Goal: Task Accomplishment & Management: Manage account settings

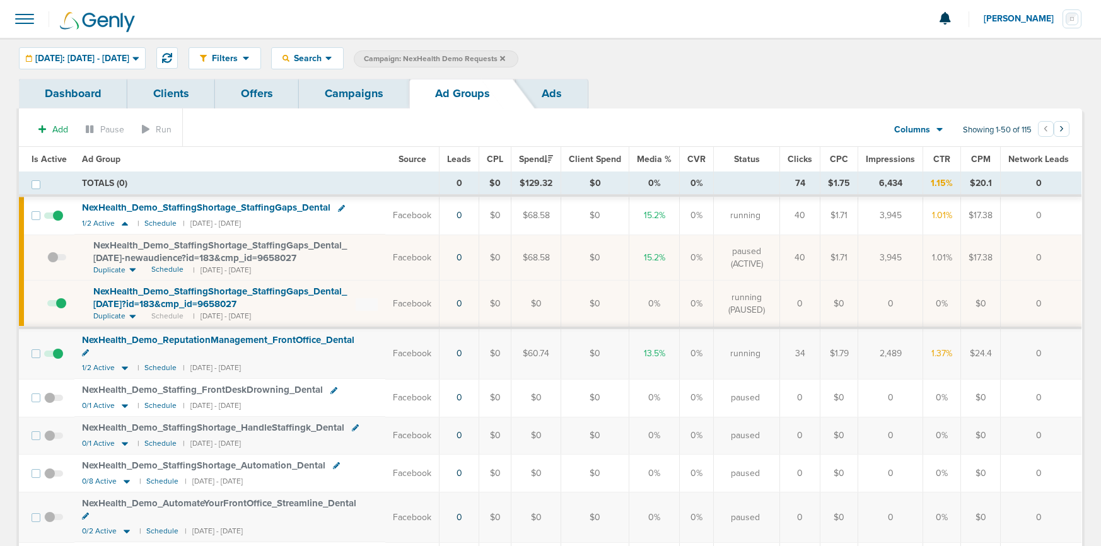
click at [338, 91] on link "Campaigns" at bounding box center [354, 94] width 110 height 30
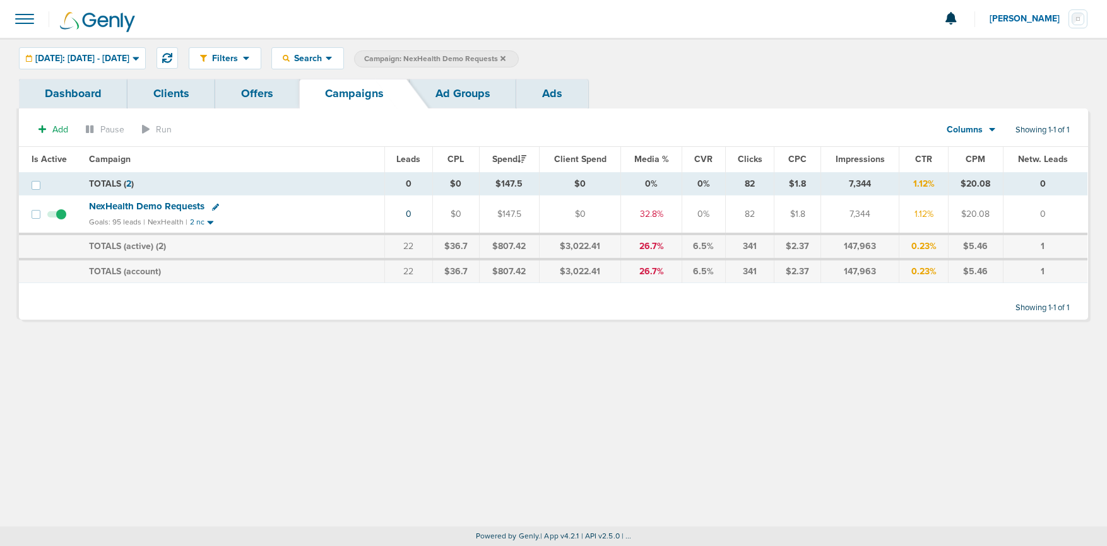
click at [505, 58] on icon at bounding box center [502, 59] width 5 height 8
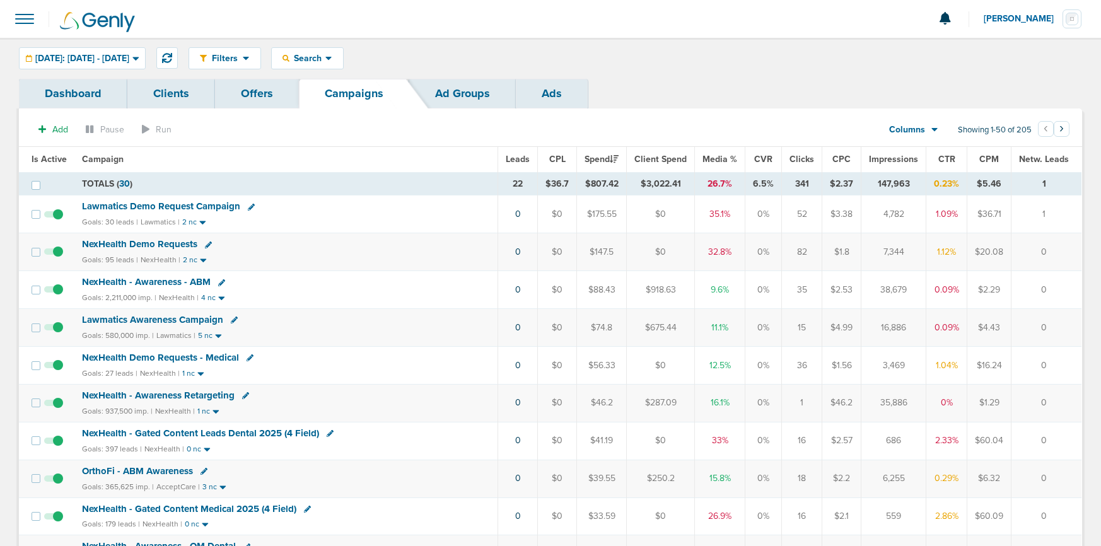
click at [154, 241] on span "NexHealth Demo Requests" at bounding box center [139, 243] width 115 height 11
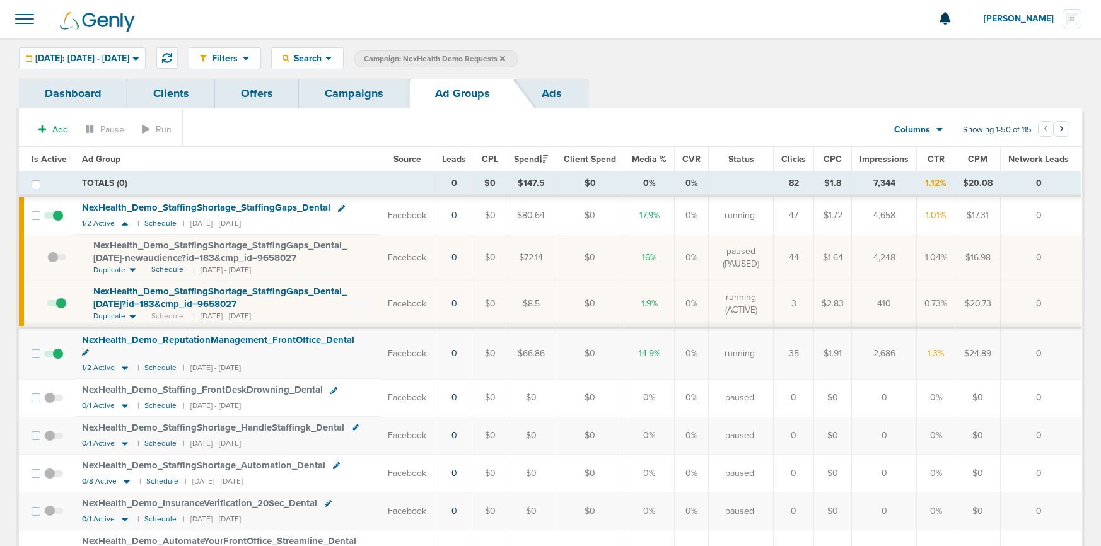
click at [59, 310] on span at bounding box center [56, 310] width 19 height 0
click at [47, 307] on input "checkbox" at bounding box center [47, 307] width 0 height 0
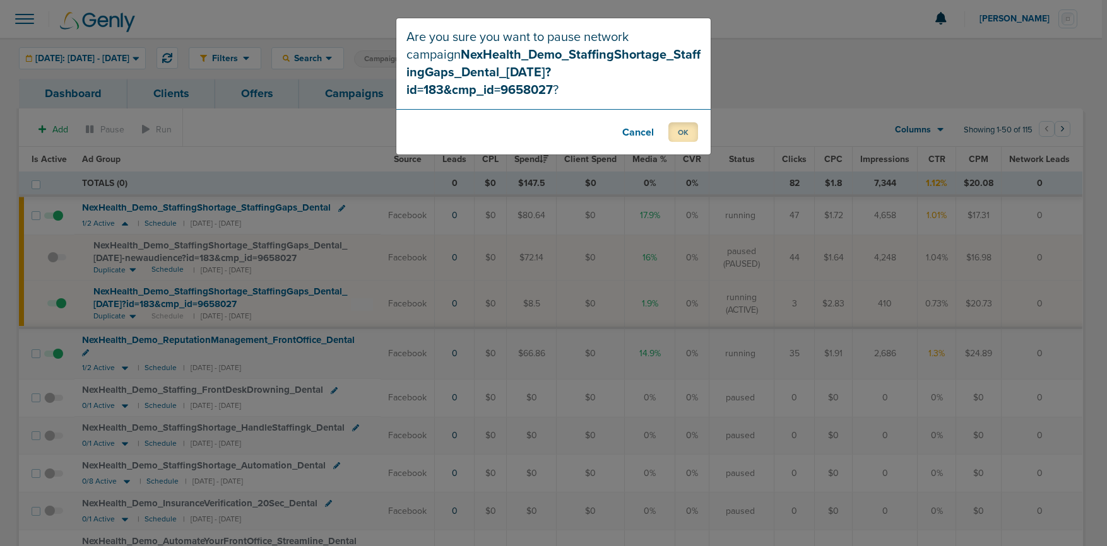
click at [681, 122] on button "OK" at bounding box center [683, 132] width 30 height 20
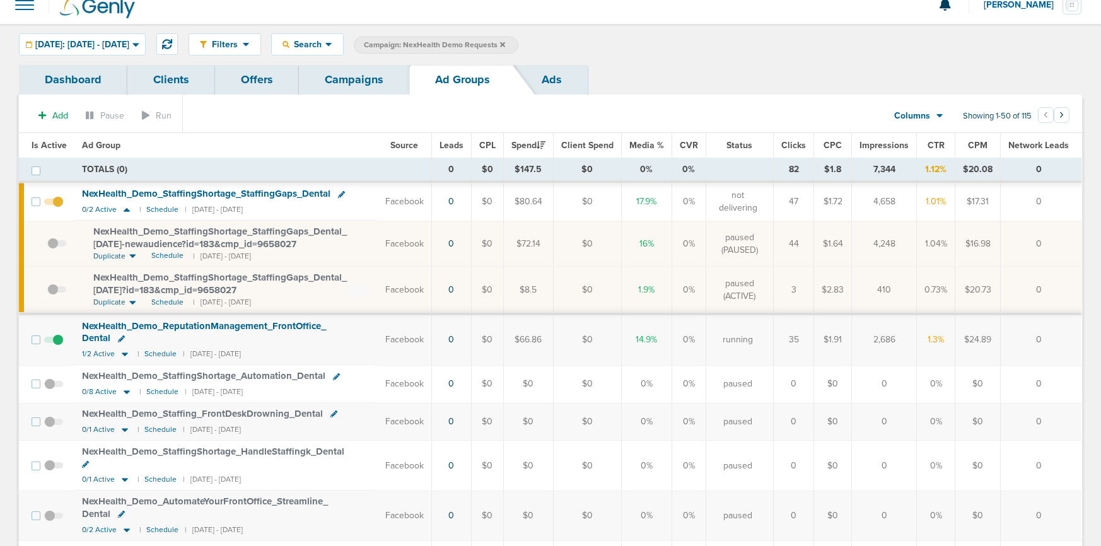
scroll to position [8, 0]
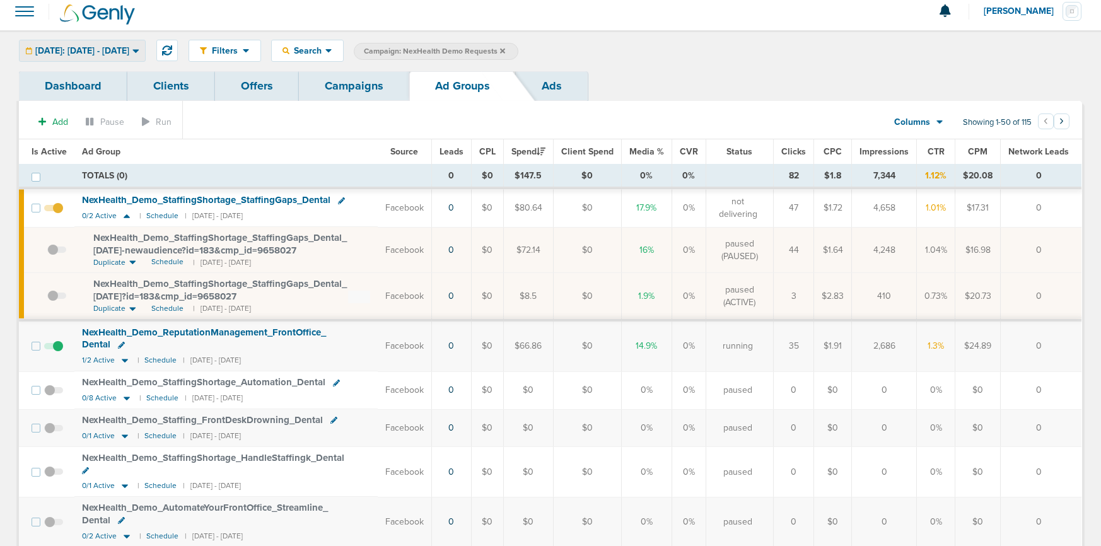
drag, startPoint x: 91, startPoint y: 49, endPoint x: 82, endPoint y: 77, distance: 29.3
click at [91, 49] on span "[DATE]: [DATE] - [DATE]" at bounding box center [82, 51] width 94 height 9
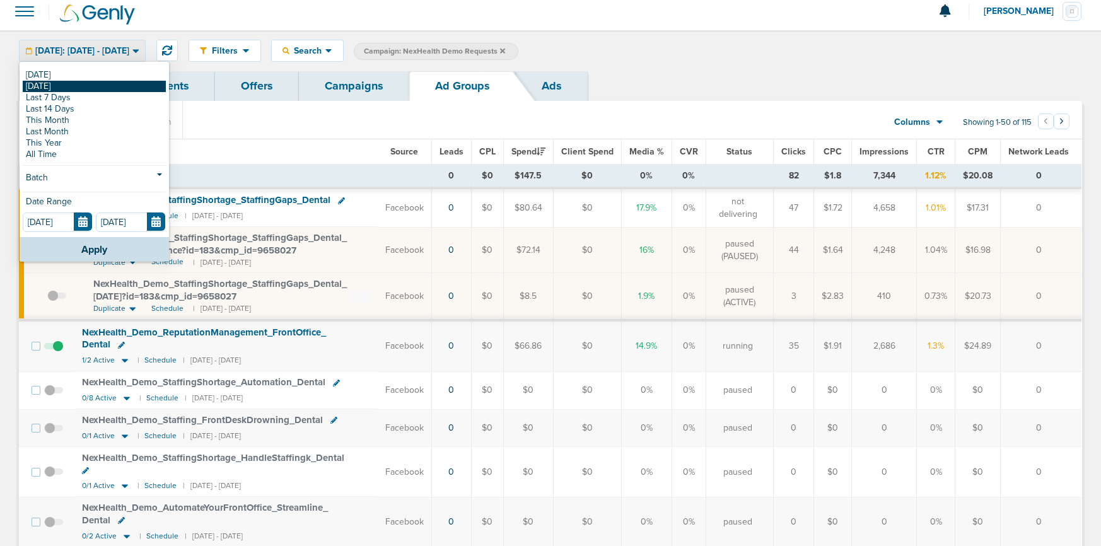
click at [76, 85] on link "[DATE]" at bounding box center [94, 86] width 143 height 11
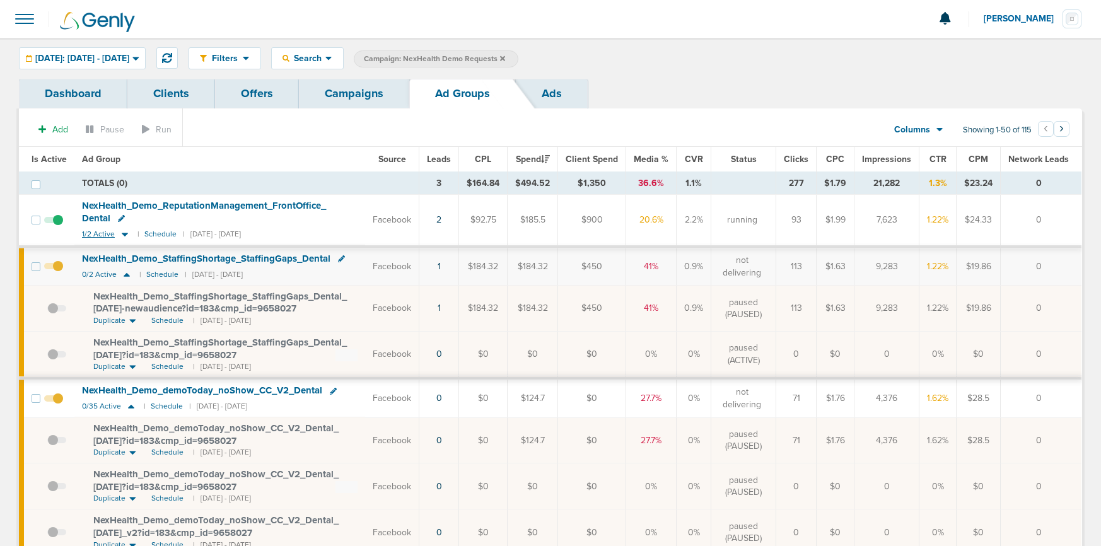
click at [125, 236] on icon at bounding box center [125, 234] width 13 height 11
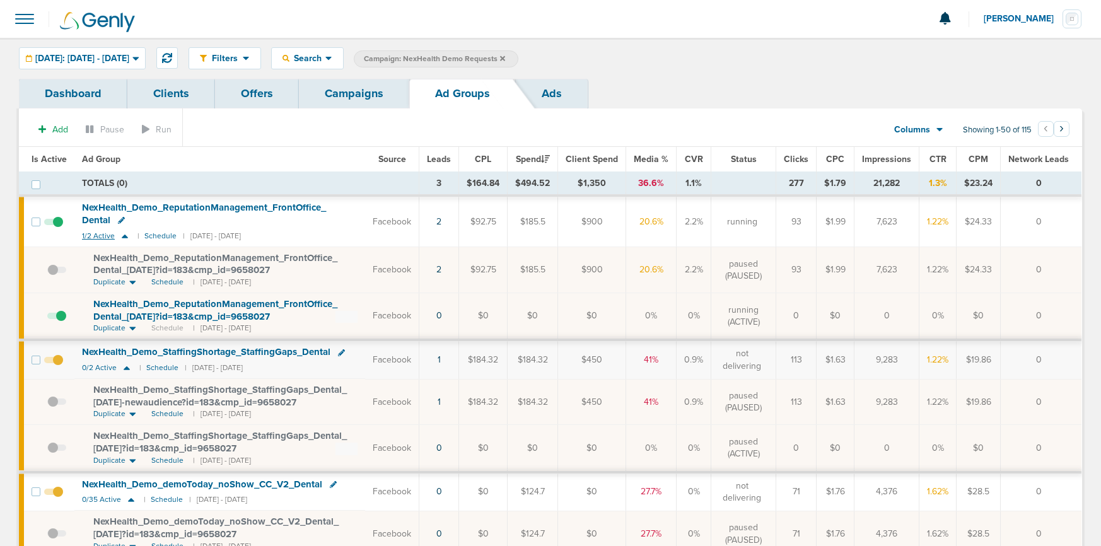
click at [125, 236] on icon at bounding box center [125, 236] width 13 height 11
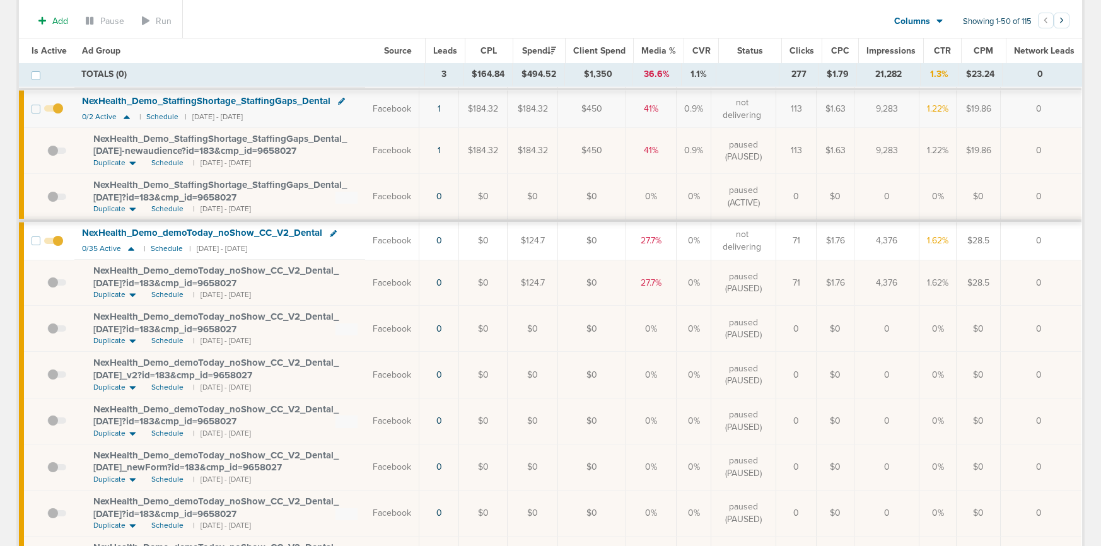
scroll to position [162, 0]
click at [131, 251] on icon at bounding box center [131, 248] width 13 height 11
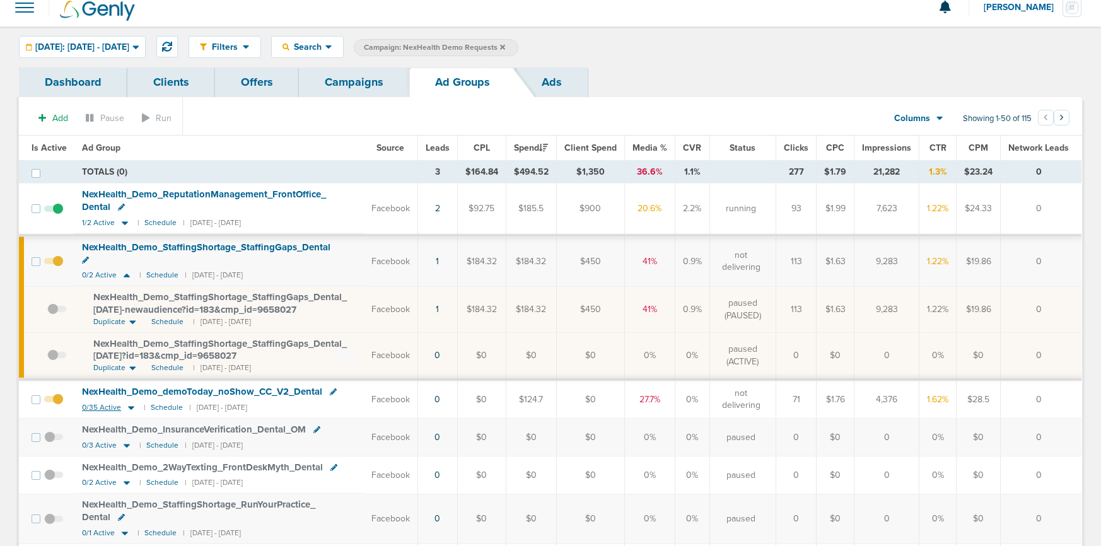
scroll to position [0, 0]
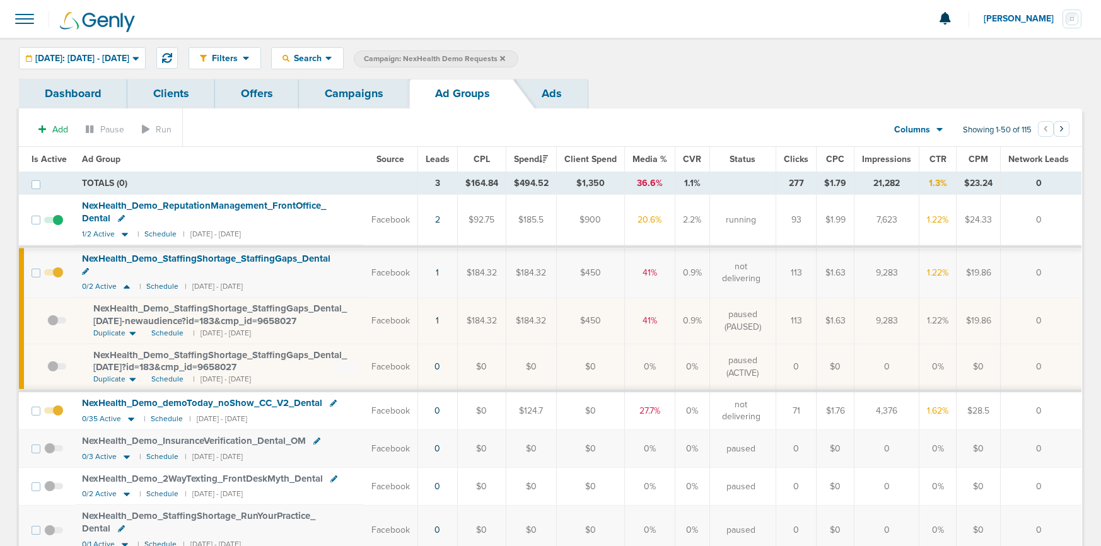
click at [370, 97] on link "Campaigns" at bounding box center [354, 94] width 110 height 30
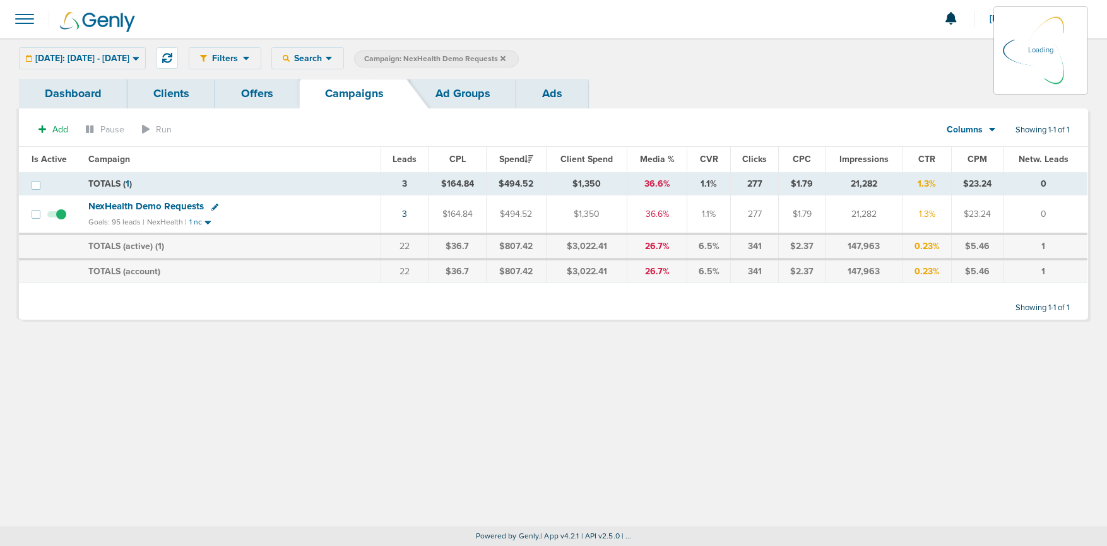
click at [505, 56] on icon at bounding box center [502, 58] width 5 height 5
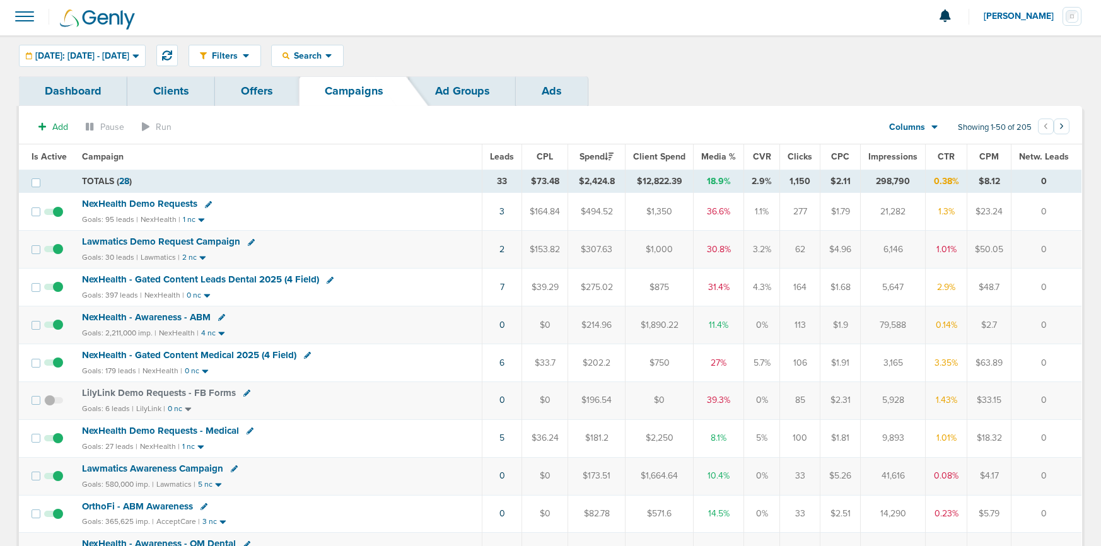
scroll to position [5, 0]
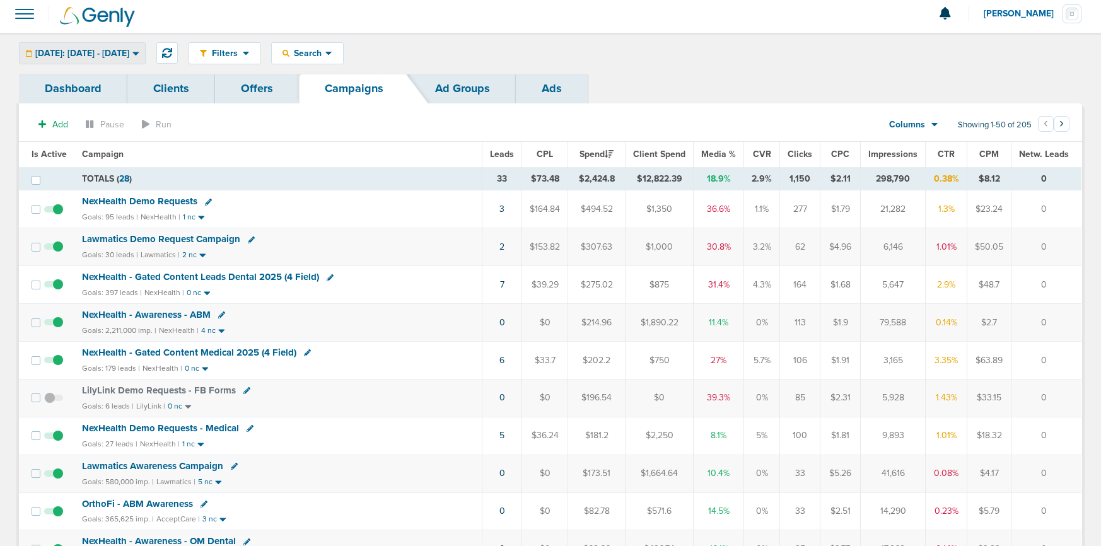
click at [113, 57] on span "[DATE]: [DATE] - [DATE]" at bounding box center [82, 53] width 94 height 9
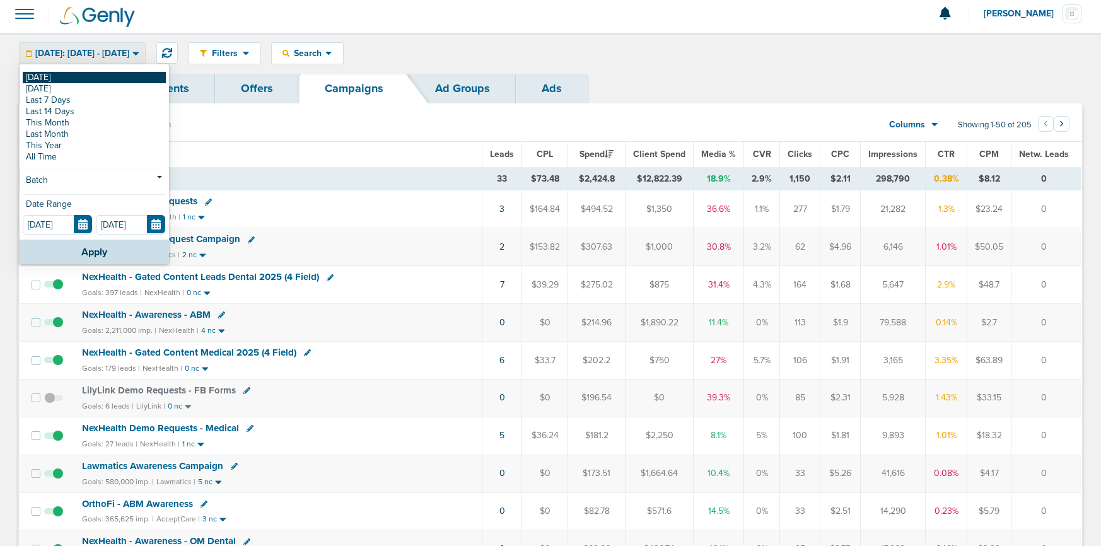
click at [94, 76] on link "[DATE]" at bounding box center [94, 77] width 143 height 11
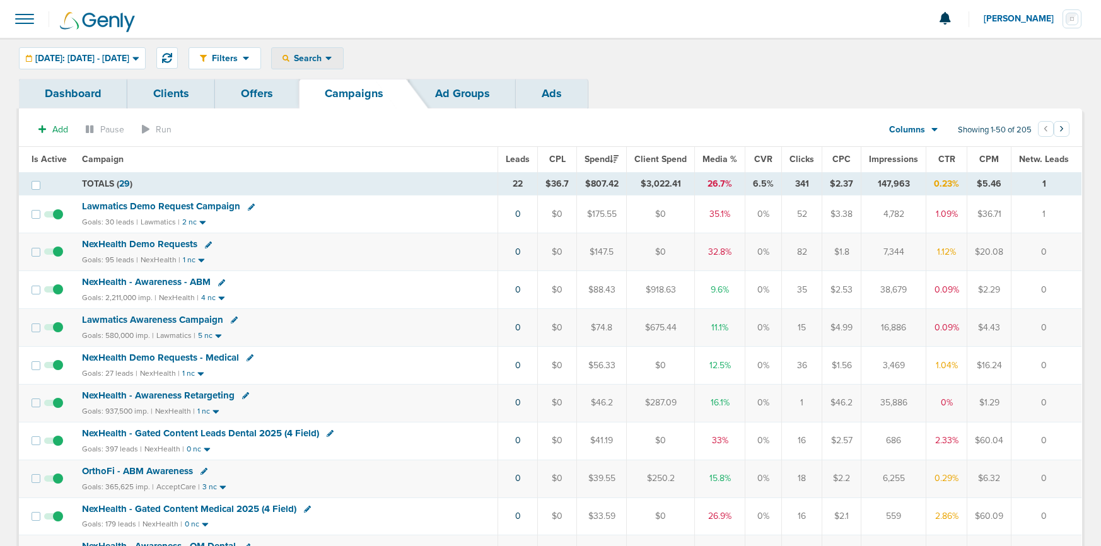
drag, startPoint x: 338, startPoint y: 56, endPoint x: 332, endPoint y: 85, distance: 29.5
click at [326, 56] on span "Search" at bounding box center [308, 58] width 36 height 11
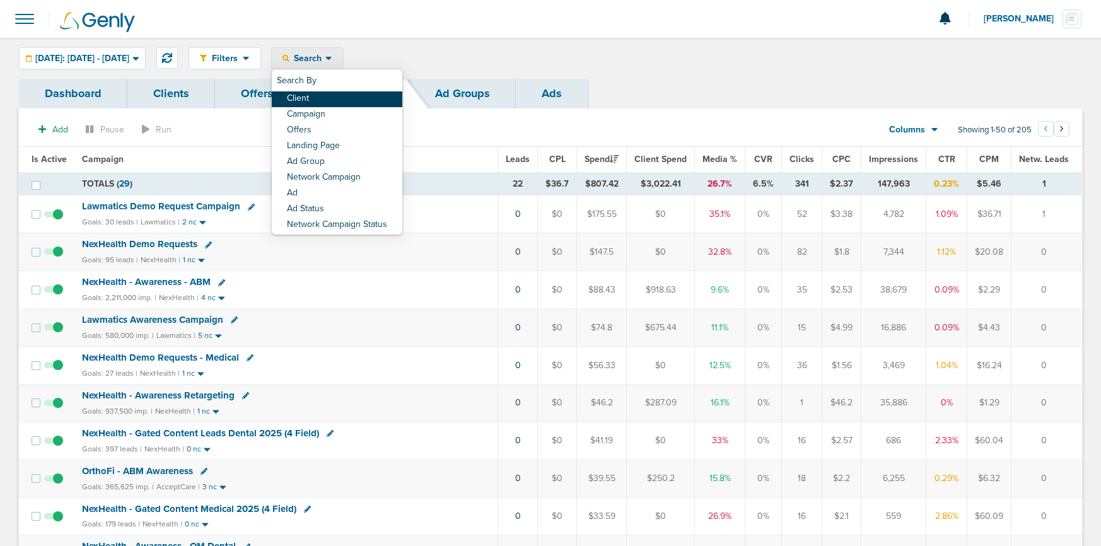
click at [333, 95] on link "Client" at bounding box center [337, 99] width 131 height 16
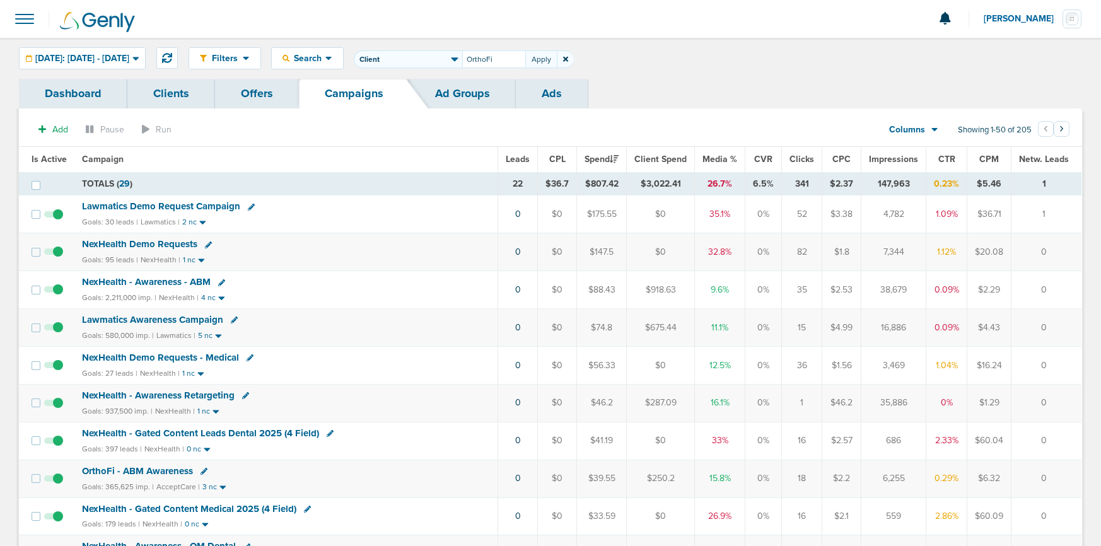
type input "OrthoFi"
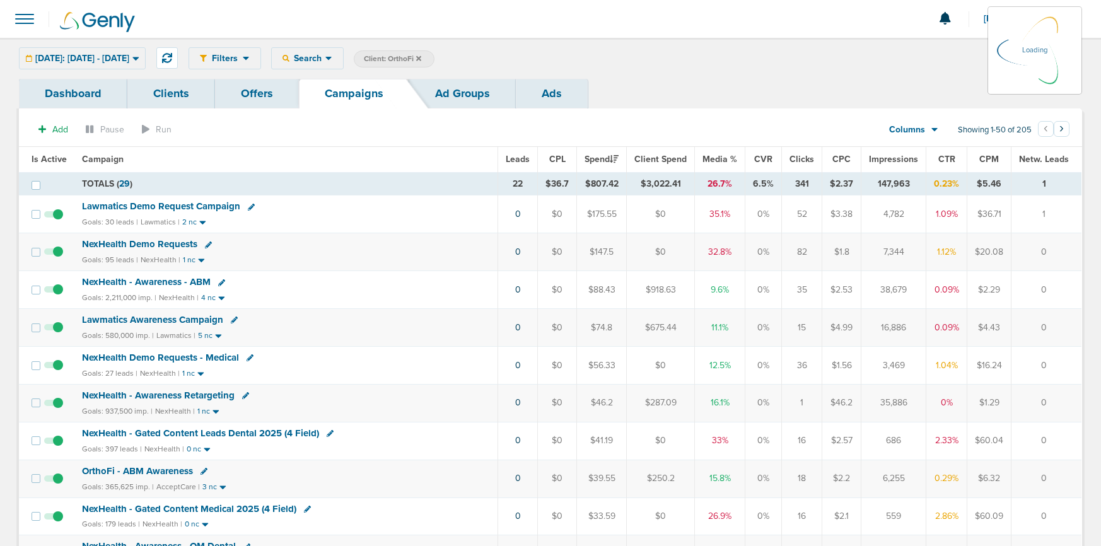
click at [421, 57] on icon at bounding box center [418, 59] width 5 height 8
click at [421, 59] on icon at bounding box center [418, 59] width 5 height 8
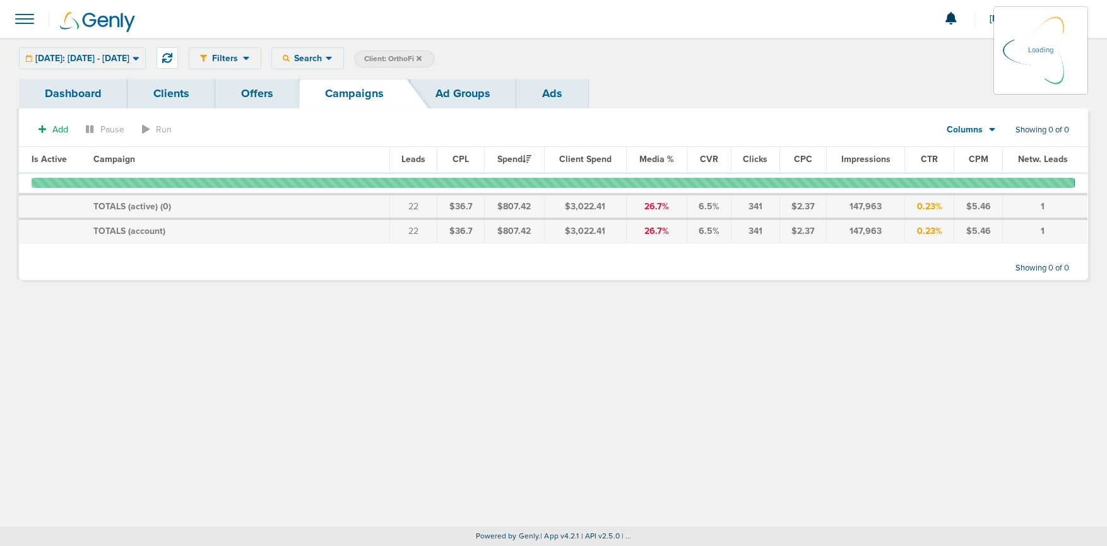
click at [421, 59] on icon at bounding box center [418, 58] width 5 height 5
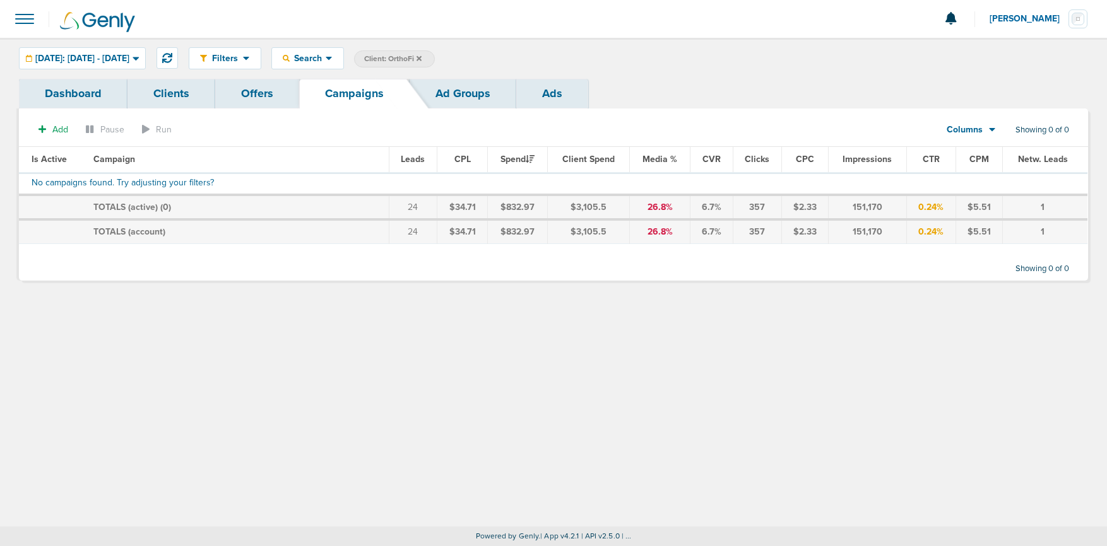
click at [421, 59] on icon at bounding box center [418, 58] width 5 height 5
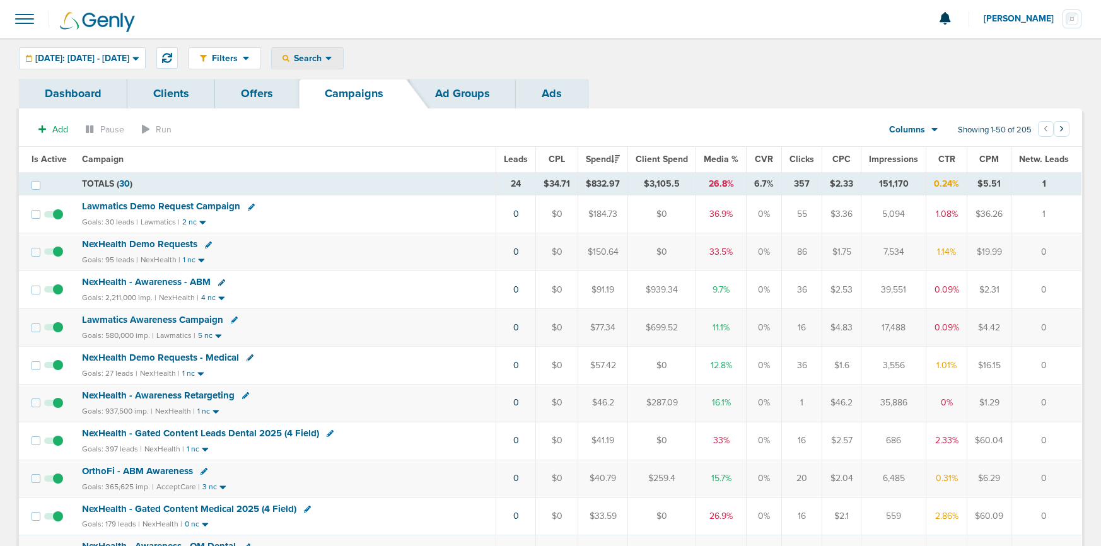
click at [326, 56] on span "Search" at bounding box center [308, 58] width 36 height 11
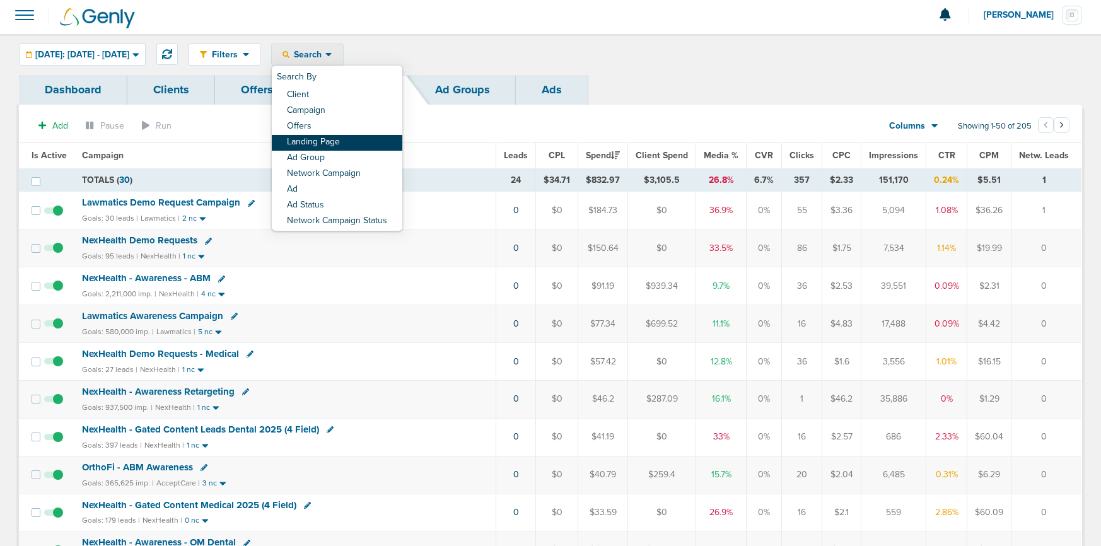
scroll to position [5, 0]
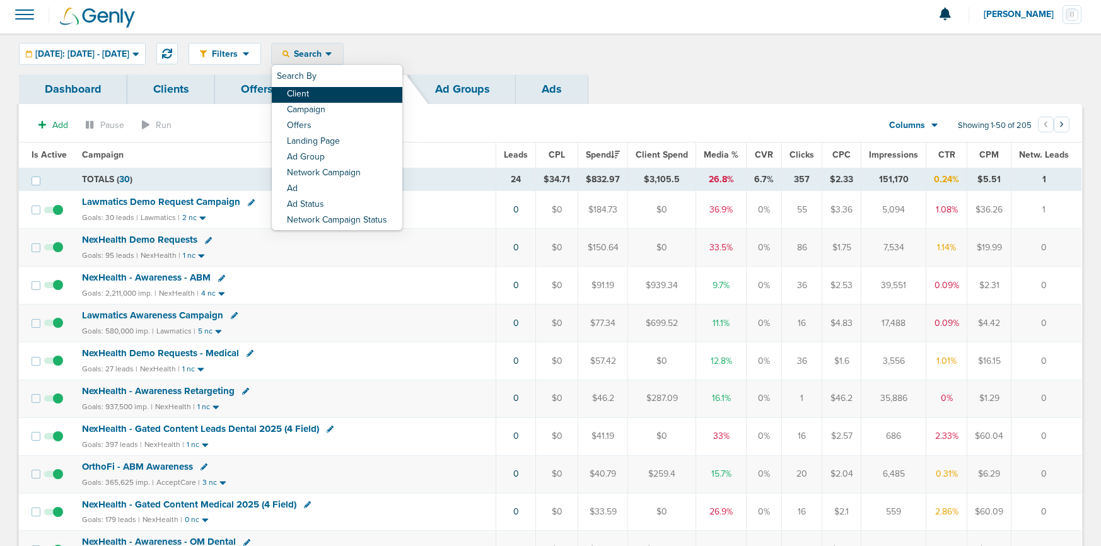
click at [330, 95] on link "Client" at bounding box center [337, 95] width 131 height 16
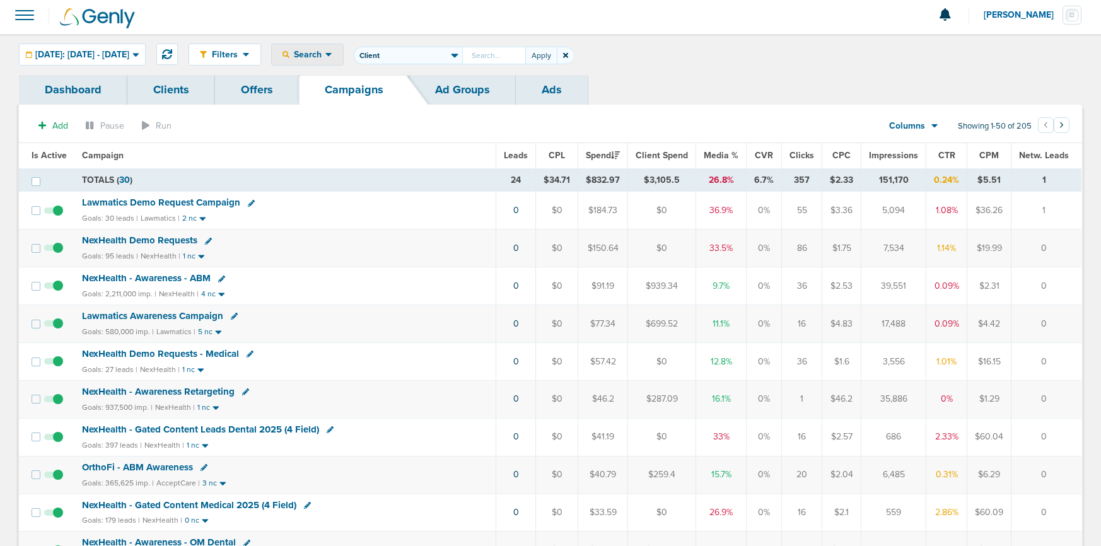
scroll to position [2, 0]
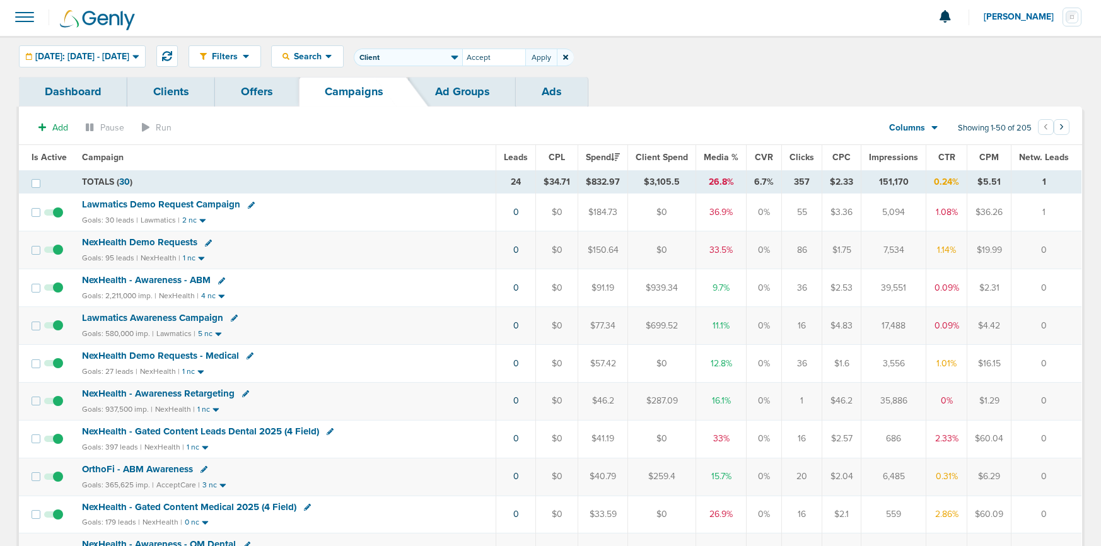
type input "Accept"
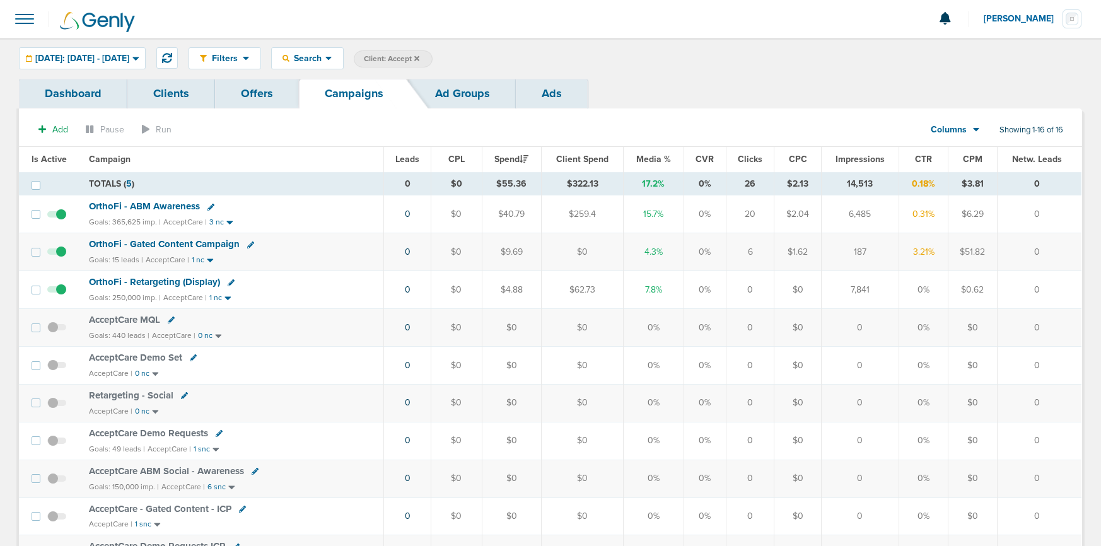
click at [420, 56] on icon at bounding box center [416, 58] width 5 height 5
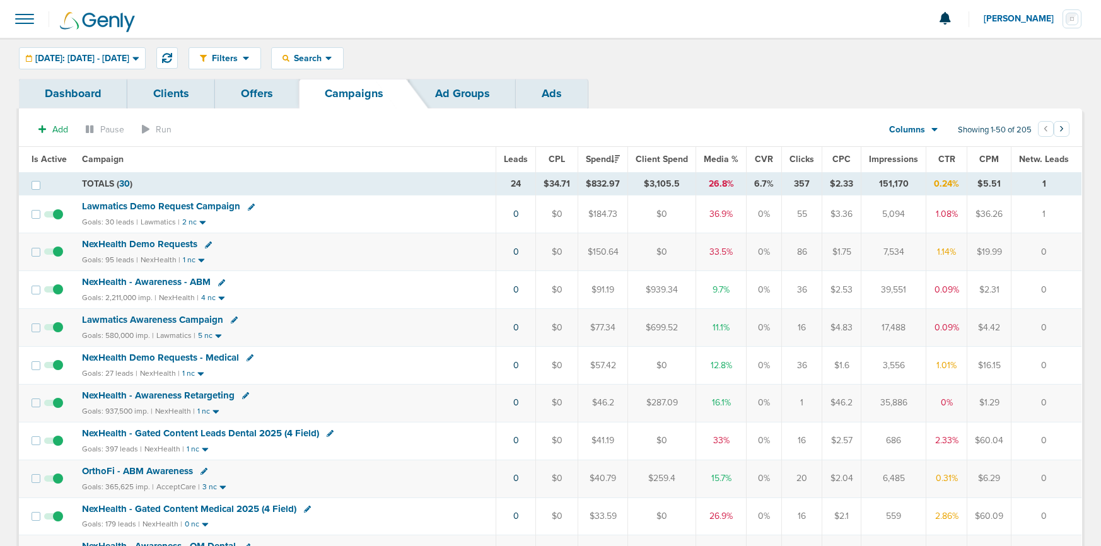
click at [148, 205] on span "Lawmatics Demo Request Campaign" at bounding box center [161, 206] width 158 height 11
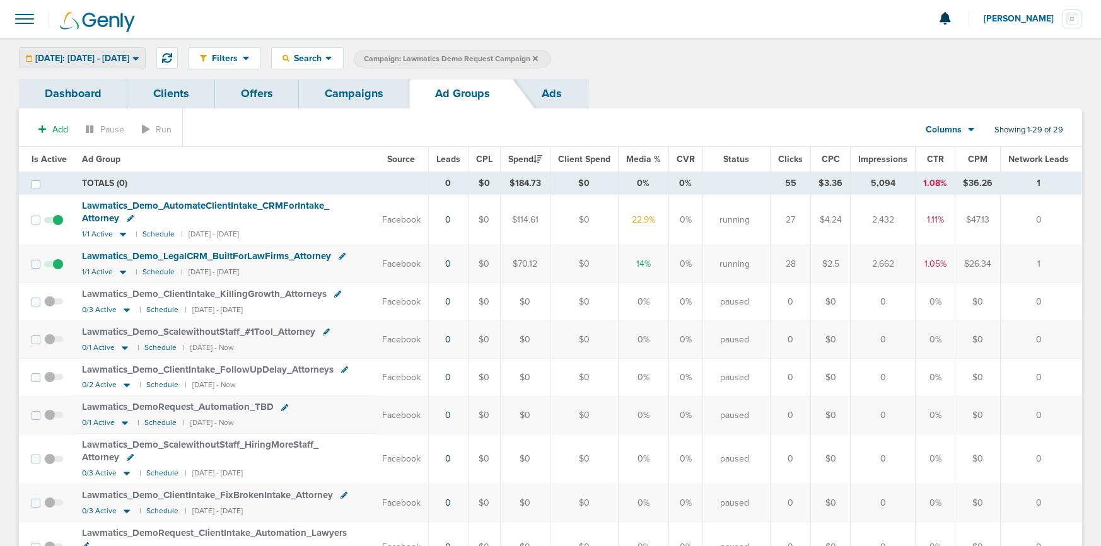
click at [120, 56] on span "[DATE]: [DATE] - [DATE]" at bounding box center [82, 58] width 94 height 9
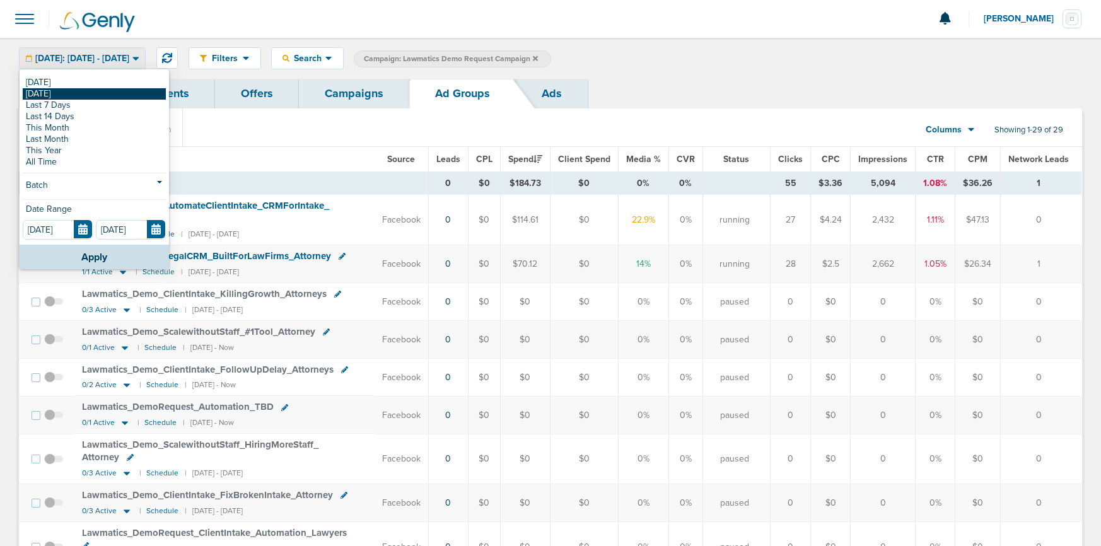
click at [93, 96] on link "[DATE]" at bounding box center [94, 93] width 143 height 11
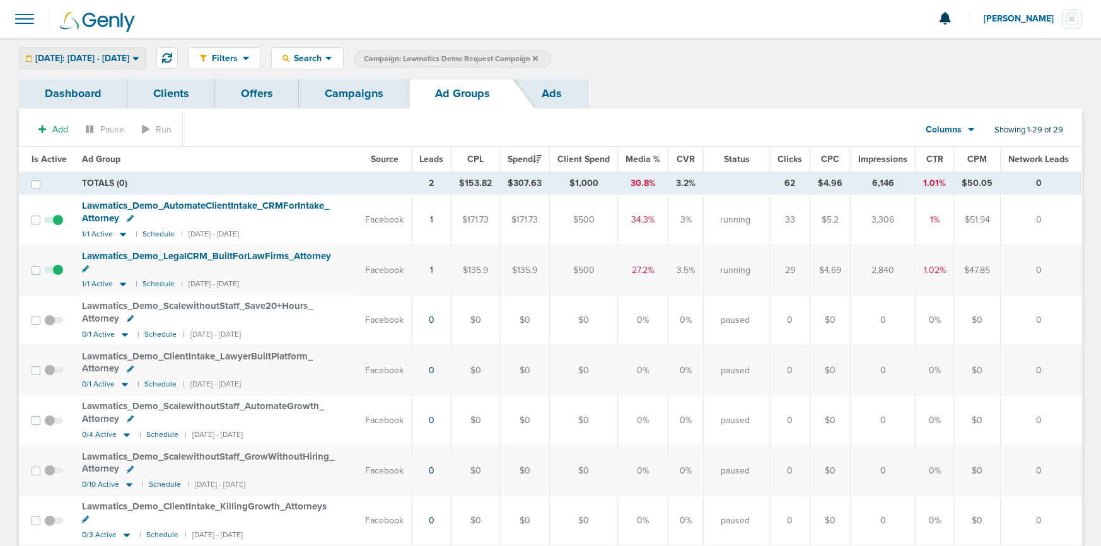
click at [112, 59] on span "[DATE]: [DATE] - [DATE]" at bounding box center [82, 58] width 94 height 9
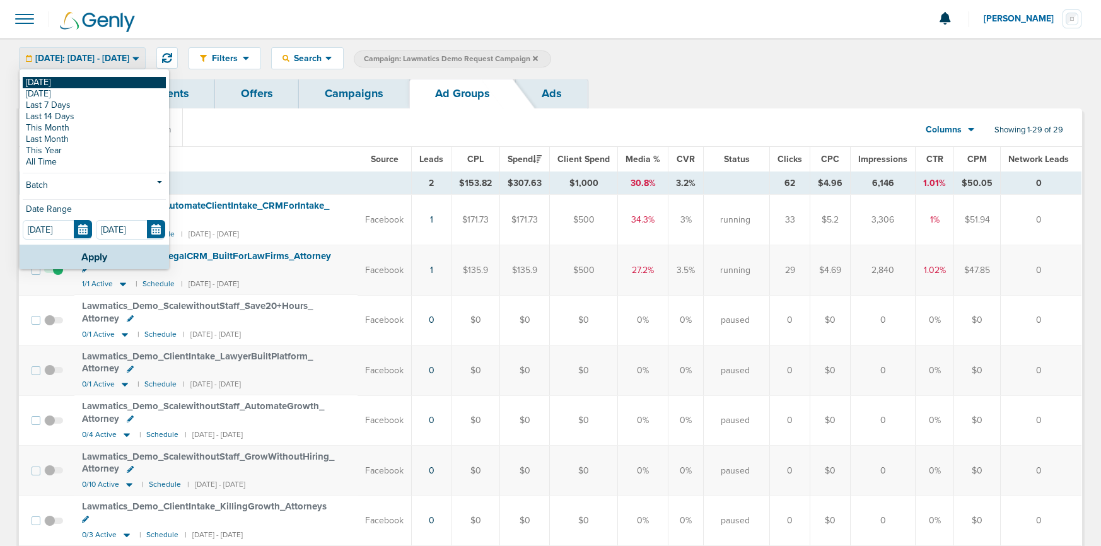
click at [107, 84] on link "[DATE]" at bounding box center [94, 82] width 143 height 11
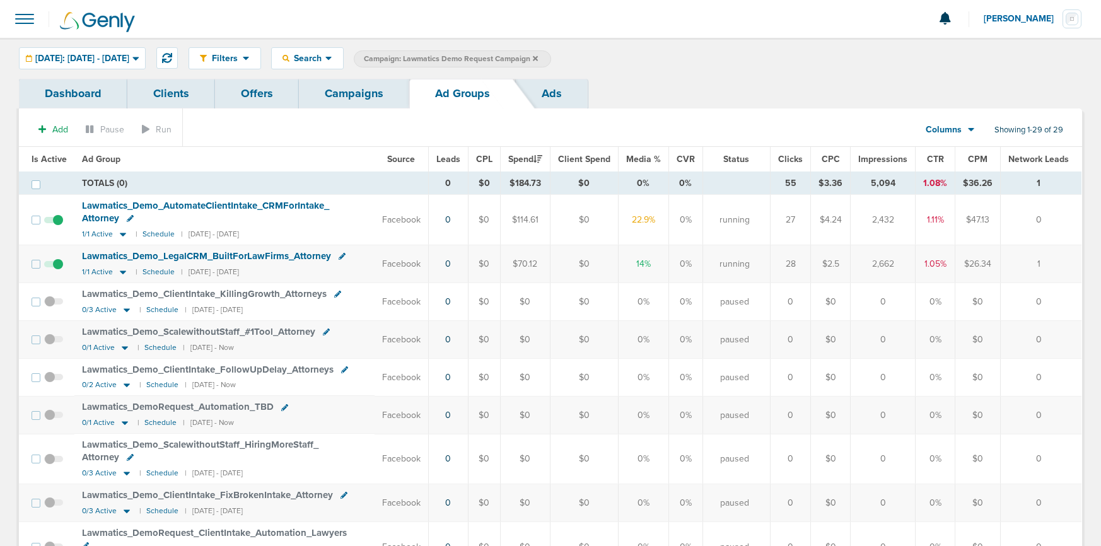
click at [351, 105] on link "Campaigns" at bounding box center [354, 94] width 110 height 30
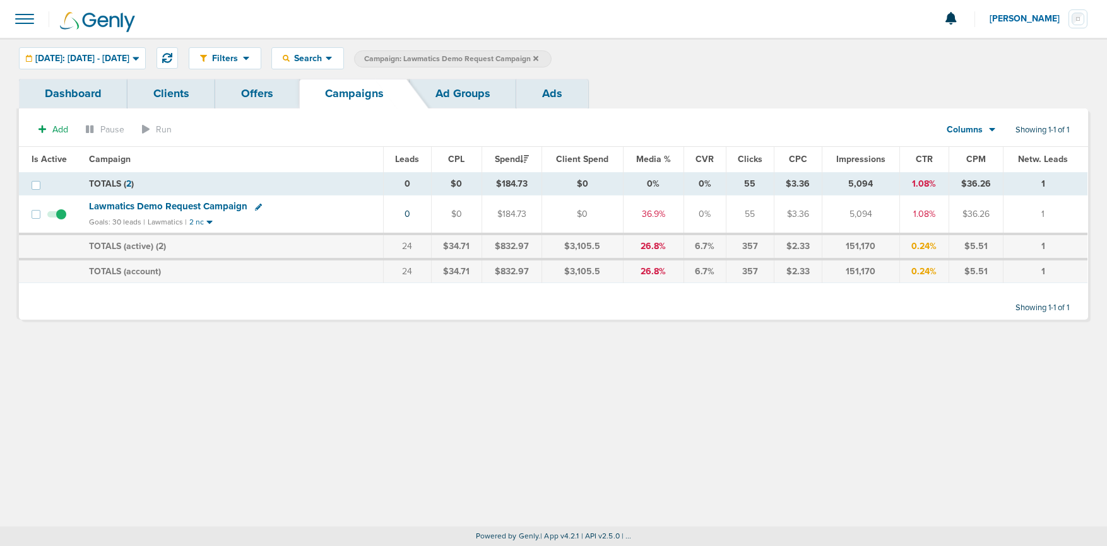
click at [538, 59] on icon at bounding box center [535, 58] width 5 height 5
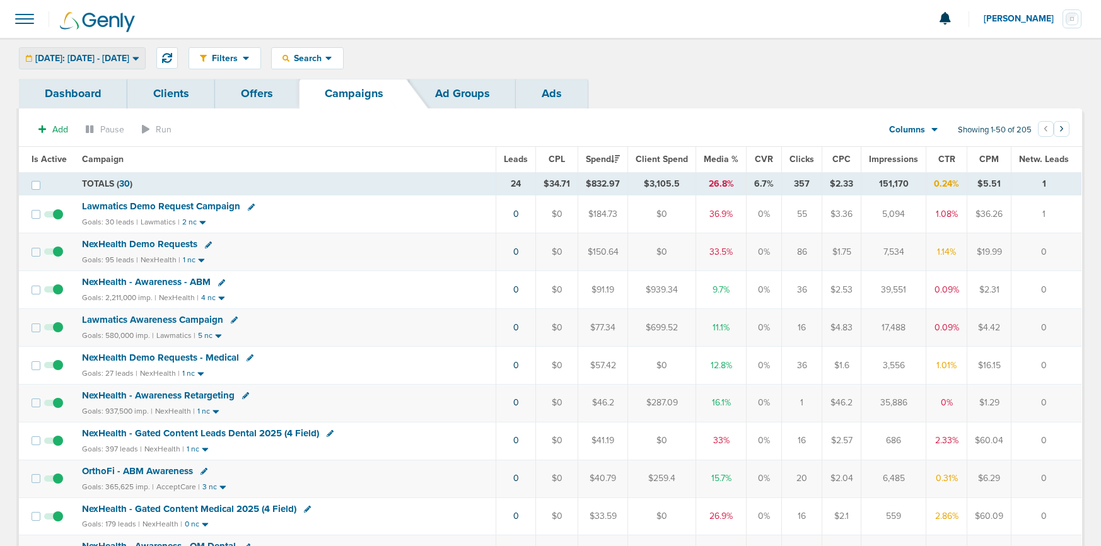
click at [78, 57] on span "[DATE]: [DATE] - [DATE]" at bounding box center [82, 58] width 94 height 9
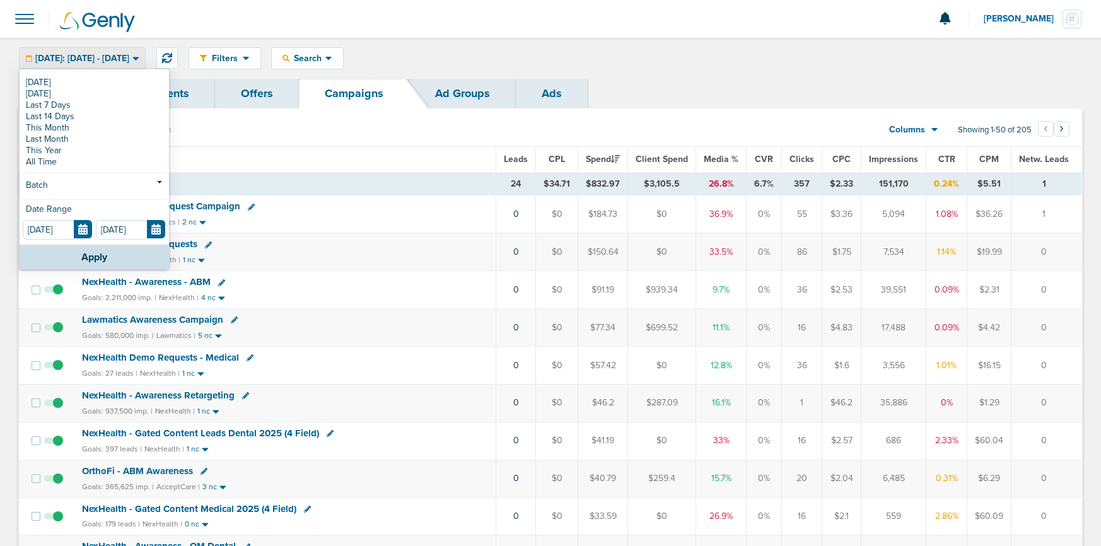
click at [546, 49] on div "Filters Active Only Settings Status Active Inactive Objectives MQL SQL Traffic …" at bounding box center [636, 58] width 894 height 22
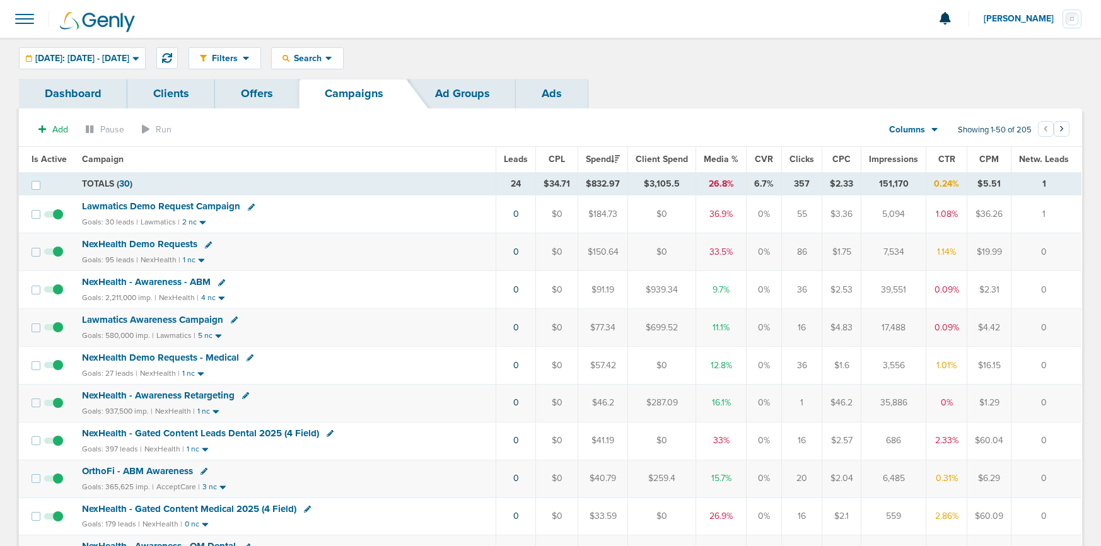
click at [141, 245] on span "NexHealth Demo Requests" at bounding box center [139, 243] width 115 height 11
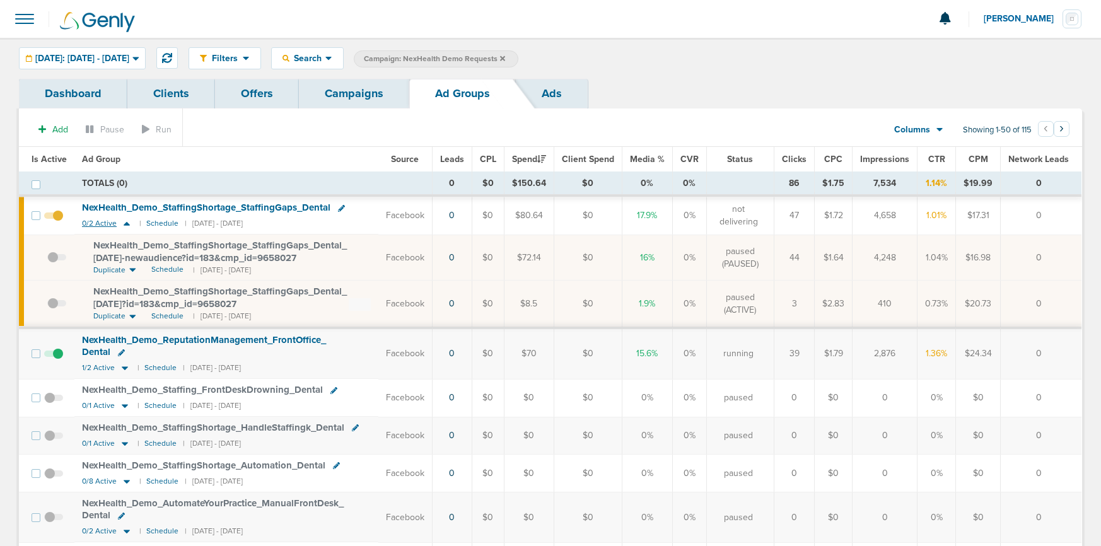
click at [128, 223] on icon at bounding box center [126, 223] width 13 height 11
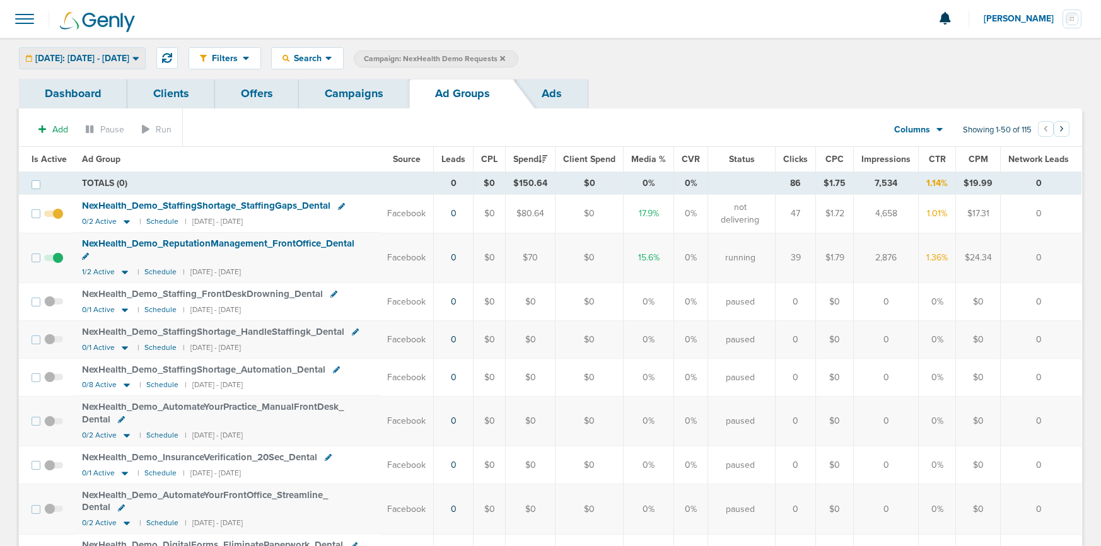
click at [108, 55] on span "[DATE]: [DATE] - [DATE]" at bounding box center [82, 58] width 94 height 9
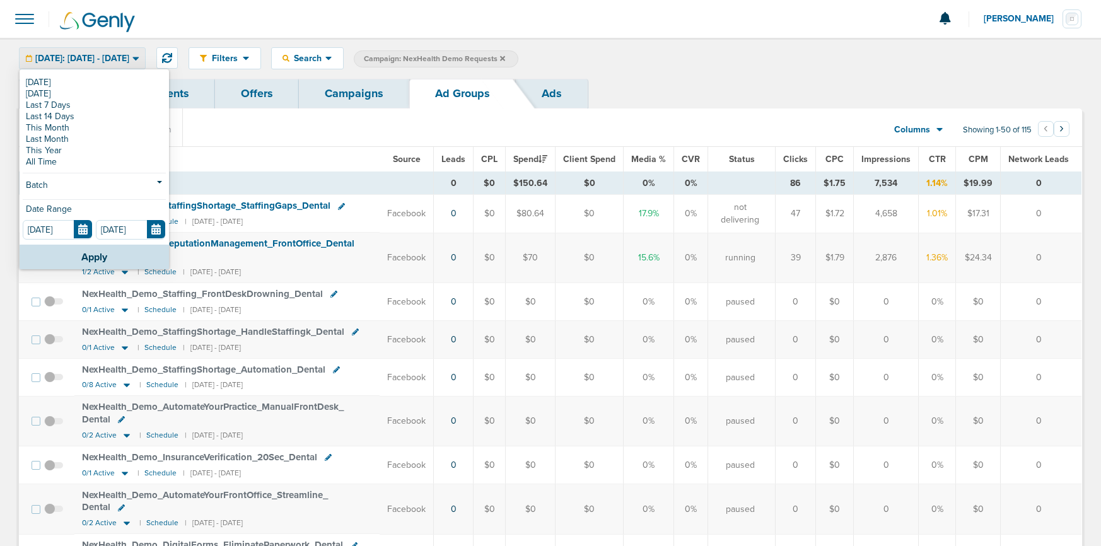
click at [322, 103] on link "Campaigns" at bounding box center [354, 94] width 110 height 30
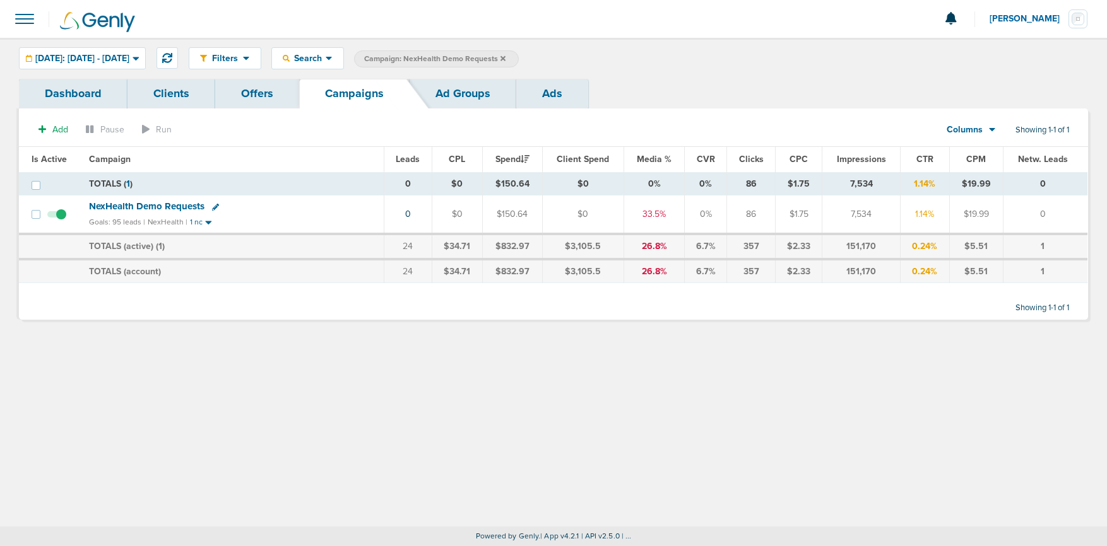
click at [505, 57] on icon at bounding box center [502, 58] width 5 height 5
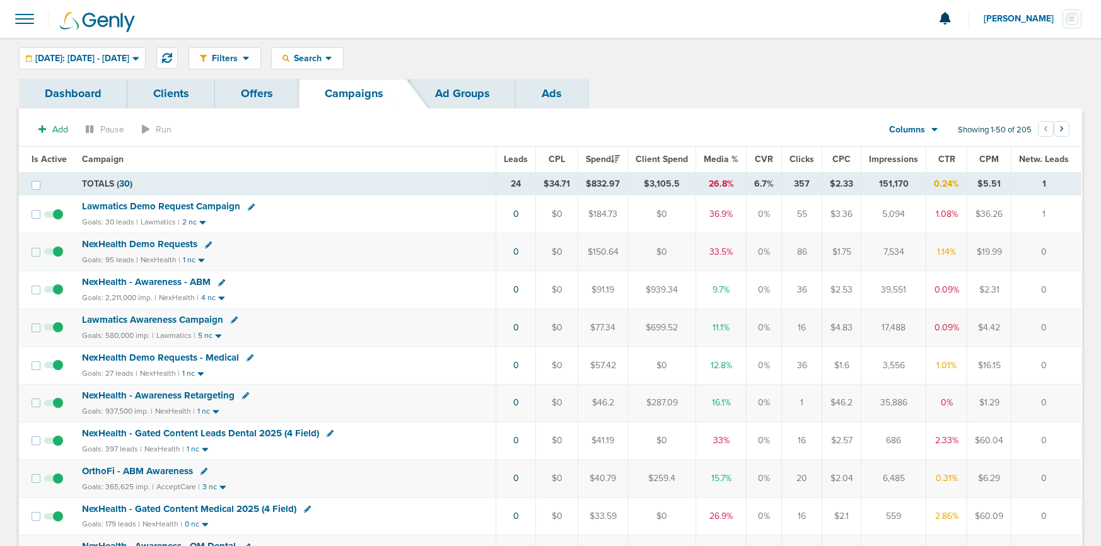
click at [148, 245] on span "NexHealth Demo Requests" at bounding box center [139, 243] width 115 height 11
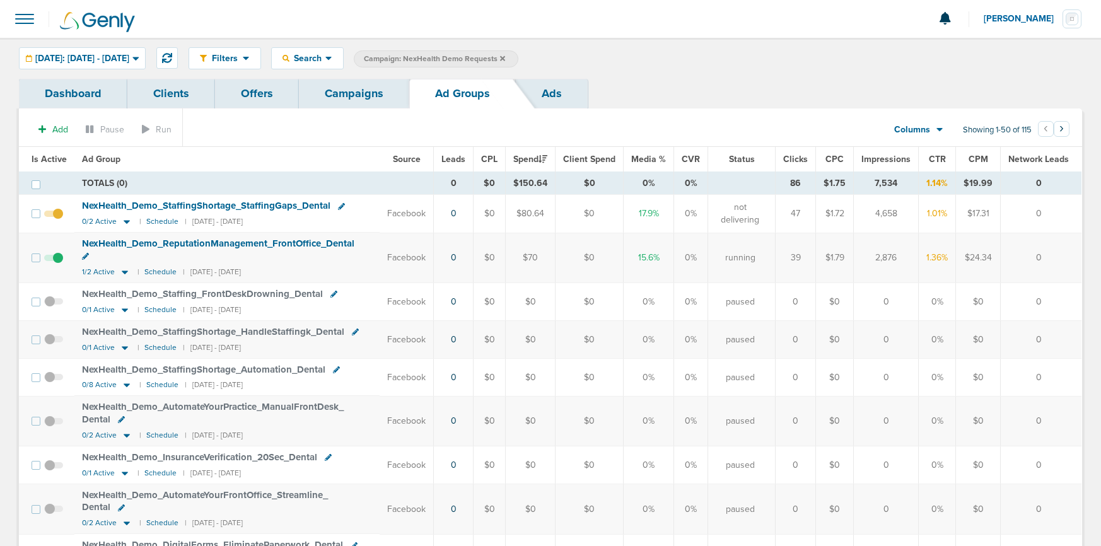
click at [118, 50] on div "[DATE]: [DATE] - [DATE]" at bounding box center [83, 58] width 126 height 21
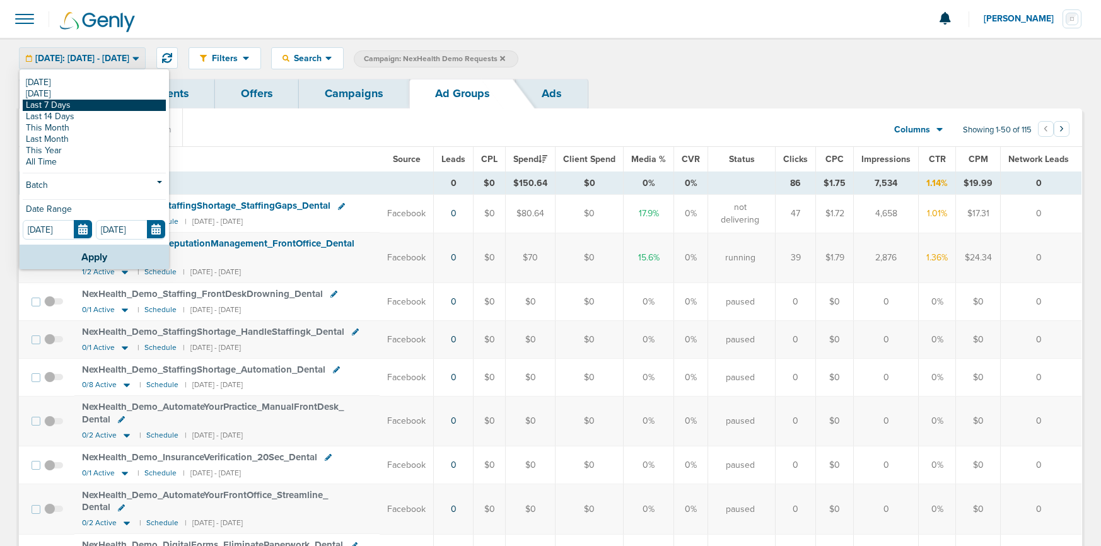
click at [88, 103] on link "Last 7 Days" at bounding box center [94, 105] width 143 height 11
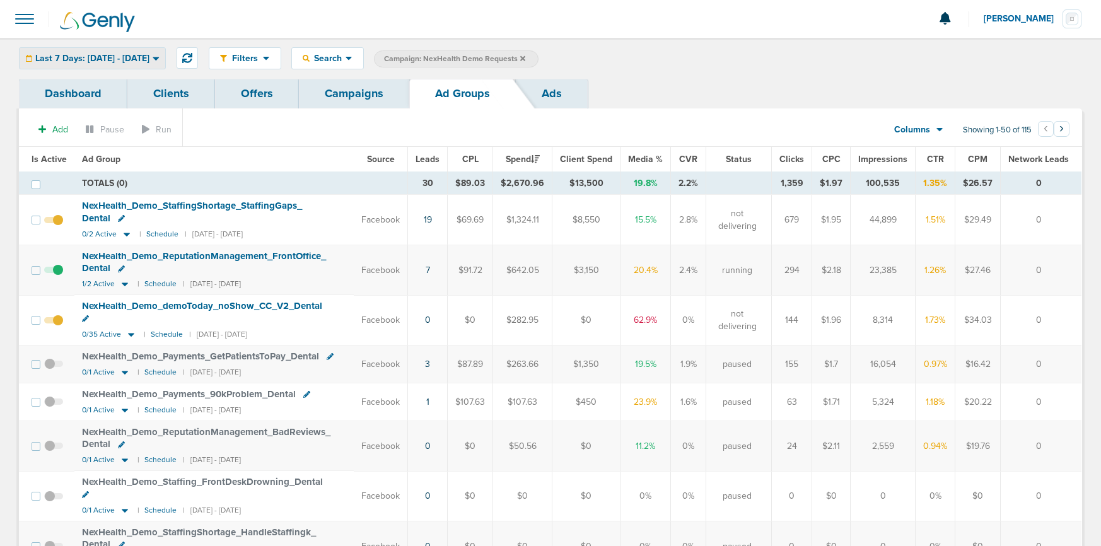
drag, startPoint x: 111, startPoint y: 48, endPoint x: 105, endPoint y: 59, distance: 12.7
click at [112, 49] on div "Last 7 Days: [DATE] - [DATE]" at bounding box center [93, 58] width 146 height 21
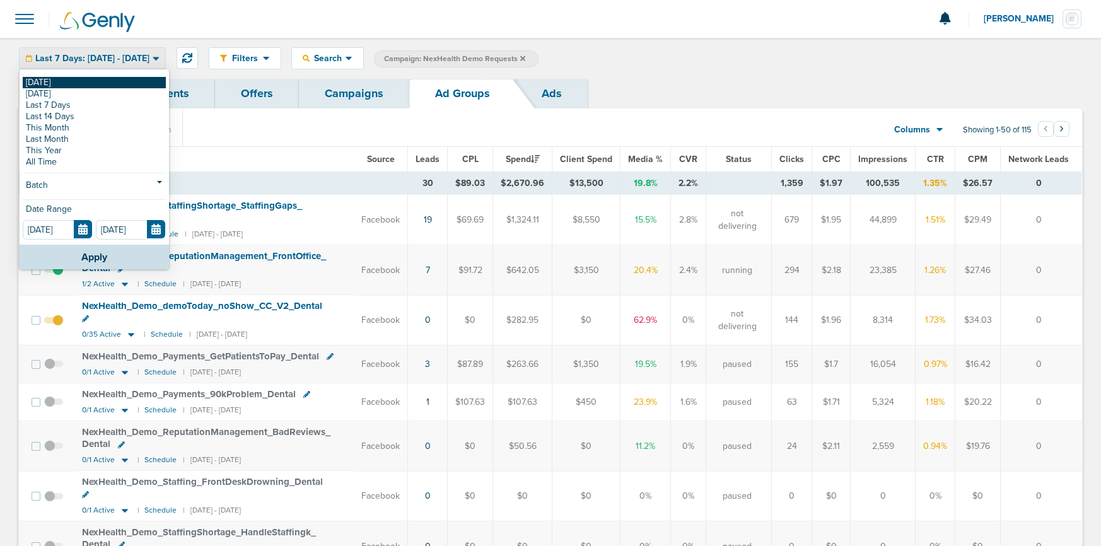
click at [93, 85] on link "[DATE]" at bounding box center [94, 82] width 143 height 11
type input "[DATE]"
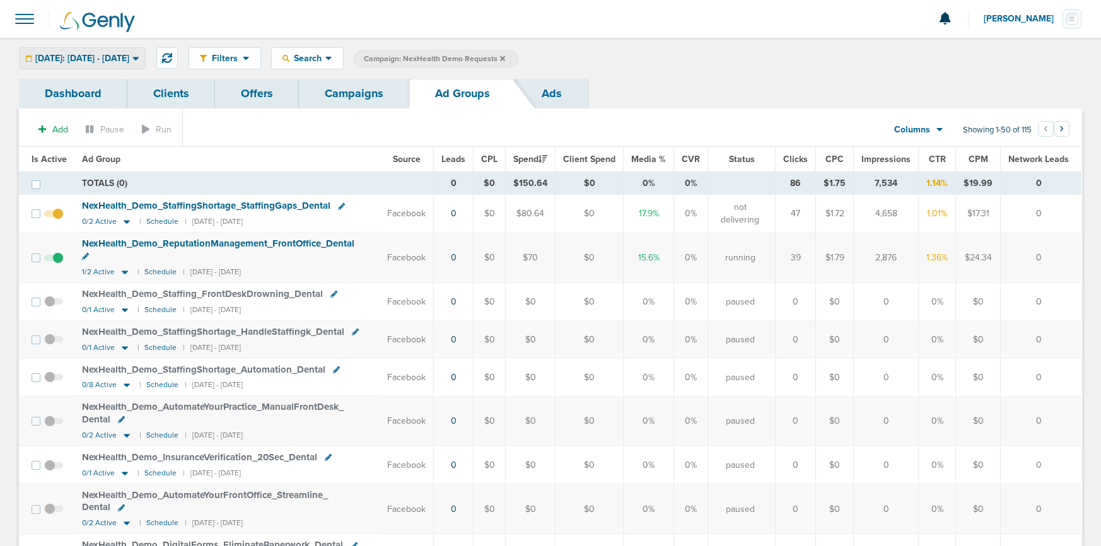
click at [97, 61] on span "[DATE]: [DATE] - [DATE]" at bounding box center [82, 58] width 94 height 9
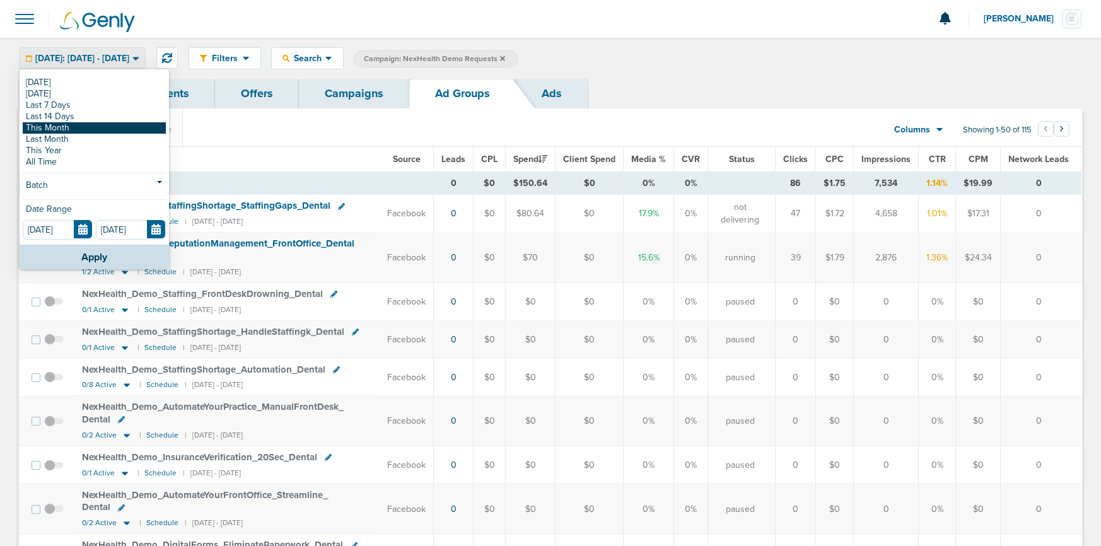
click at [82, 129] on link "This Month" at bounding box center [94, 127] width 143 height 11
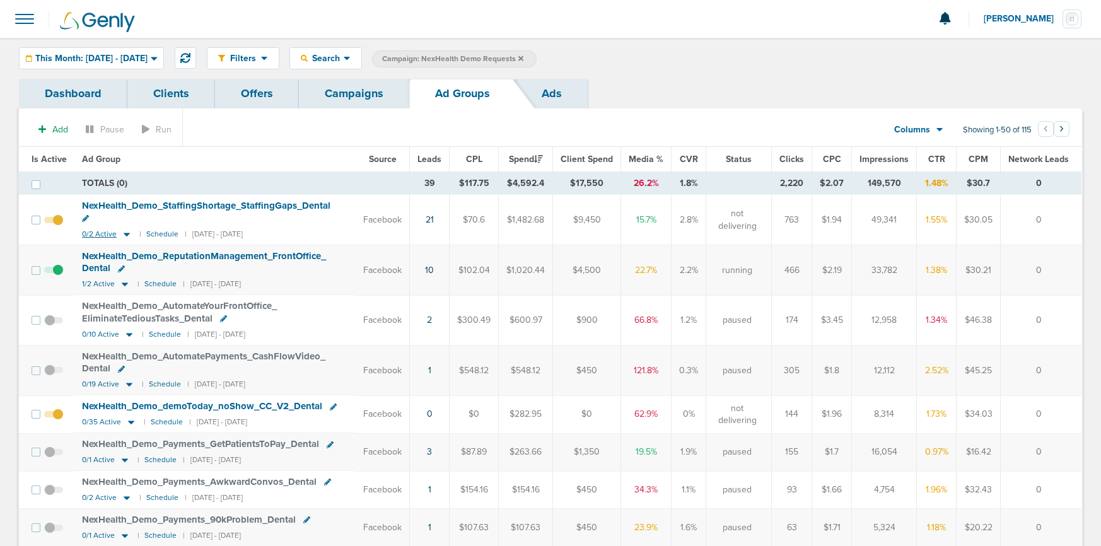
click at [126, 233] on icon at bounding box center [127, 235] width 6 height 4
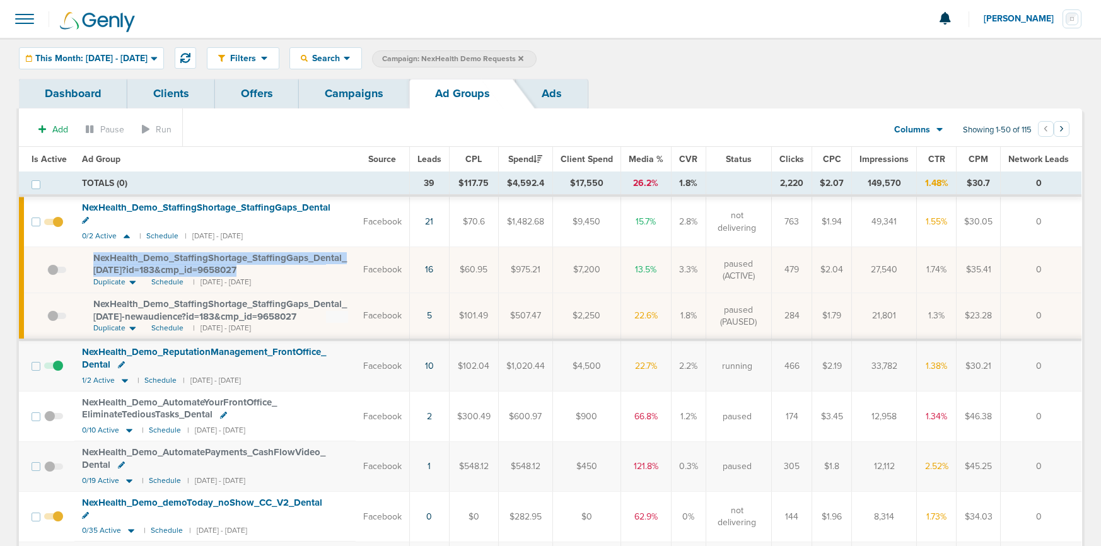
drag, startPoint x: 90, startPoint y: 242, endPoint x: 259, endPoint y: 253, distance: 168.8
click at [259, 253] on td "NexHealth_ Demo_ StaffingShortage_ StaffingGaps_ Dental_ [DATE]?id=183&cmp_ id=…" at bounding box center [214, 270] width 281 height 46
copy span "NexHealth_ Demo_ StaffingShortage_ StaffingGaps_ Dental_ [DATE]?id=183&cmp_ id=…"
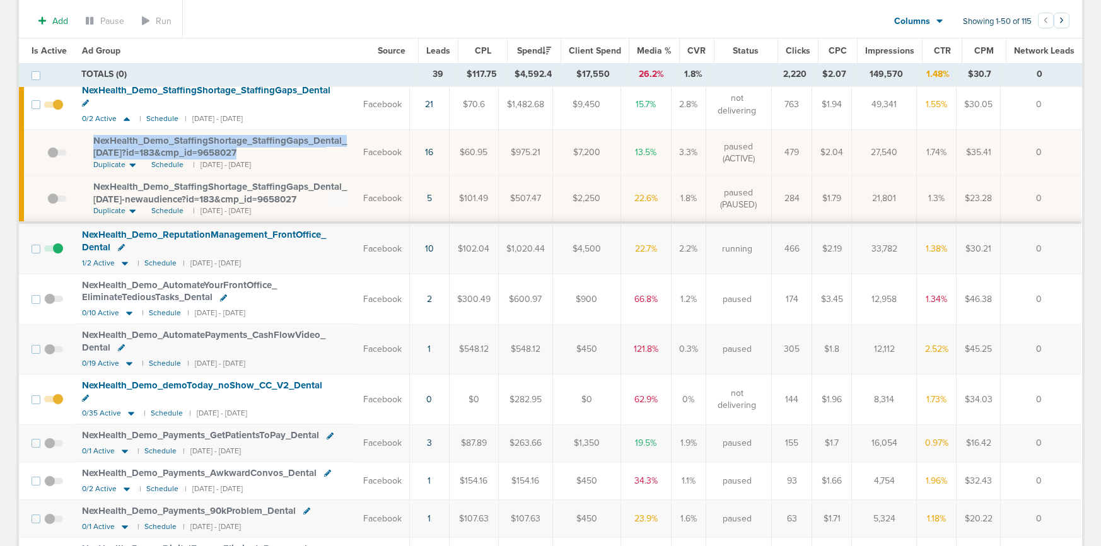
scroll to position [121, 0]
click at [129, 361] on icon at bounding box center [129, 363] width 6 height 4
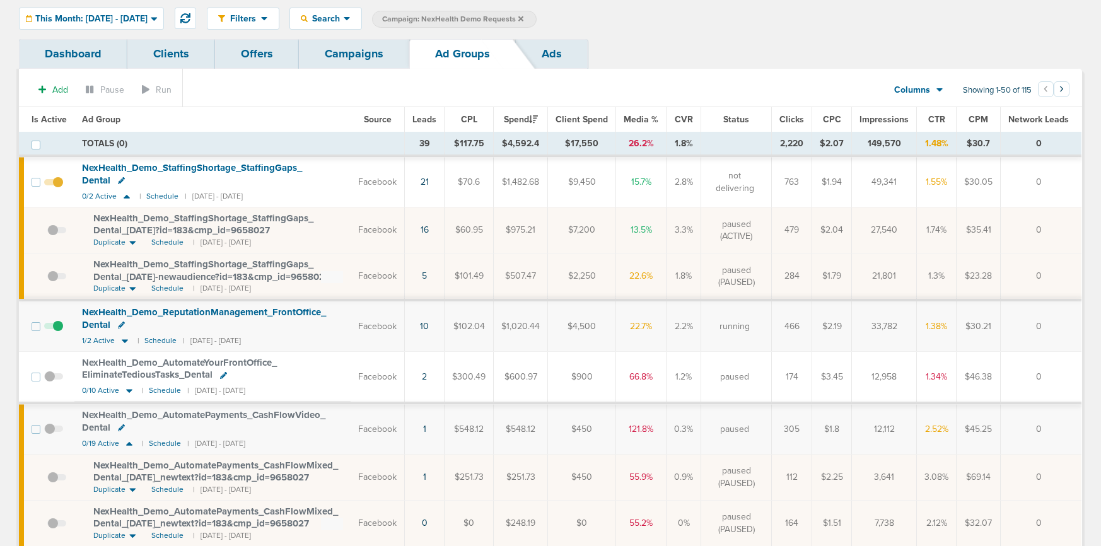
scroll to position [0, 0]
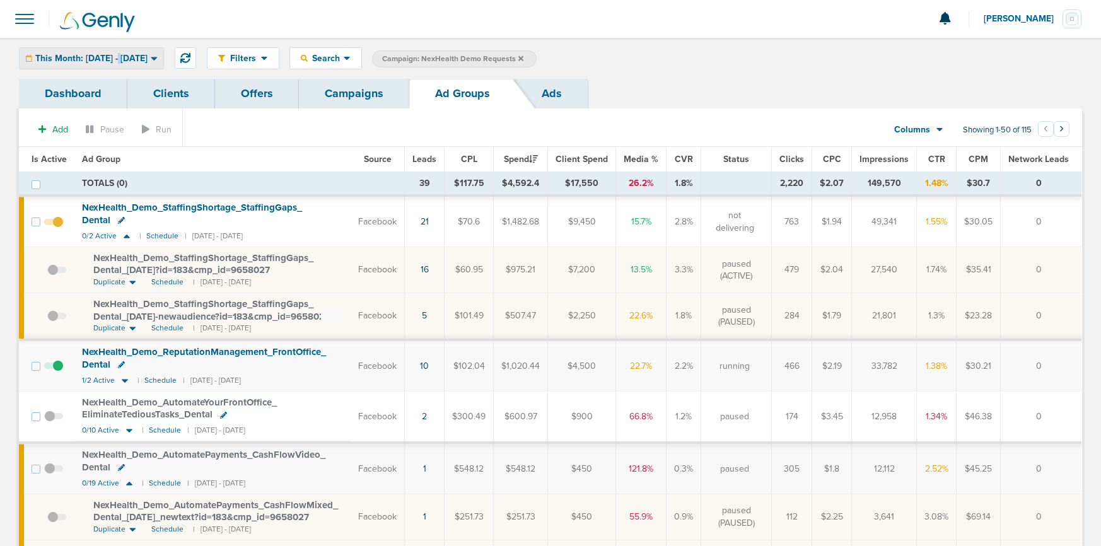
click at [122, 57] on span "This Month: [DATE] - [DATE]" at bounding box center [91, 58] width 112 height 9
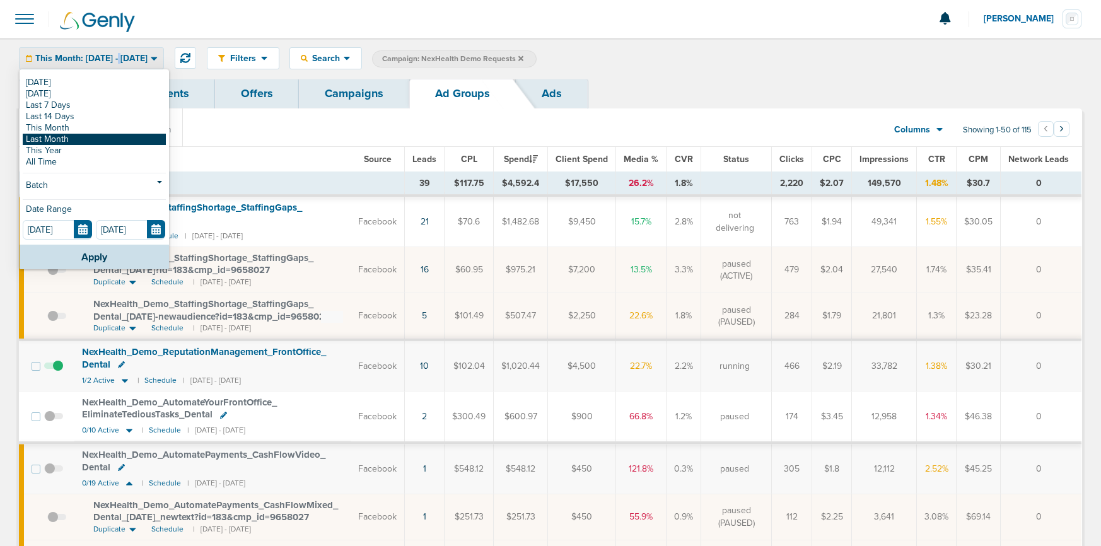
click at [98, 138] on link "Last Month" at bounding box center [94, 139] width 143 height 11
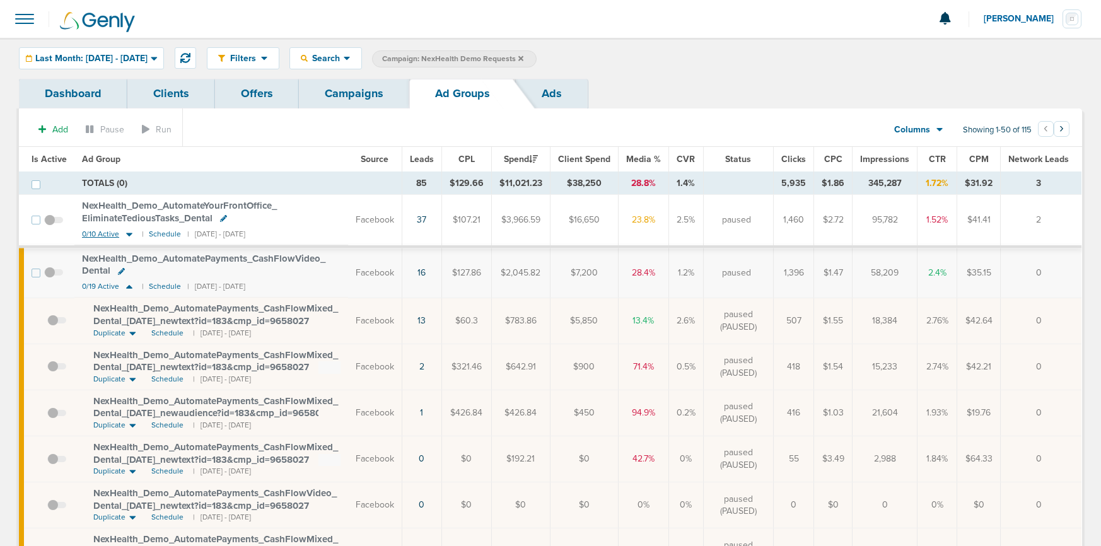
click at [125, 234] on icon at bounding box center [129, 234] width 13 height 11
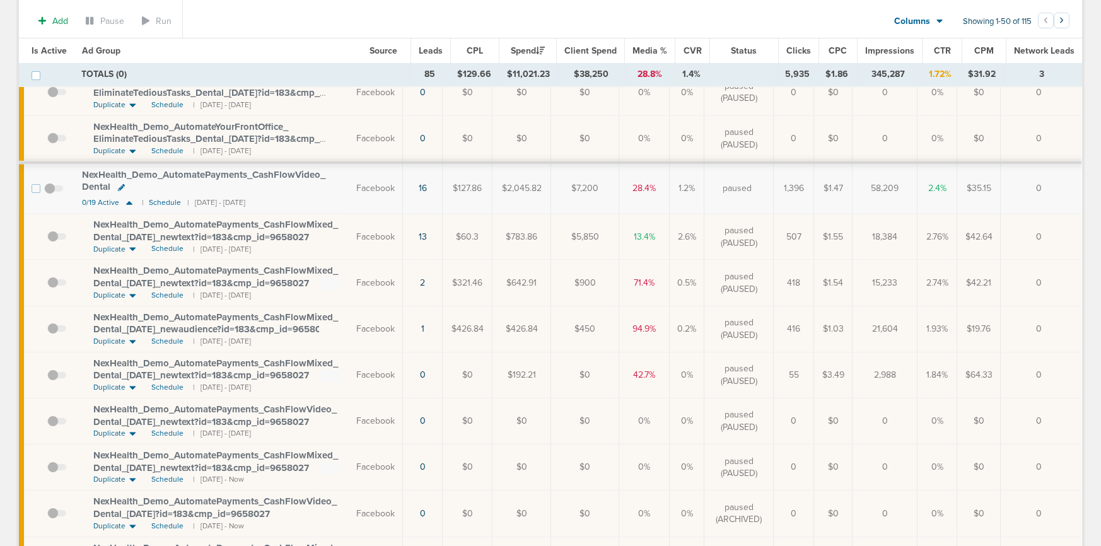
scroll to position [498, 0]
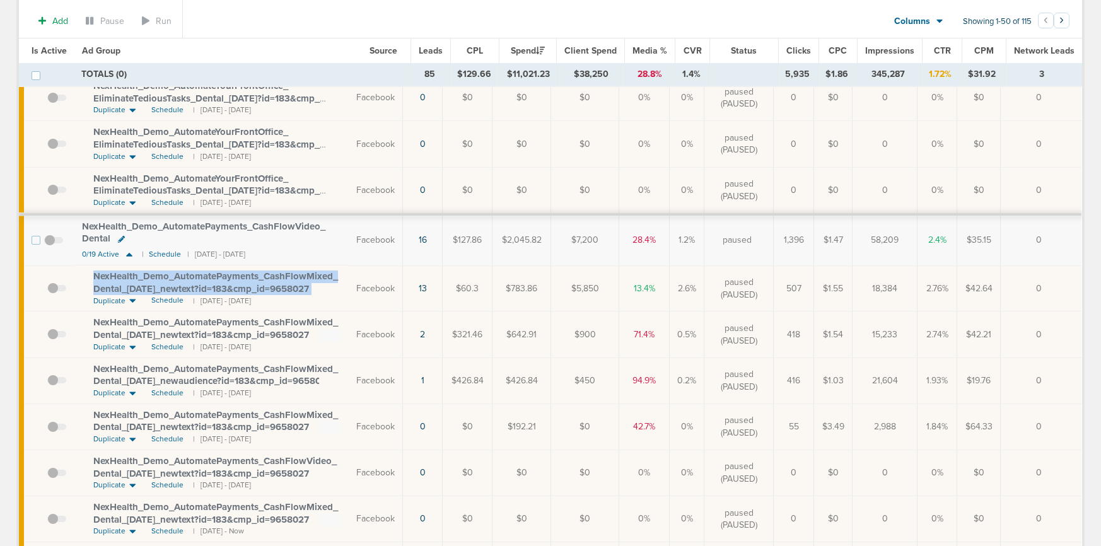
drag, startPoint x: 88, startPoint y: 273, endPoint x: 335, endPoint y: 287, distance: 247.1
click at [335, 287] on td "NexHealth_ Demo_ AutomatePayments_ CashFlowMixed_ Dental_ [DATE]_ newtext?id=18…" at bounding box center [211, 289] width 274 height 46
copy td "NexHealth_ Demo_ AutomatePayments_ CashFlowMixed_ Dental_ [DATE]_ newtext?id=18…"
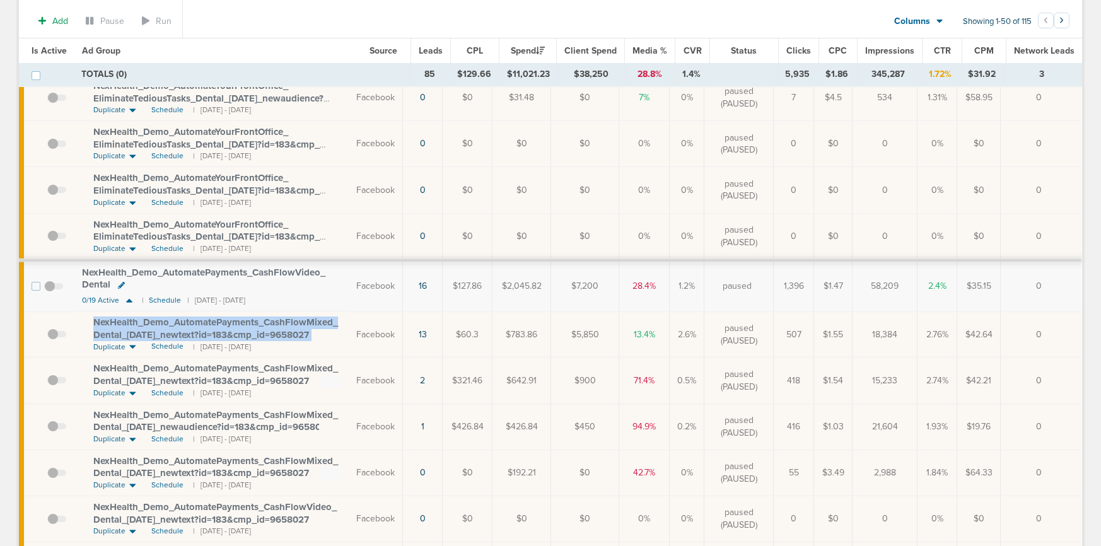
scroll to position [454, 0]
click at [165, 347] on span "Schedule" at bounding box center [167, 344] width 32 height 11
click at [50, 291] on span at bounding box center [53, 291] width 19 height 0
click at [54, 287] on input "checkbox" at bounding box center [54, 287] width 0 height 0
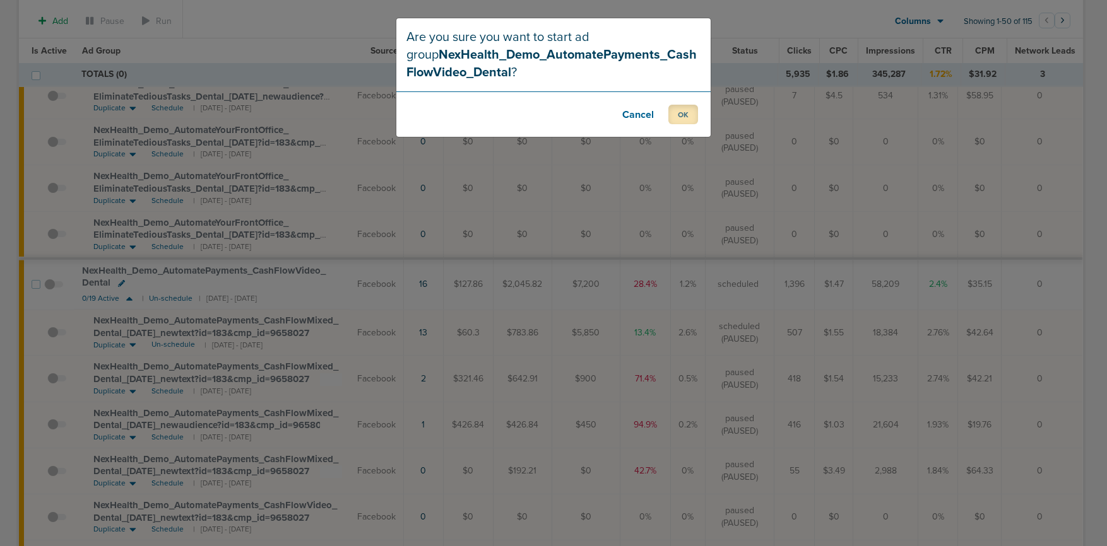
click at [671, 114] on button "OK" at bounding box center [683, 115] width 30 height 20
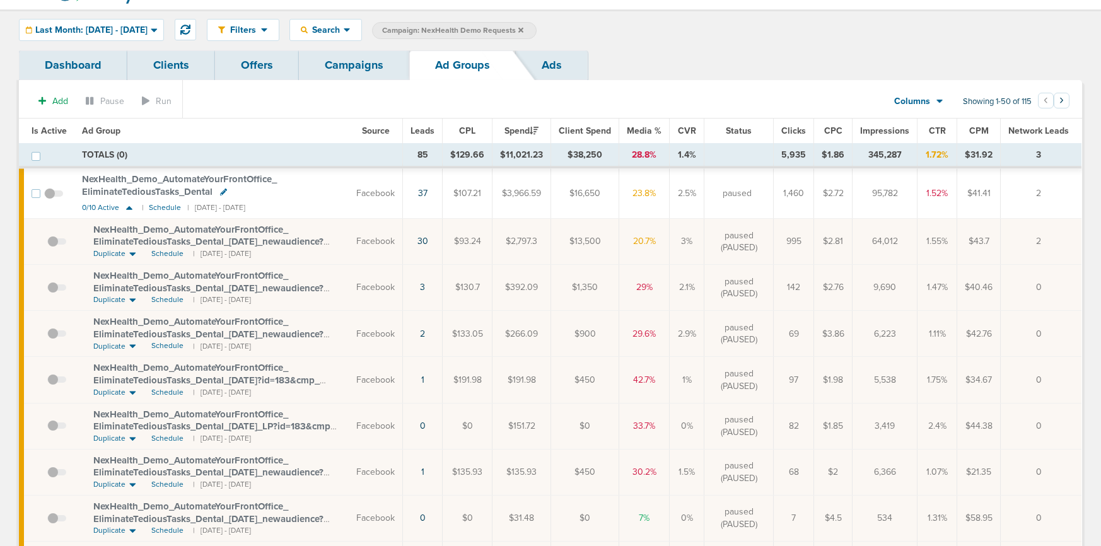
scroll to position [0, 0]
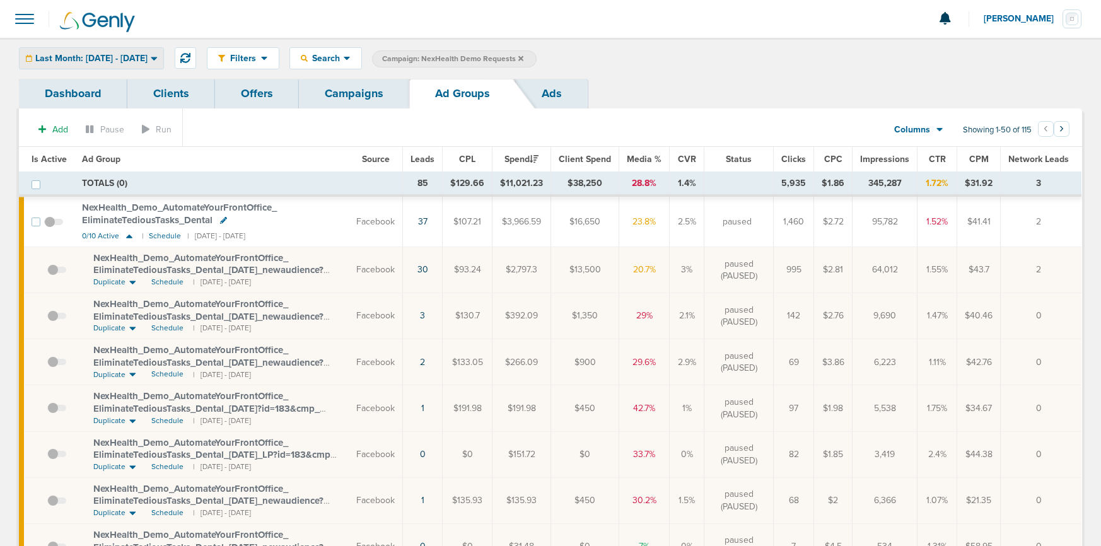
click at [101, 65] on div "Last Month: [DATE] - [DATE]" at bounding box center [92, 58] width 144 height 21
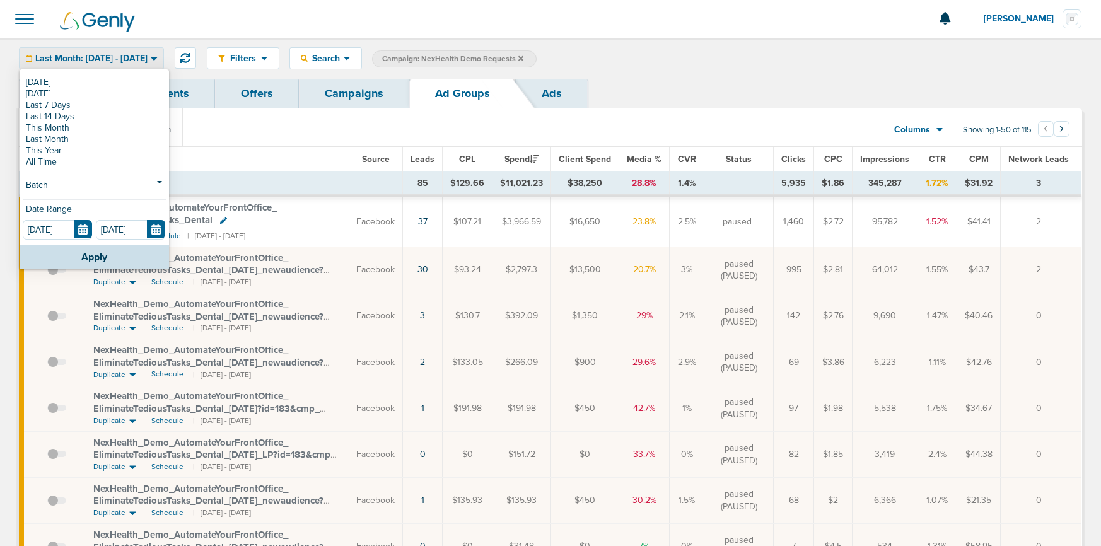
click at [87, 59] on span "Last Month: [DATE] - [DATE]" at bounding box center [91, 58] width 112 height 9
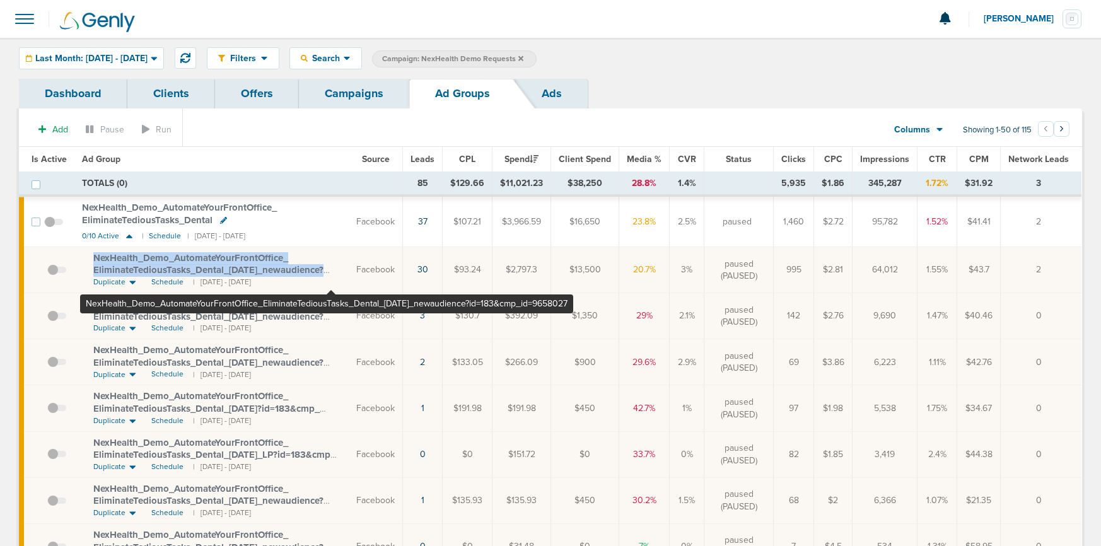
drag, startPoint x: 86, startPoint y: 256, endPoint x: 331, endPoint y: 266, distance: 245.6
click at [331, 266] on td "NexHealth_ Demo_ AutomateYourFrontOffice_ EliminateTediousTasks_ Dental_ [DATE]…" at bounding box center [211, 270] width 274 height 46
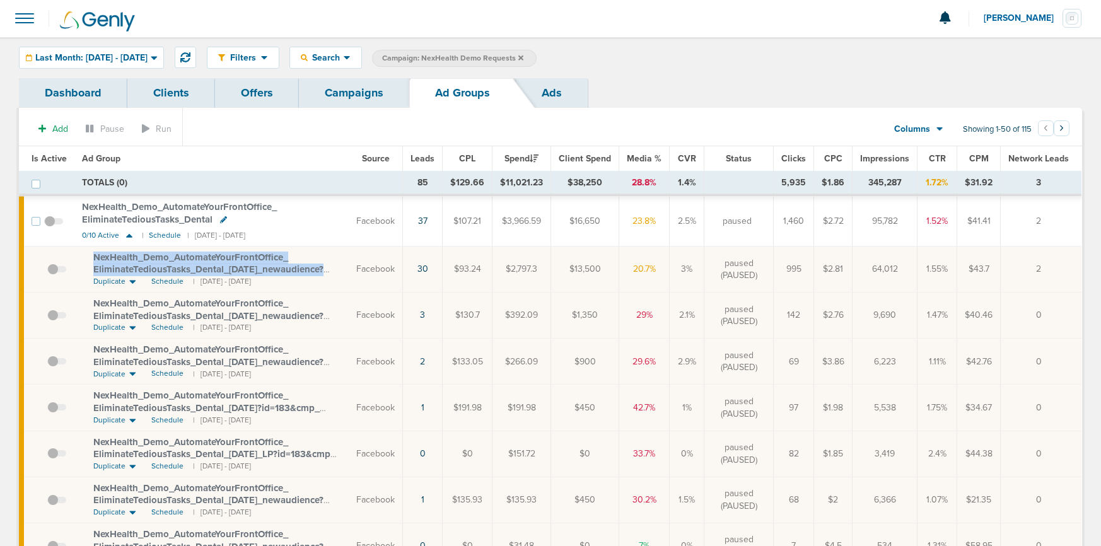
scroll to position [1, 0]
copy span "NexHealth_ Demo_ AutomateYourFrontOffice_ EliminateTediousTasks_ Dental_ [DATE]…"
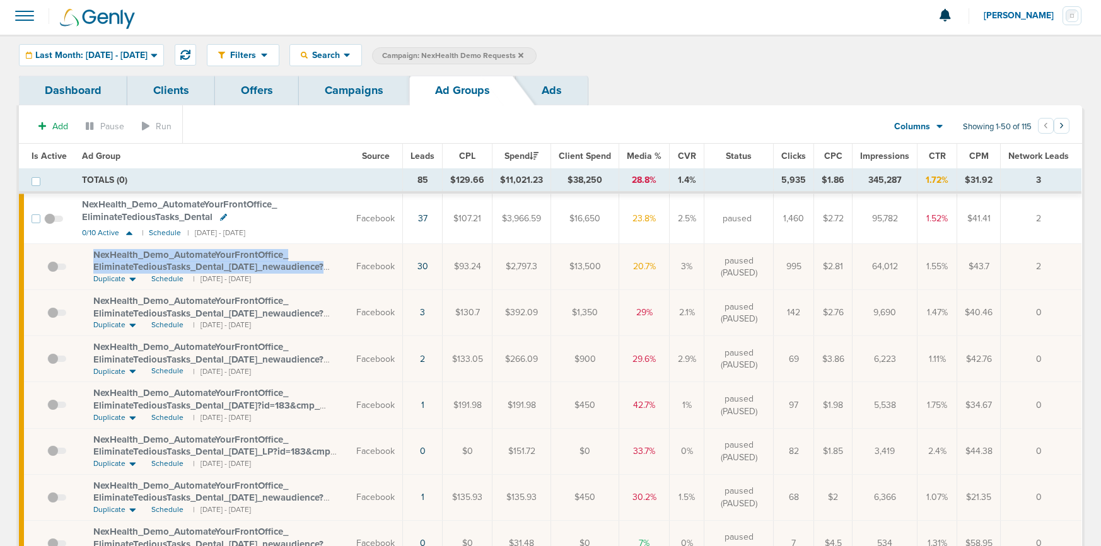
scroll to position [0, 0]
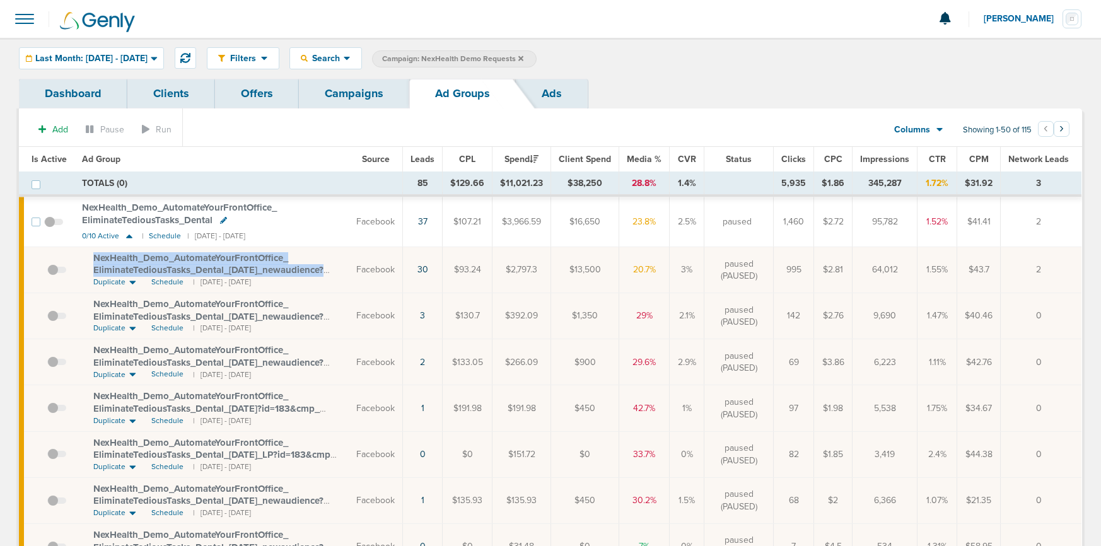
click at [336, 96] on link "Campaigns" at bounding box center [354, 94] width 110 height 30
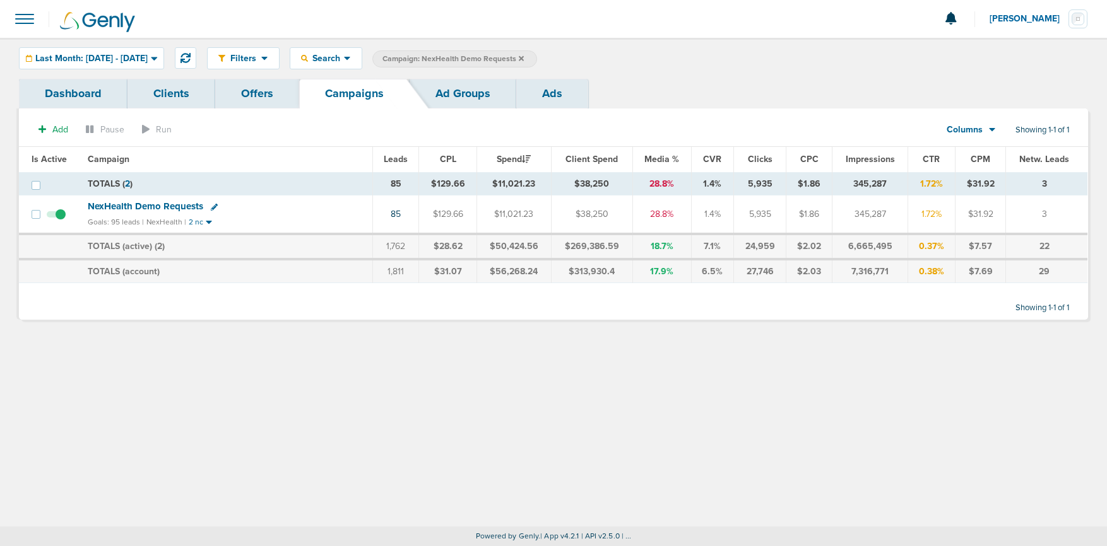
click at [449, 102] on link "Ad Groups" at bounding box center [462, 94] width 107 height 30
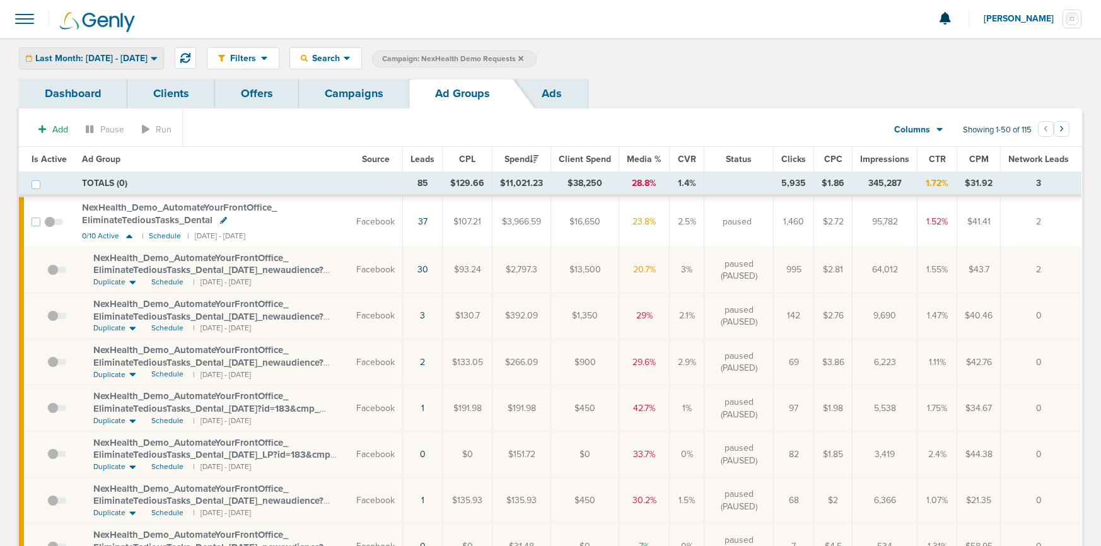
click at [119, 57] on span "Last Month: [DATE] - [DATE]" at bounding box center [91, 58] width 112 height 9
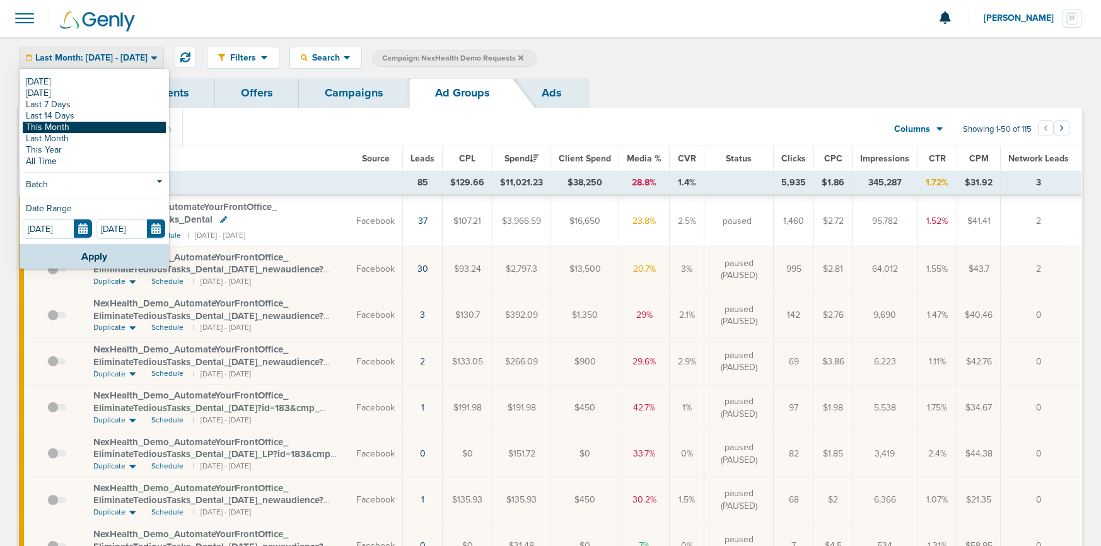
click at [74, 131] on link "This Month" at bounding box center [94, 127] width 143 height 11
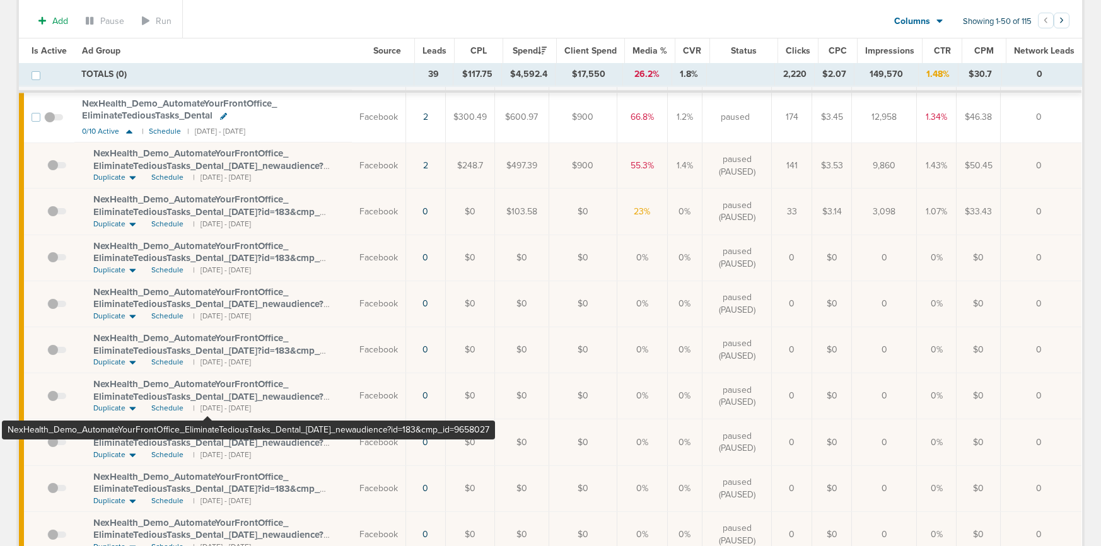
scroll to position [300, 0]
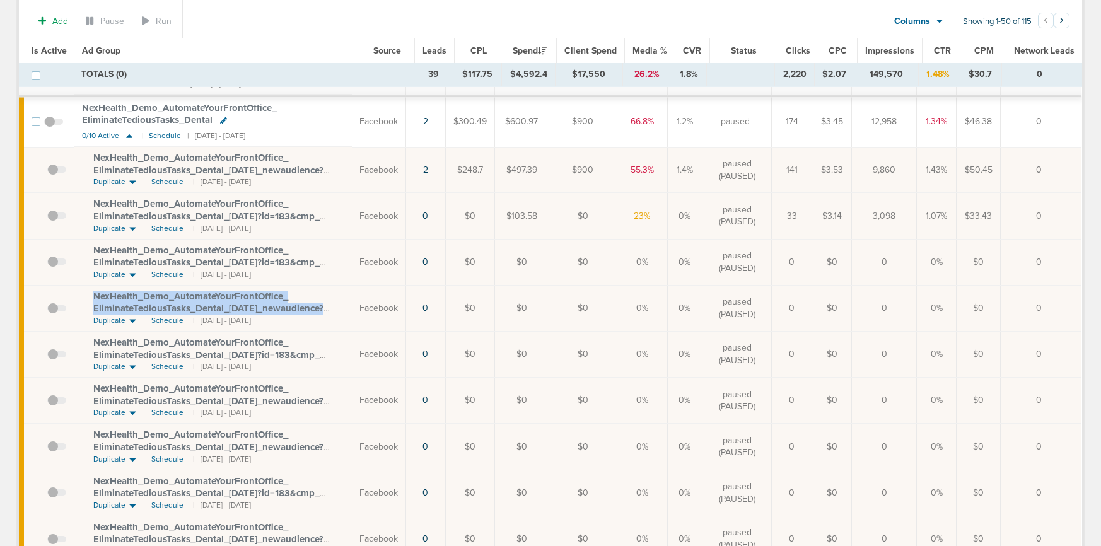
drag, startPoint x: 87, startPoint y: 292, endPoint x: 338, endPoint y: 304, distance: 251.4
click at [338, 304] on td "NexHealth_ Demo_ AutomateYourFrontOffice_ EliminateTediousTasks_ Dental_ [DATE]…" at bounding box center [213, 308] width 278 height 46
copy span "NexHealth_ Demo_ AutomateYourFrontOffice_ EliminateTediousTasks_ Dental_ [DATE]…"
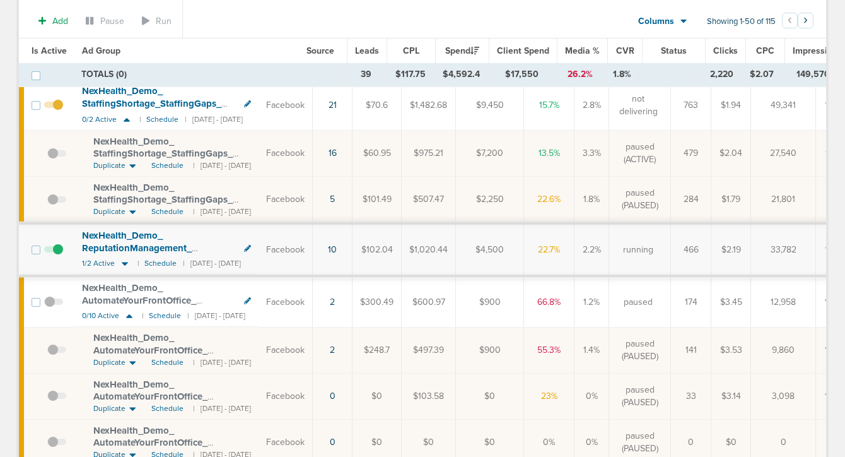
scroll to position [0, 0]
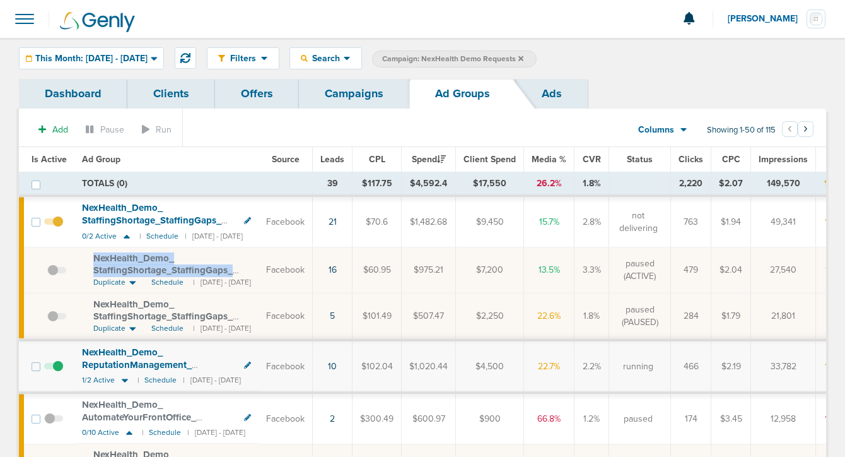
drag, startPoint x: 86, startPoint y: 252, endPoint x: 257, endPoint y: 266, distance: 170.9
click at [257, 266] on td "NexHealth_ Demo_ StaffingShortage_ StaffingGaps_ Dental_ [DATE]?id=183&cmp_ id=…" at bounding box center [166, 270] width 184 height 46
copy span "NexHealth_ Demo_ StaffingShortage_ StaffingGaps_ Dental_ [DATE]?"
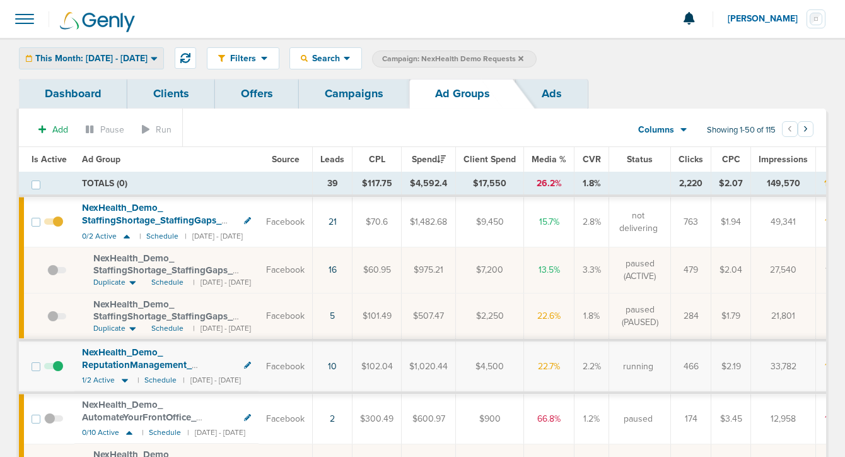
click at [93, 61] on span "This Month: [DATE] - [DATE]" at bounding box center [91, 58] width 112 height 9
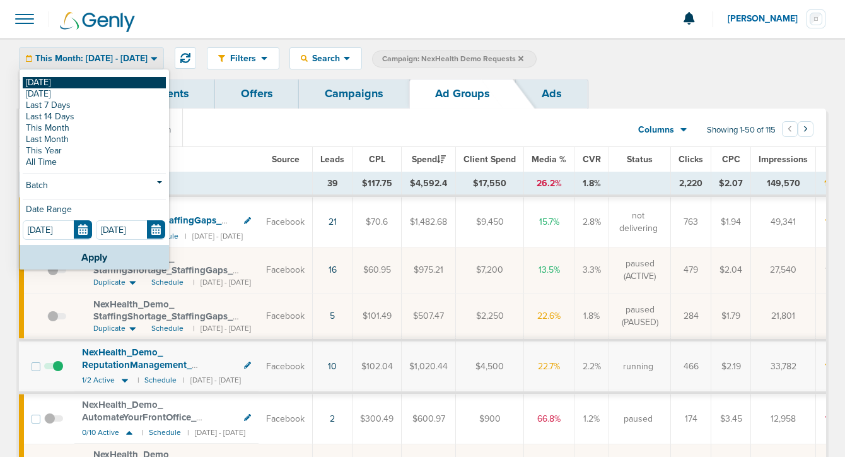
click at [95, 77] on link "[DATE]" at bounding box center [94, 82] width 143 height 11
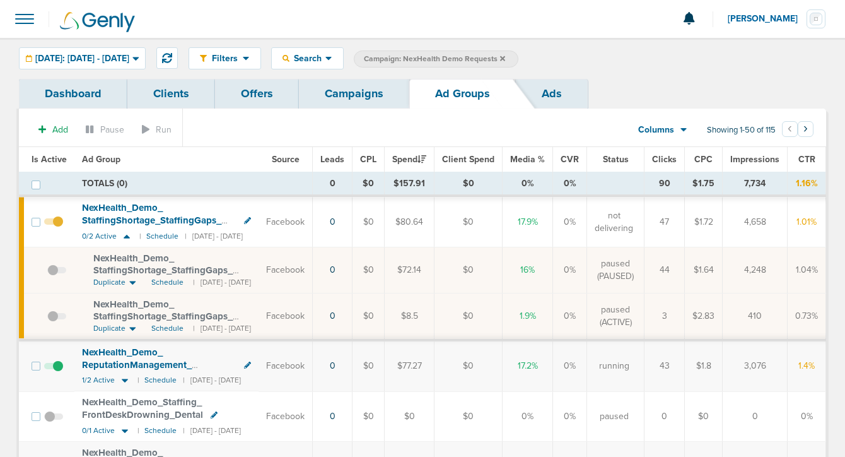
click at [344, 98] on link "Campaigns" at bounding box center [354, 94] width 110 height 30
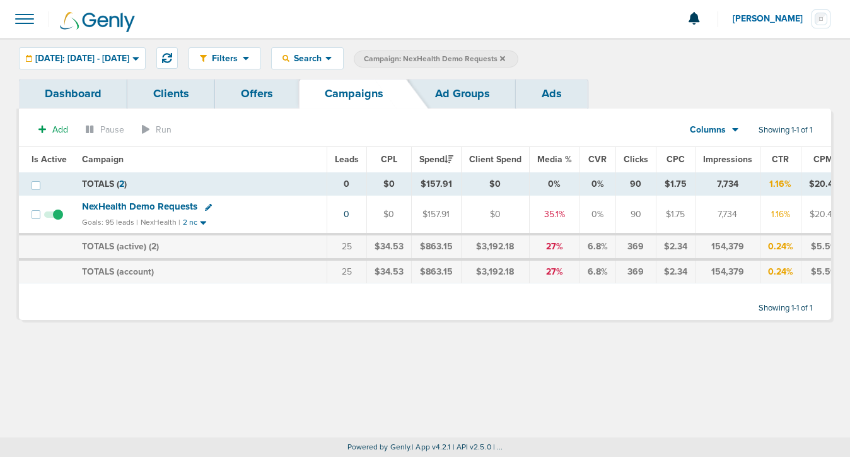
click at [505, 60] on icon at bounding box center [502, 58] width 5 height 5
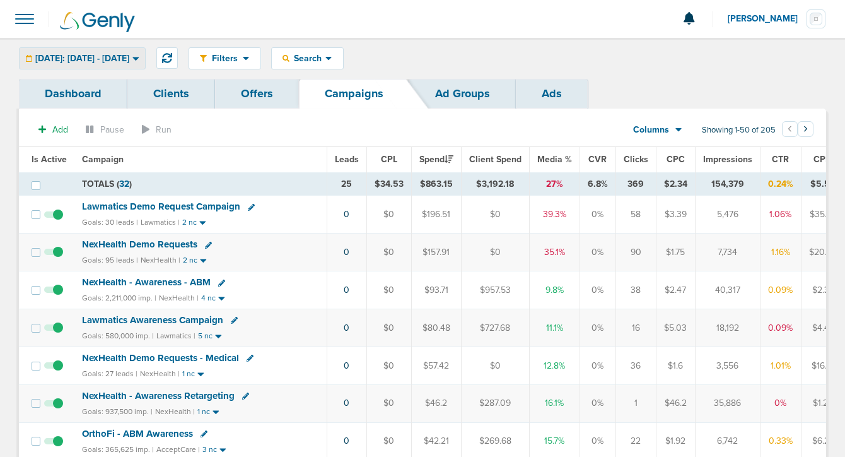
click at [129, 54] on span "[DATE]: [DATE] - [DATE]" at bounding box center [82, 58] width 94 height 9
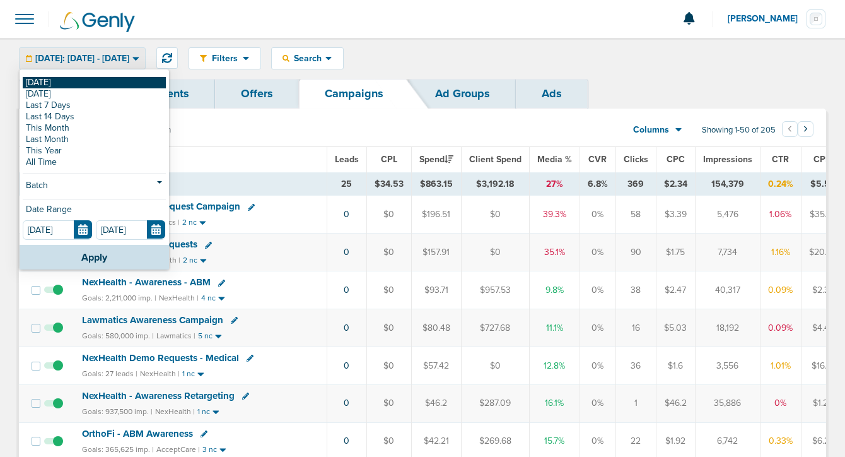
click at [121, 78] on link "[DATE]" at bounding box center [94, 82] width 143 height 11
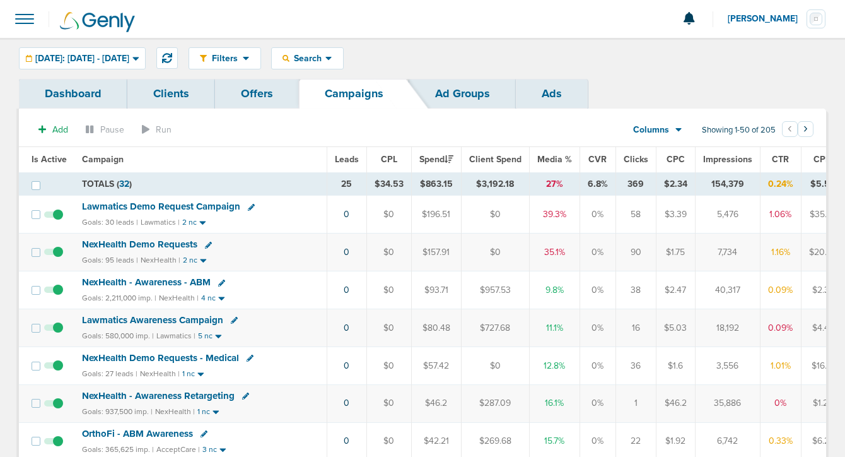
click at [136, 356] on span "NexHealth Demo Requests - Medical" at bounding box center [160, 357] width 157 height 11
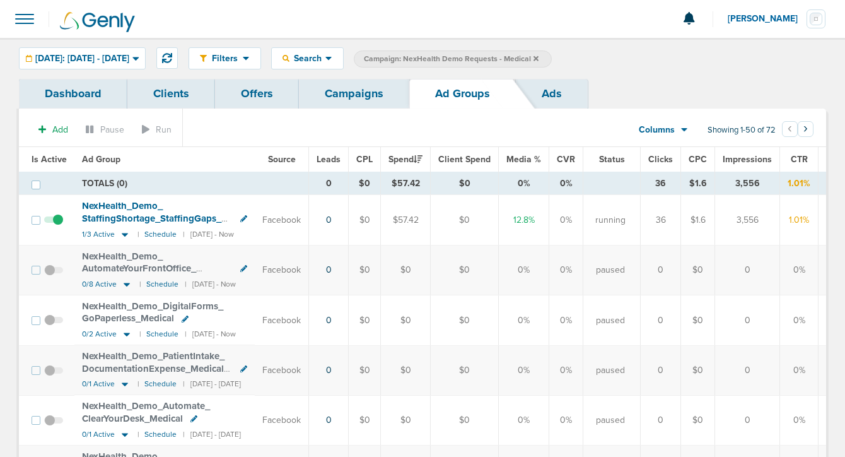
click at [343, 95] on link "Campaigns" at bounding box center [354, 94] width 110 height 30
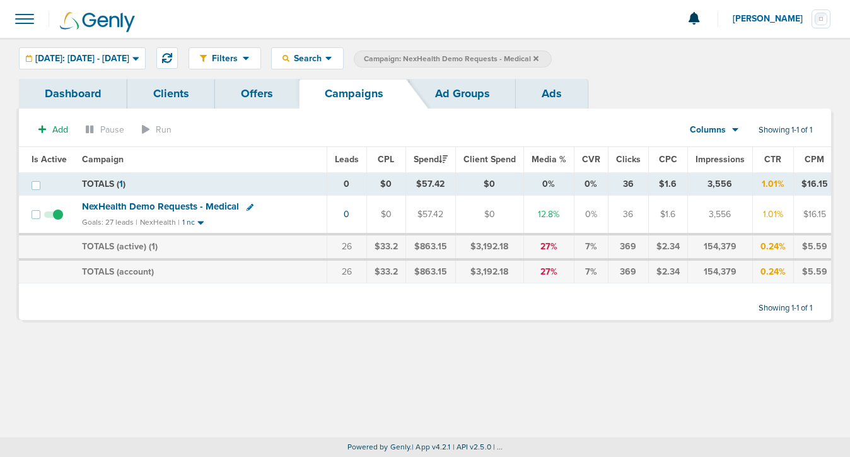
click at [539, 58] on icon at bounding box center [536, 58] width 5 height 5
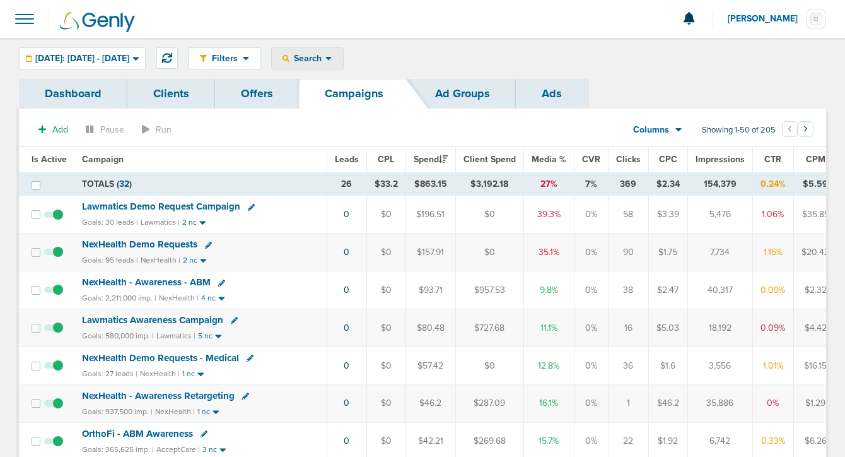
click at [326, 61] on span "Search" at bounding box center [308, 58] width 36 height 11
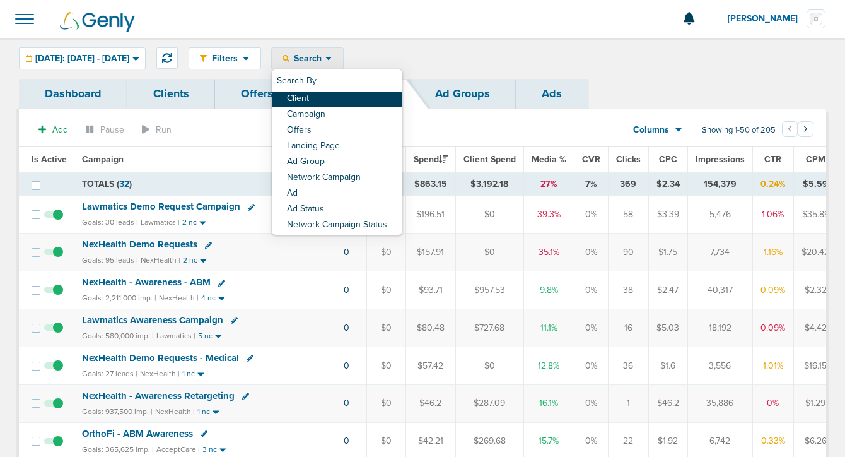
click at [324, 102] on link "Client" at bounding box center [337, 99] width 131 height 16
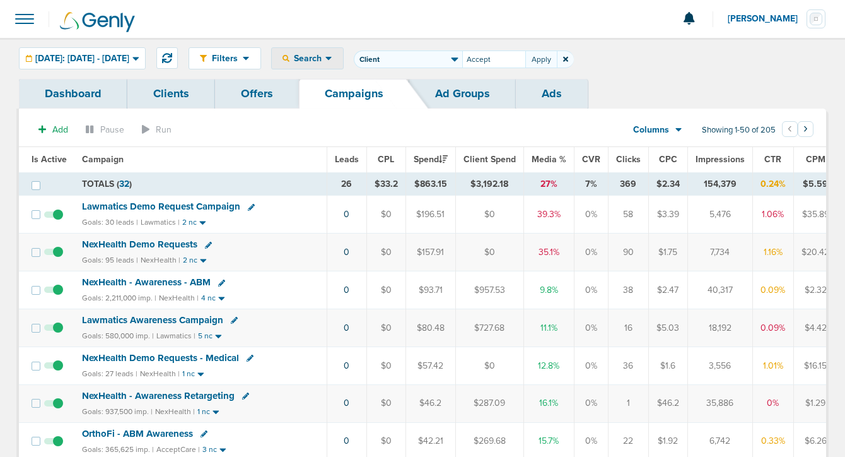
type input "Accept"
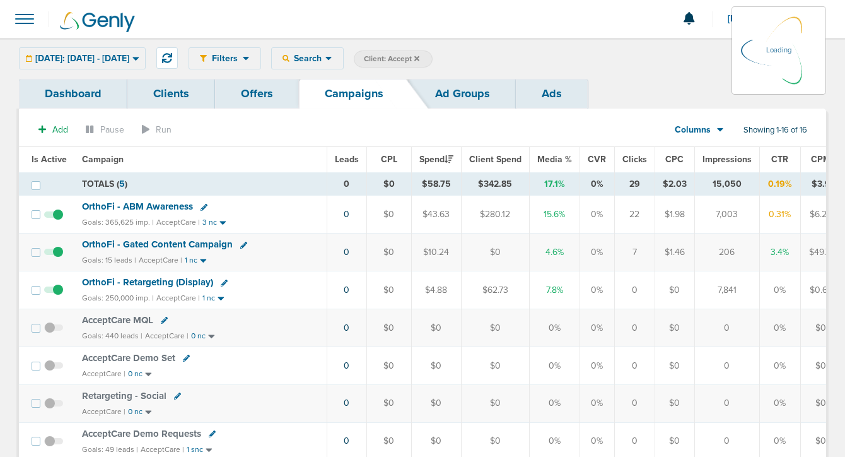
click at [90, 57] on div "[DATE]: [DATE] - [DATE] [DATE] [DATE] Last 7 Days Last 14 Days This Month Last …" at bounding box center [82, 58] width 127 height 22
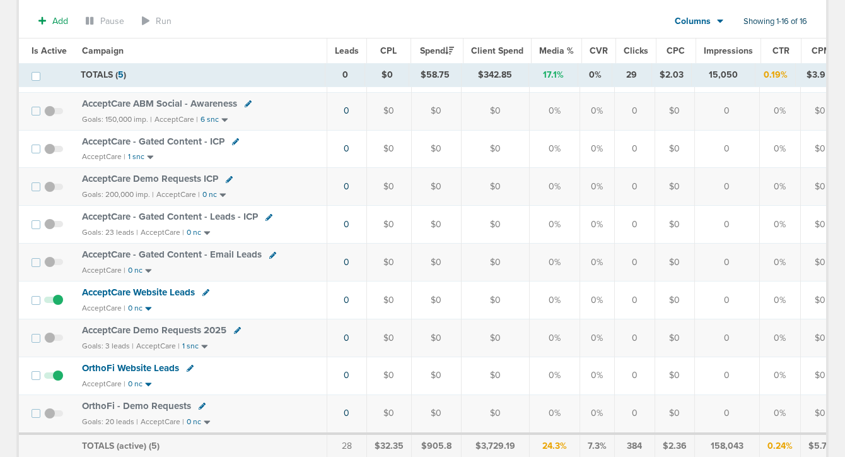
scroll to position [372, 0]
click at [119, 402] on span "OrthoFi - Demo Requests" at bounding box center [136, 404] width 109 height 11
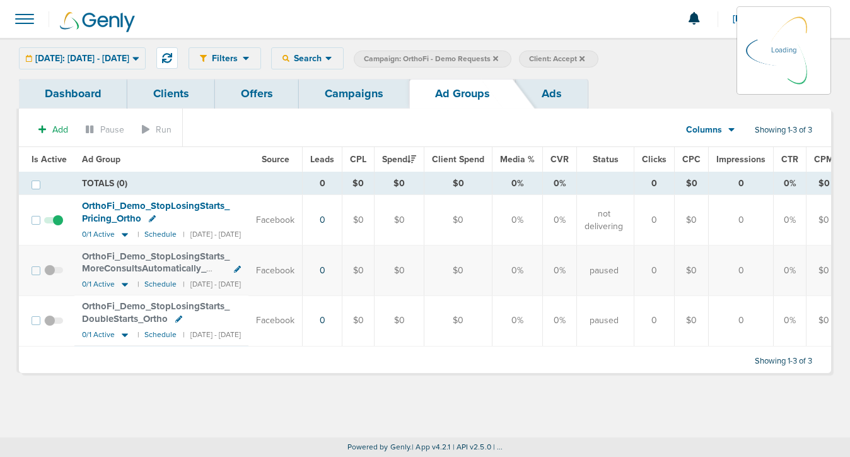
click at [68, 57] on div "[DATE]: [DATE] - [DATE] [DATE] [DATE] Last 7 Days Last 14 Days This Month Last …" at bounding box center [82, 58] width 127 height 22
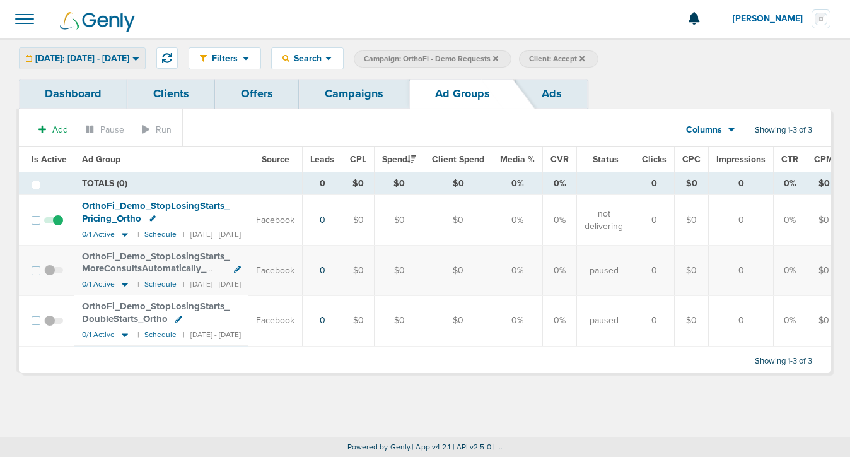
click at [108, 60] on span "[DATE]: [DATE] - [DATE]" at bounding box center [82, 58] width 94 height 9
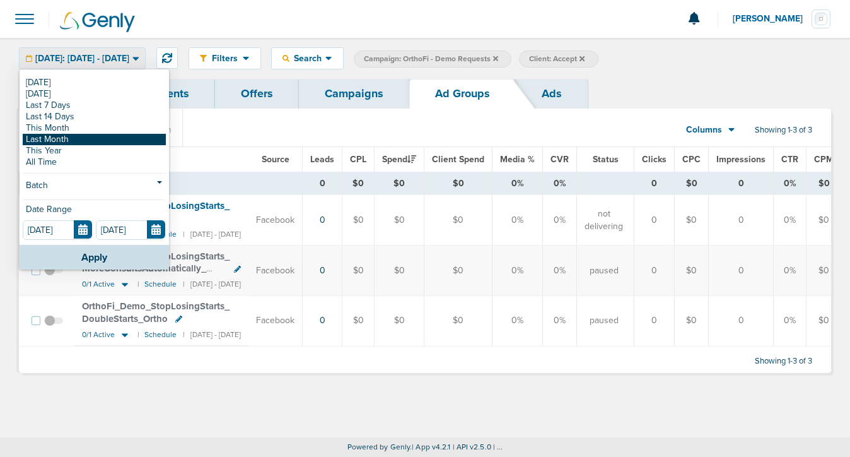
click at [78, 135] on link "Last Month" at bounding box center [94, 139] width 143 height 11
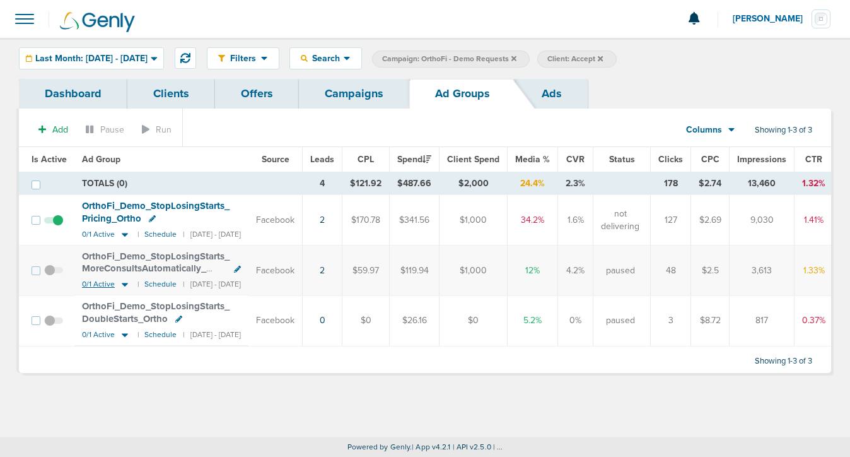
click at [123, 286] on icon at bounding box center [125, 284] width 13 height 11
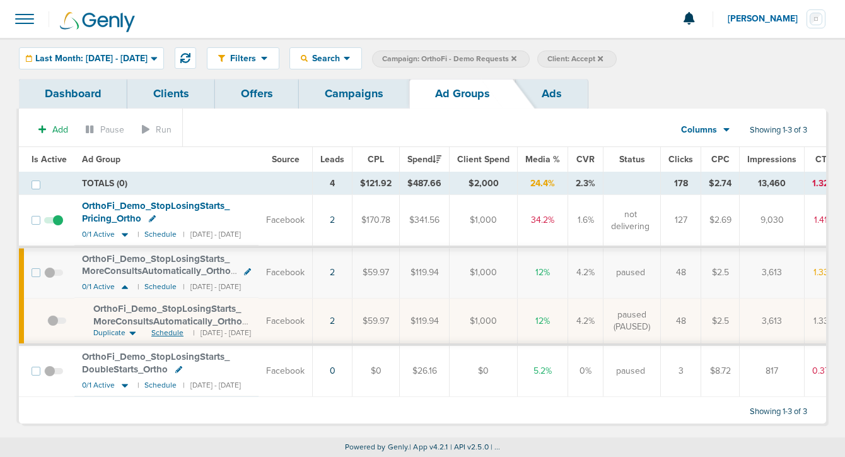
click at [170, 332] on span "Schedule" at bounding box center [167, 332] width 32 height 11
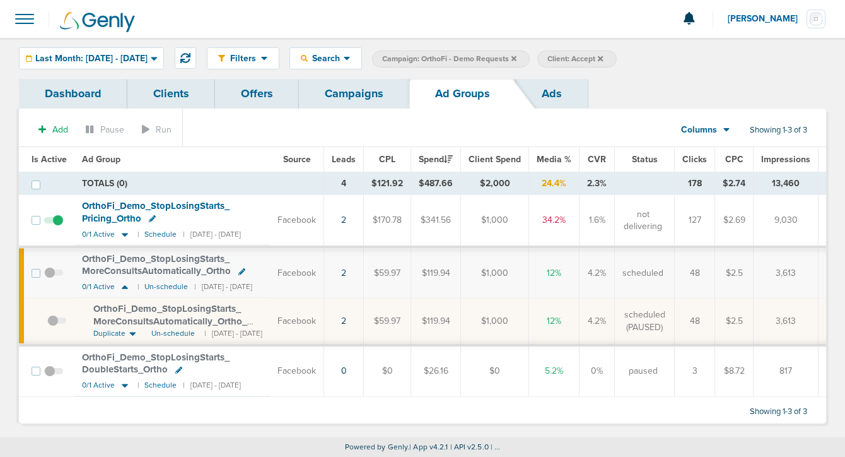
click at [52, 279] on span at bounding box center [53, 279] width 19 height 0
click at [54, 276] on input "checkbox" at bounding box center [54, 276] width 0 height 0
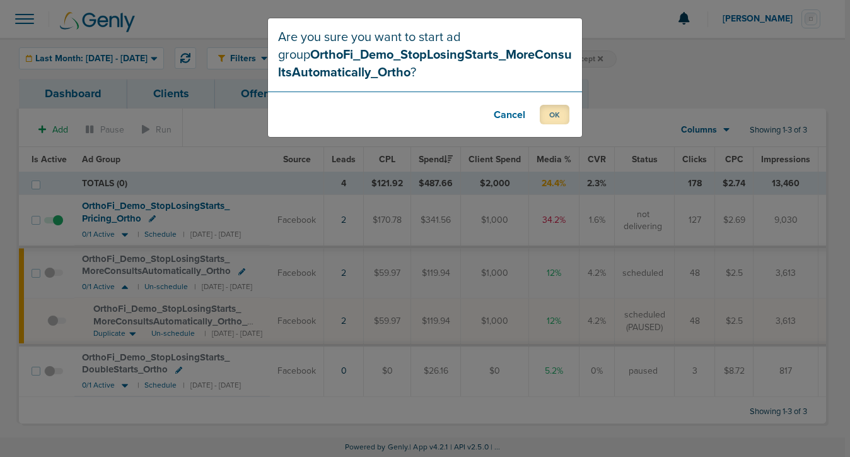
click at [563, 115] on button "OK" at bounding box center [555, 115] width 30 height 20
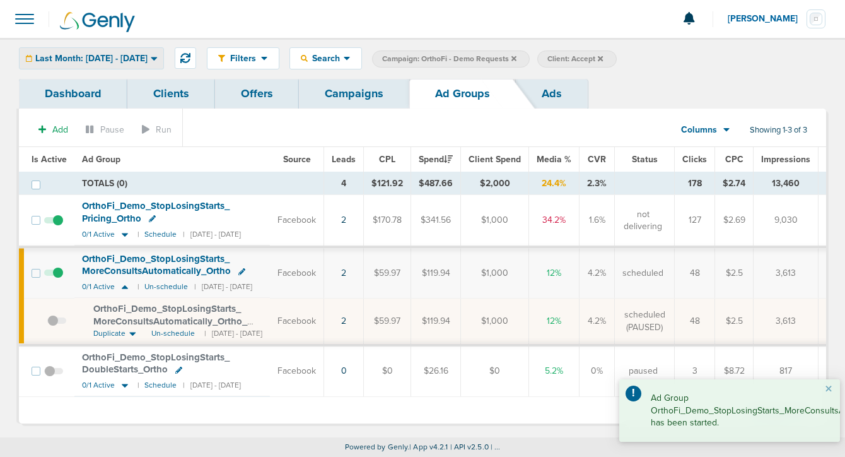
click at [148, 56] on span "Last Month: [DATE] - [DATE]" at bounding box center [91, 58] width 112 height 9
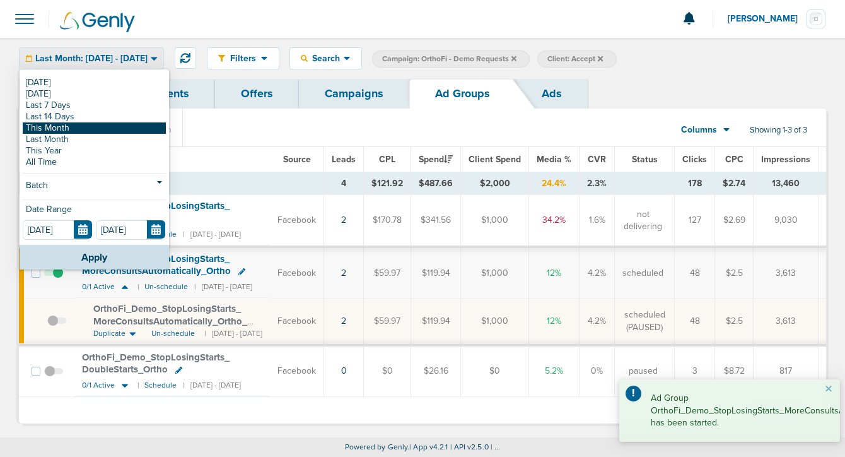
click at [137, 129] on link "This Month" at bounding box center [94, 127] width 143 height 11
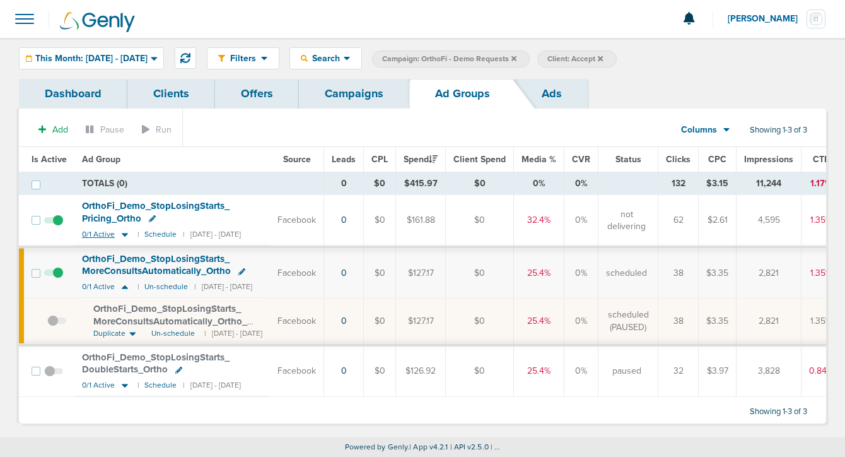
click at [128, 232] on icon at bounding box center [125, 234] width 13 height 11
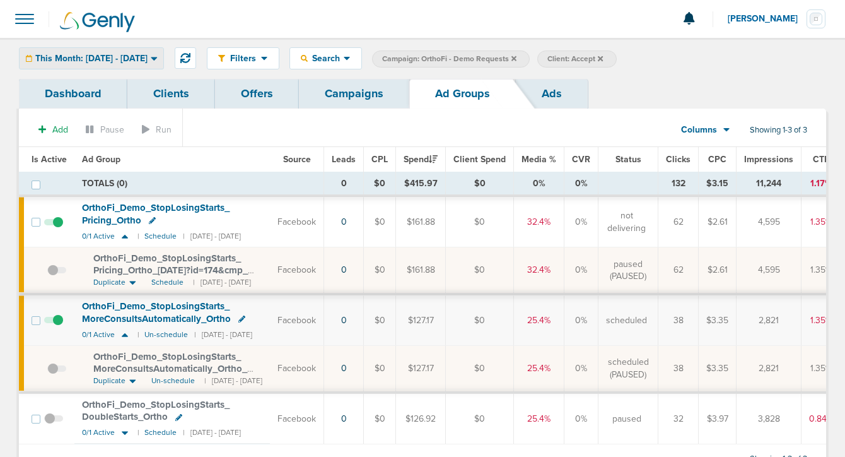
click at [66, 59] on span "This Month: [DATE] - [DATE]" at bounding box center [91, 58] width 112 height 9
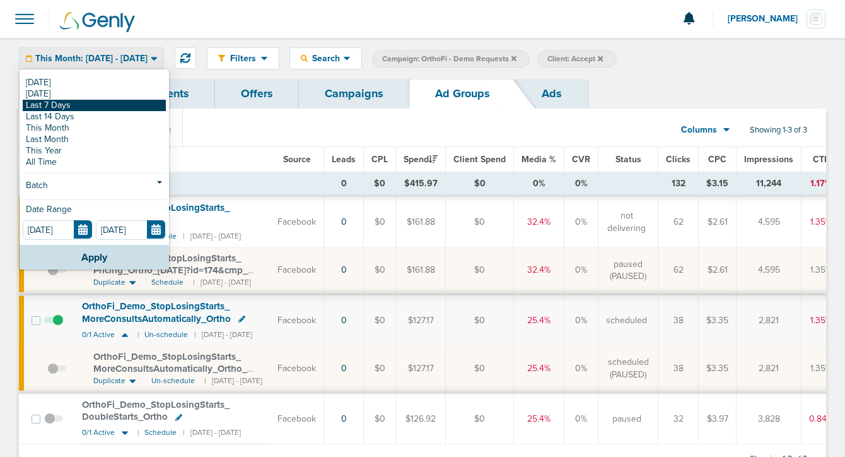
click at [67, 105] on link "Last 7 Days" at bounding box center [94, 105] width 143 height 11
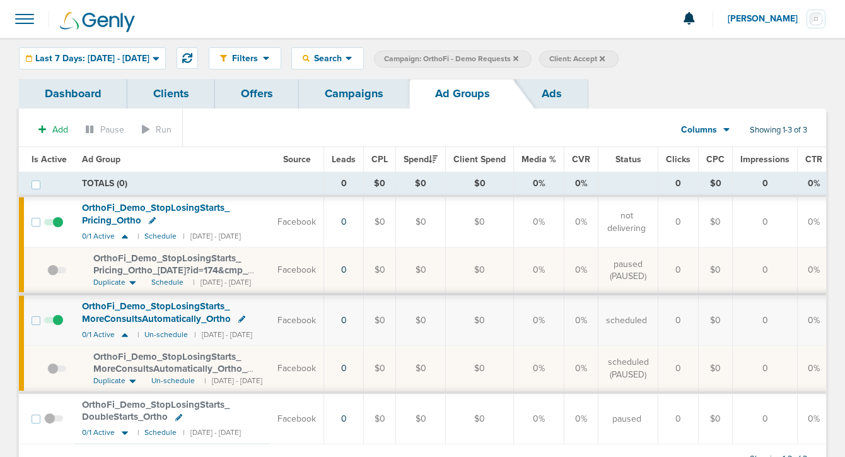
click at [57, 228] on span at bounding box center [53, 228] width 19 height 0
click at [54, 225] on input "checkbox" at bounding box center [54, 225] width 0 height 0
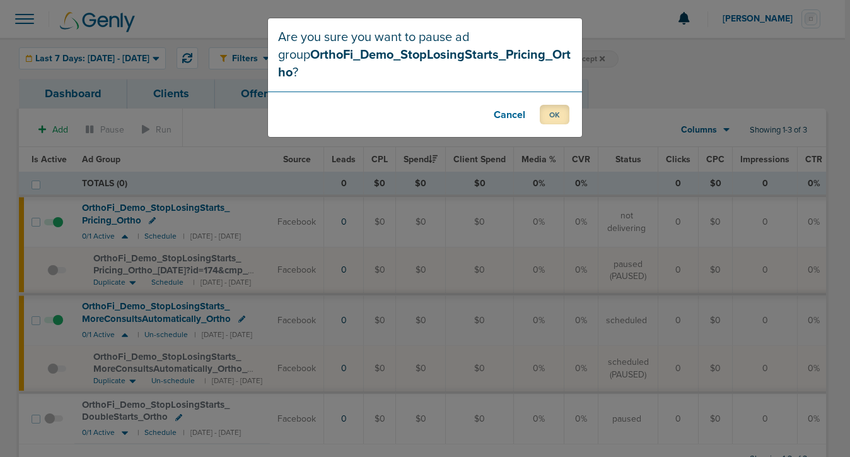
click at [559, 105] on button "OK" at bounding box center [555, 115] width 30 height 20
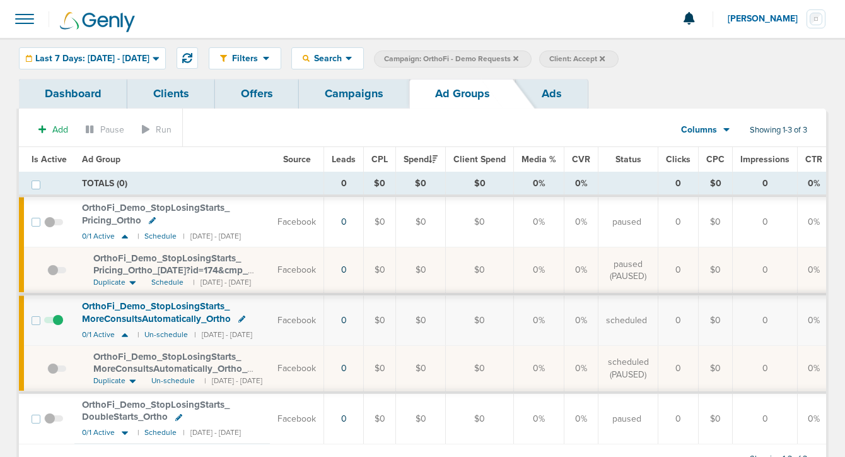
click at [373, 102] on link "Campaigns" at bounding box center [354, 94] width 110 height 30
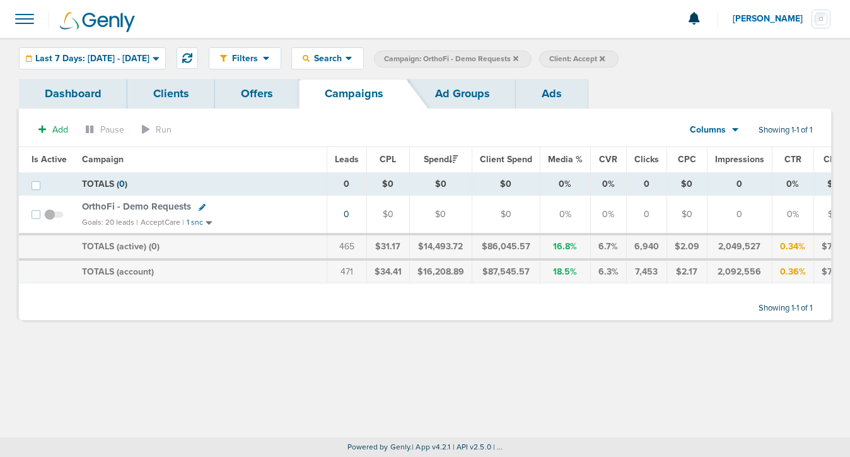
click at [201, 206] on icon at bounding box center [202, 207] width 7 height 7
select select
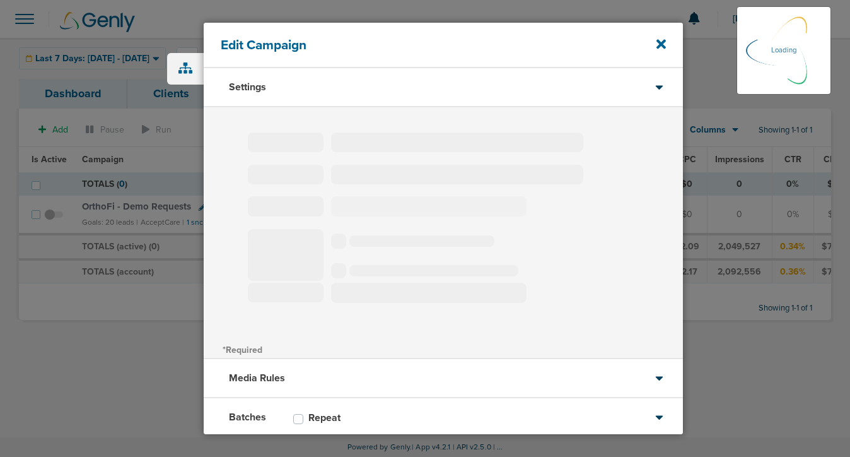
type input "OrthoFi - Demo Requests"
select select "Leads"
radio input "true"
select select "readOnly"
select select "1"
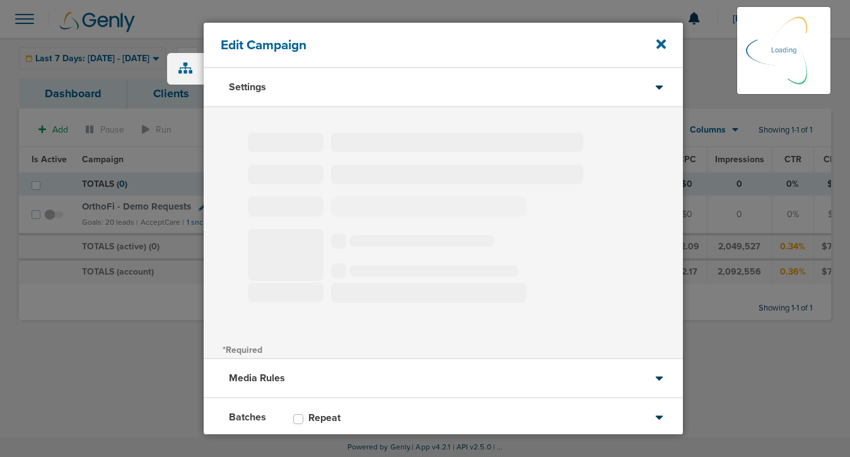
select select "2"
select select "3"
select select "4"
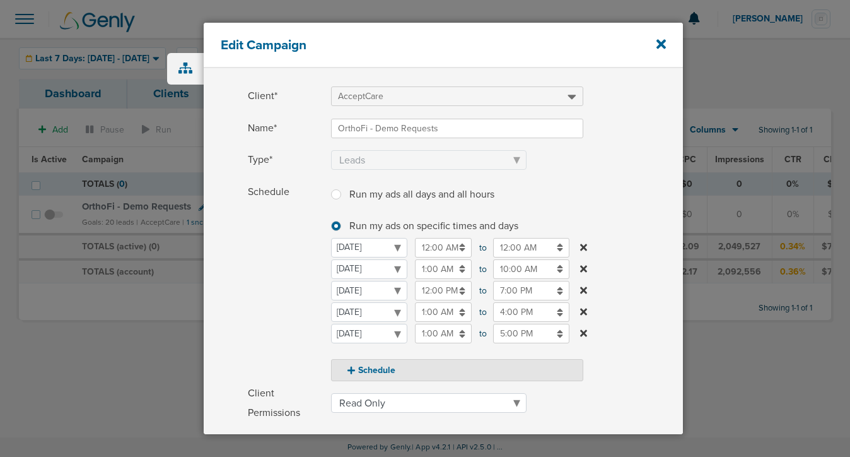
scroll to position [56, 0]
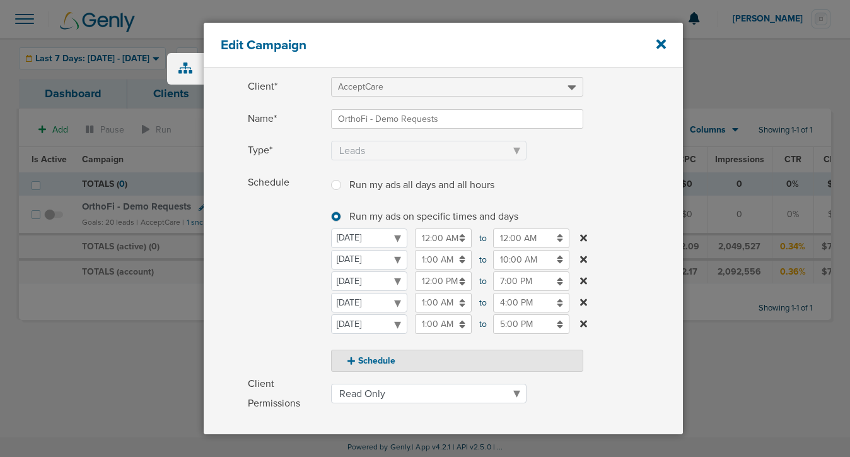
click at [442, 232] on input "12:00 AM" at bounding box center [443, 238] width 57 height 20
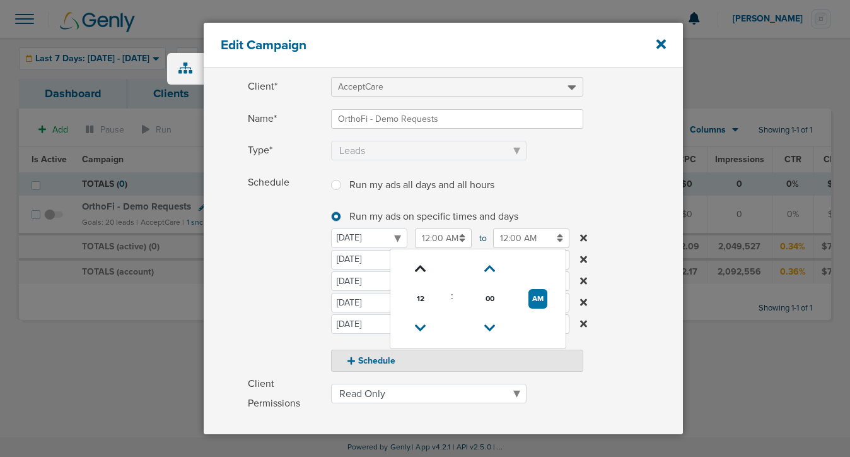
click at [421, 267] on icon at bounding box center [420, 269] width 11 height 8
type input "1:00 AM"
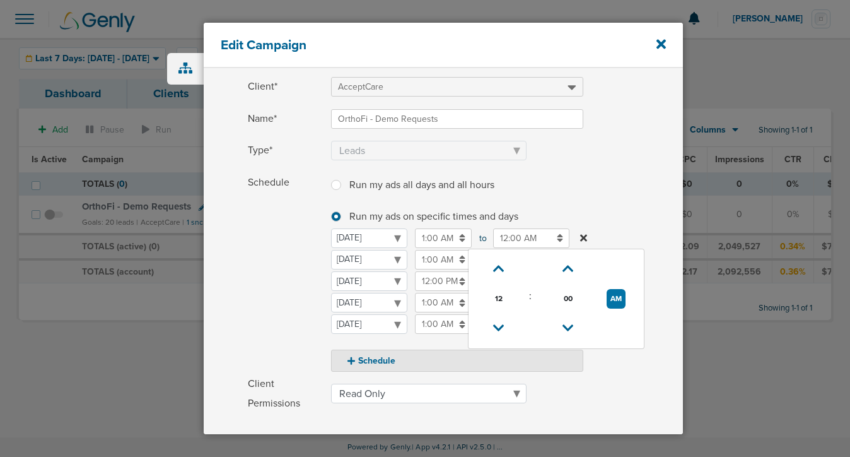
click at [537, 232] on input "12:00 AM" at bounding box center [531, 238] width 76 height 20
click at [508, 319] on link at bounding box center [499, 329] width 22 height 20
click at [507, 319] on link at bounding box center [499, 329] width 22 height 20
type input "9:00 PM"
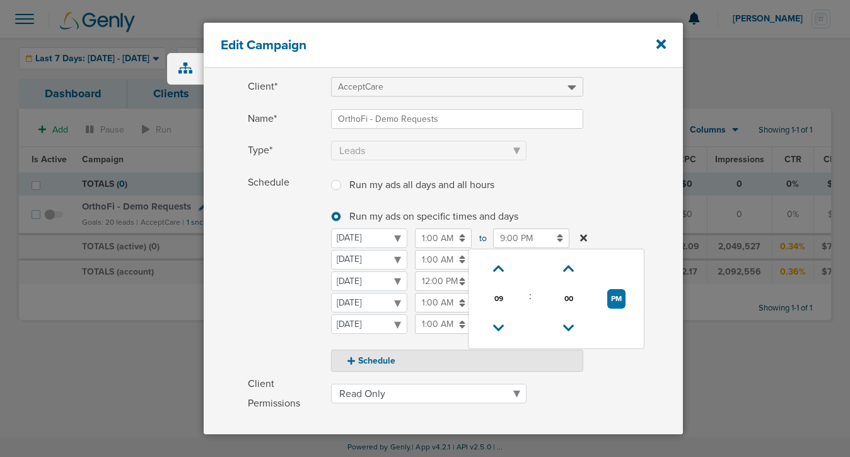
click at [303, 295] on span "Schedule" at bounding box center [286, 272] width 76 height 199
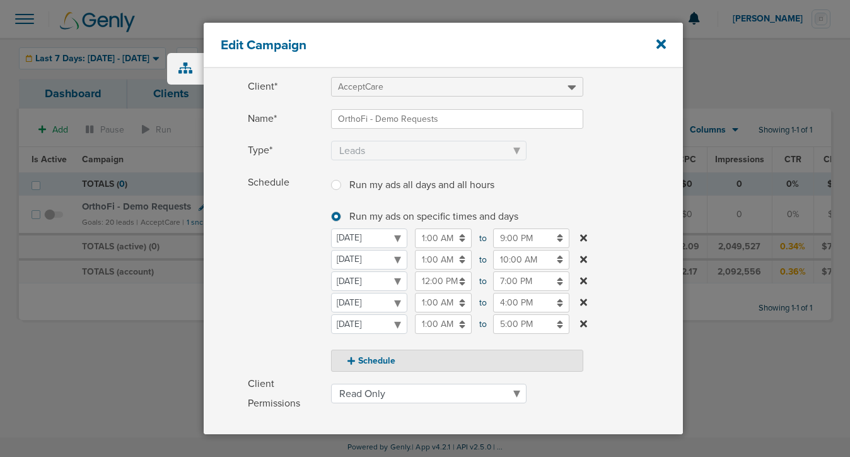
scroll to position [242, 0]
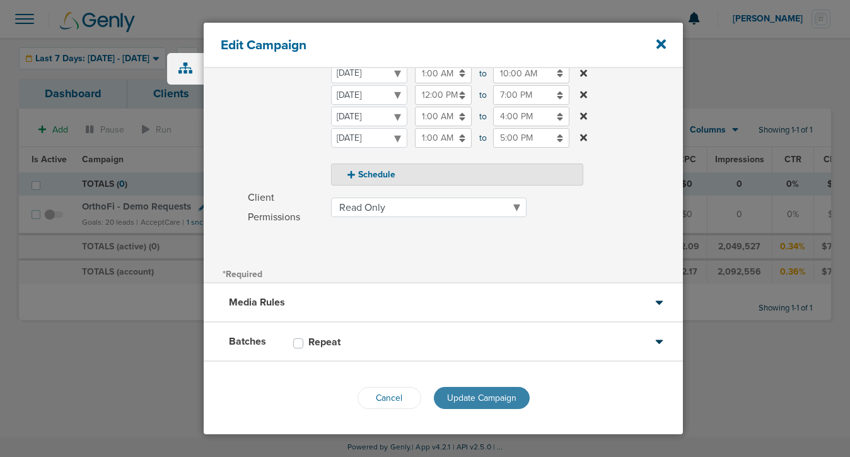
click at [462, 400] on span "Update Campaign" at bounding box center [481, 397] width 69 height 11
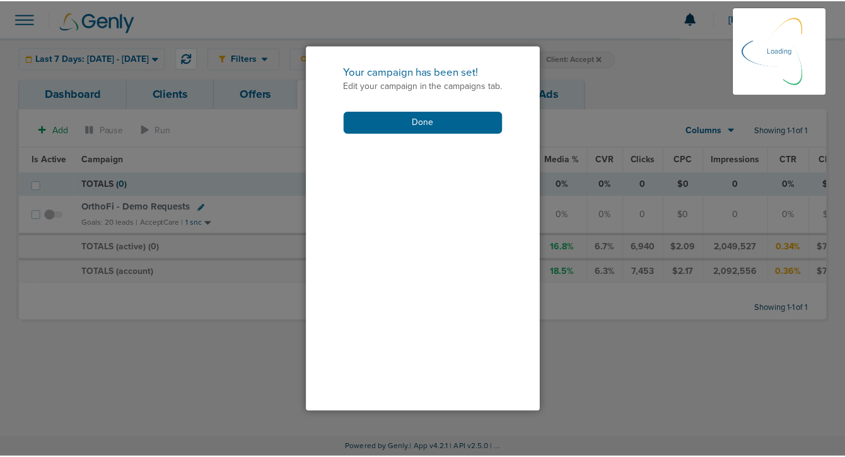
scroll to position [202, 0]
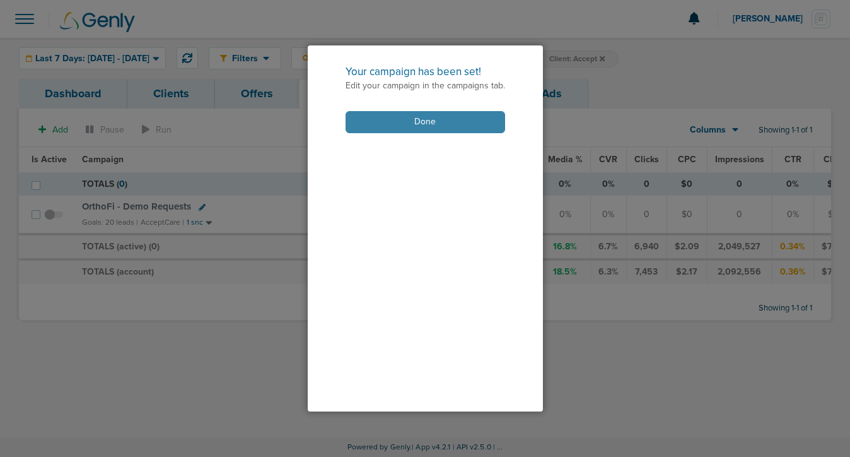
click at [443, 117] on button "Done" at bounding box center [426, 122] width 160 height 22
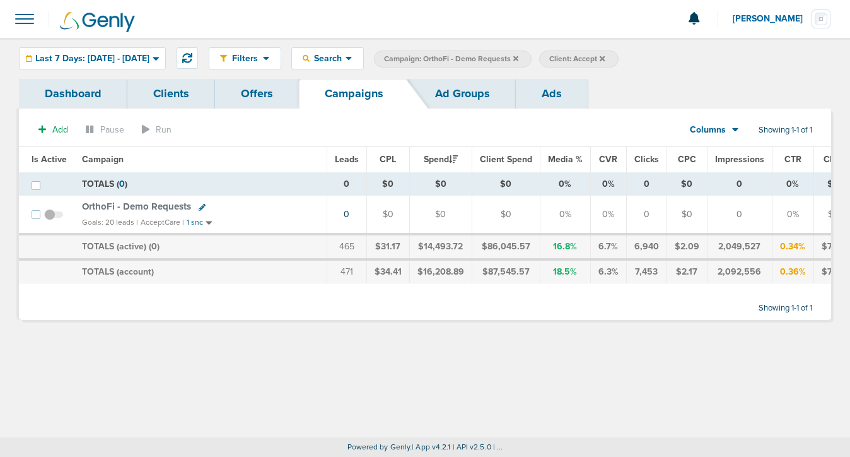
click at [48, 221] on span at bounding box center [53, 221] width 19 height 0
click at [54, 217] on input "checkbox" at bounding box center [54, 217] width 0 height 0
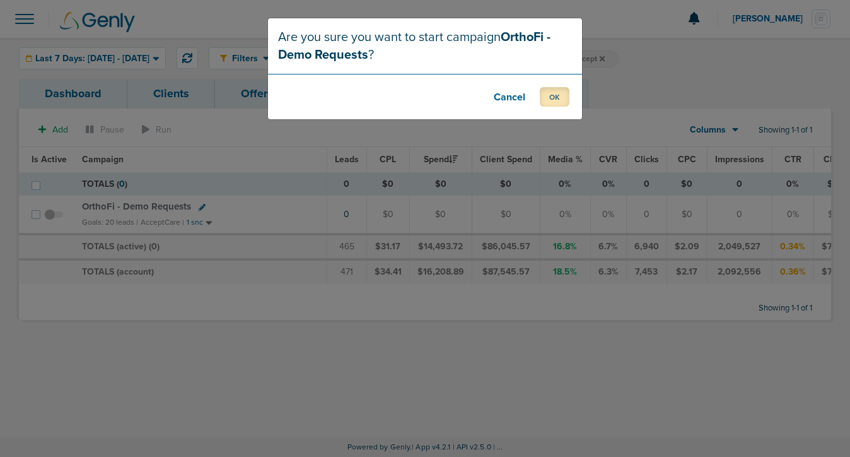
click at [551, 97] on button "OK" at bounding box center [555, 97] width 30 height 20
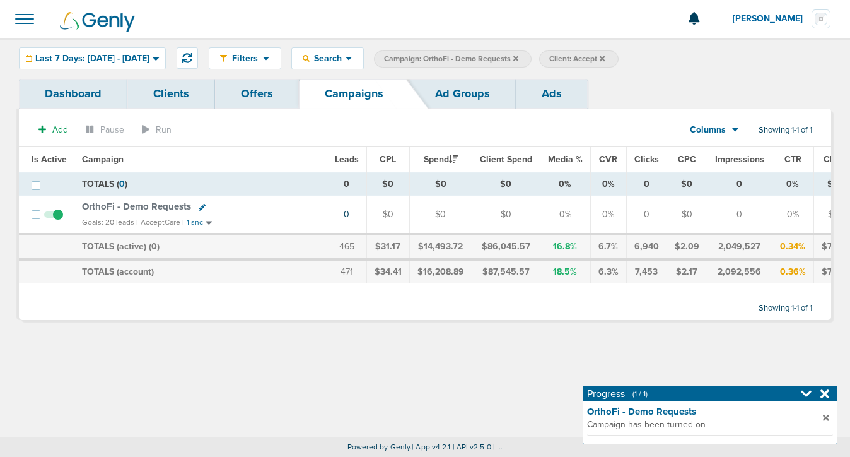
click at [519, 57] on icon at bounding box center [516, 58] width 5 height 5
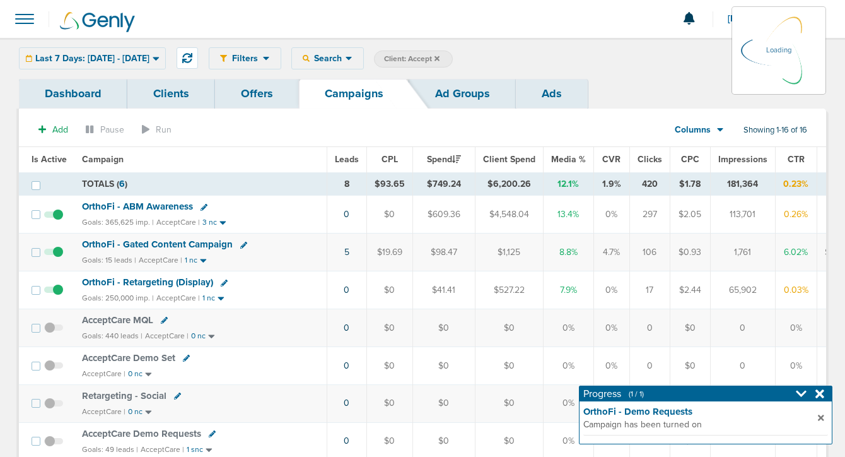
click at [440, 57] on icon at bounding box center [437, 58] width 5 height 5
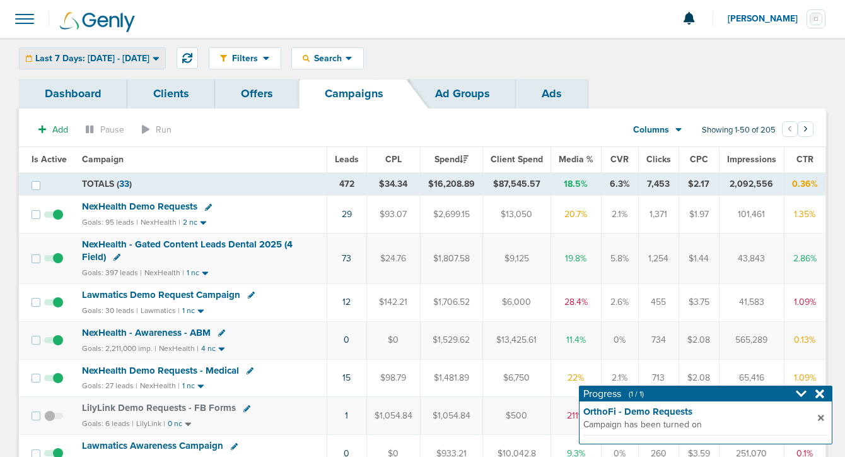
click at [131, 66] on div "Last 7 Days: [DATE] - [DATE]" at bounding box center [93, 58] width 146 height 21
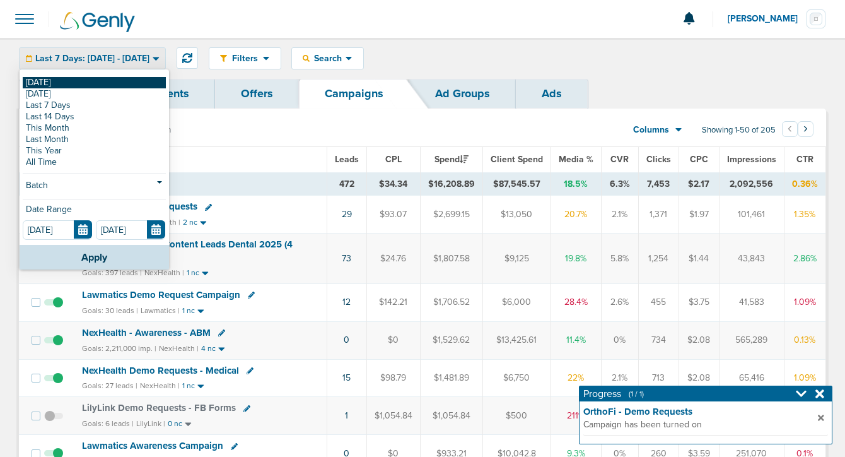
click at [128, 82] on link "[DATE]" at bounding box center [94, 82] width 143 height 11
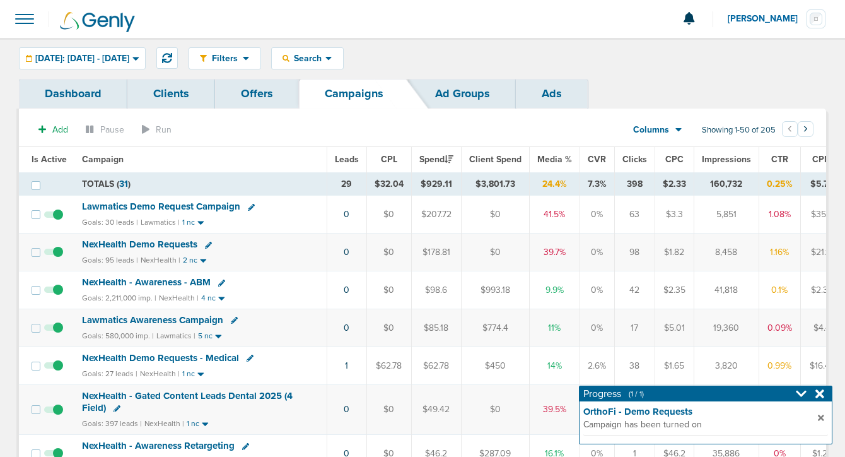
click at [113, 241] on span "NexHealth Demo Requests" at bounding box center [139, 243] width 115 height 11
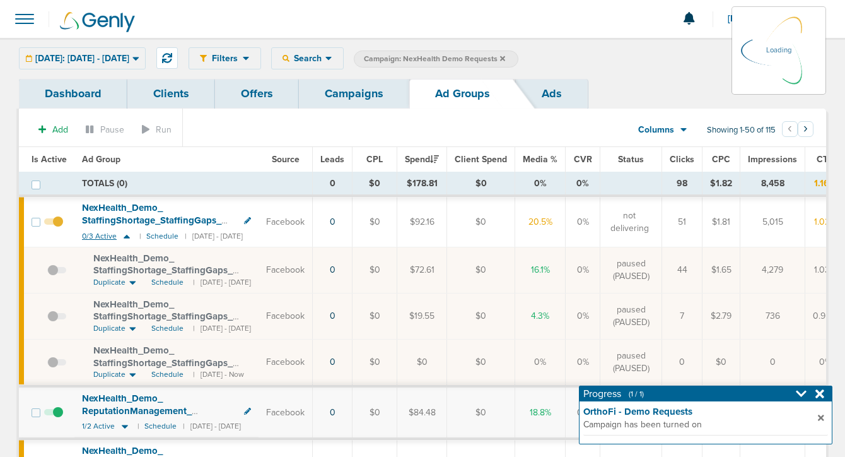
click at [126, 237] on icon at bounding box center [127, 237] width 6 height 4
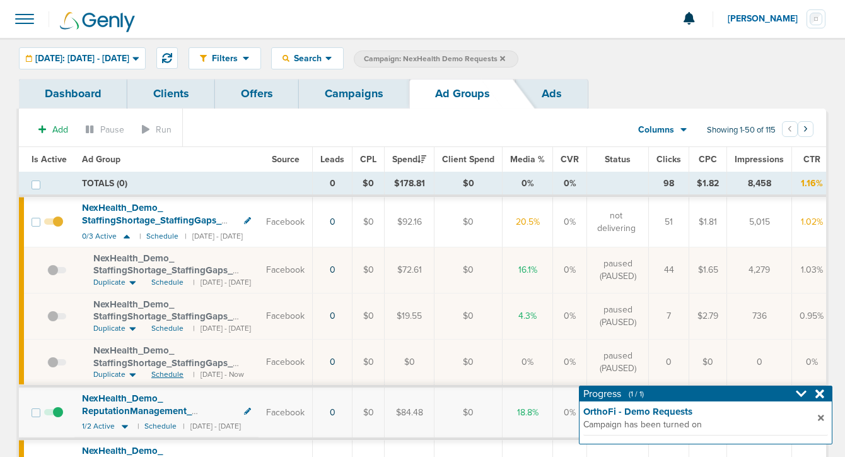
click at [172, 370] on span "Schedule" at bounding box center [167, 374] width 32 height 11
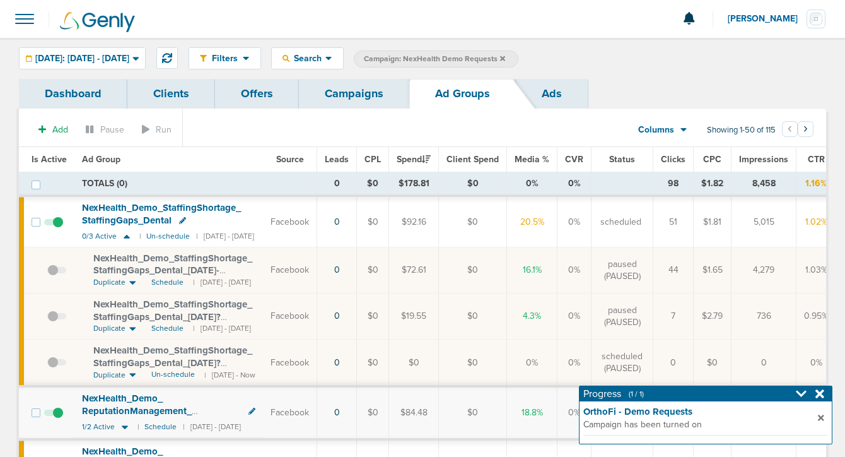
click at [358, 97] on link "Campaigns" at bounding box center [354, 94] width 110 height 30
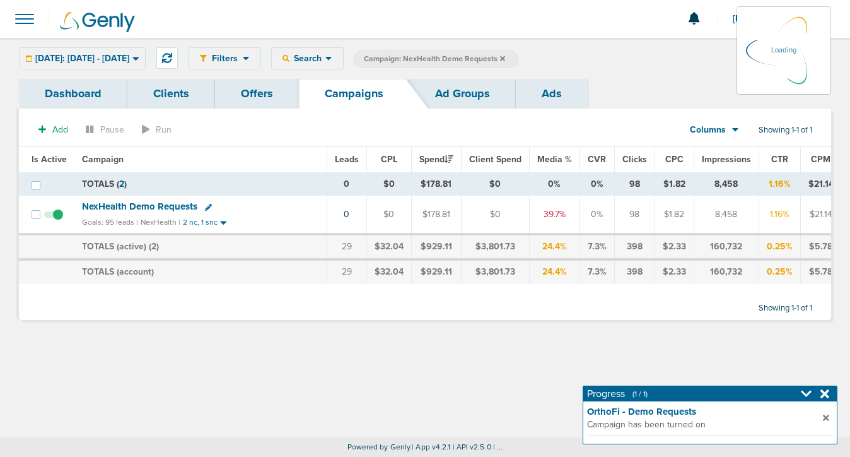
click at [505, 59] on icon at bounding box center [502, 58] width 5 height 5
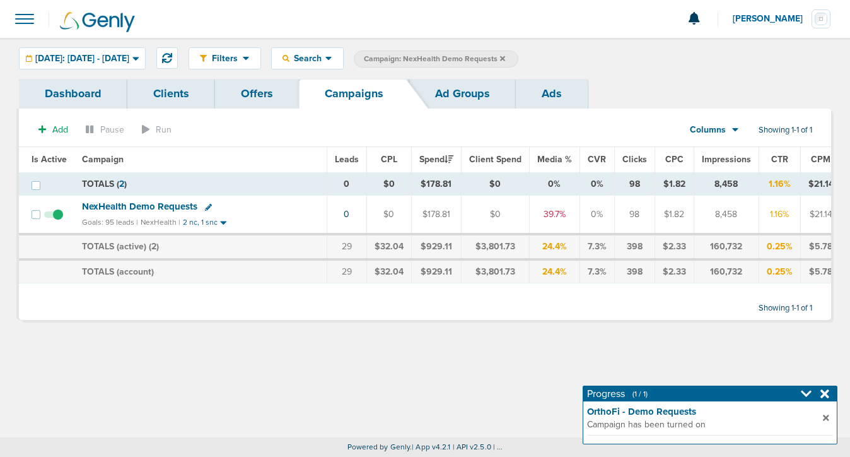
click at [505, 57] on icon at bounding box center [502, 58] width 5 height 5
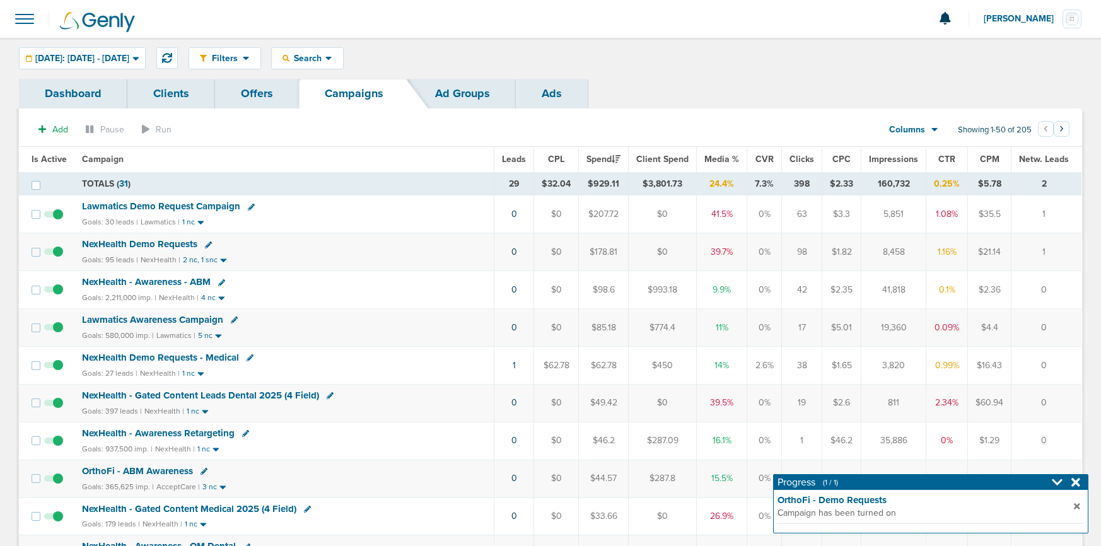
click at [1055, 17] on span "[PERSON_NAME]" at bounding box center [1023, 19] width 79 height 9
click at [1001, 59] on link "Sign Out" at bounding box center [1019, 55] width 126 height 16
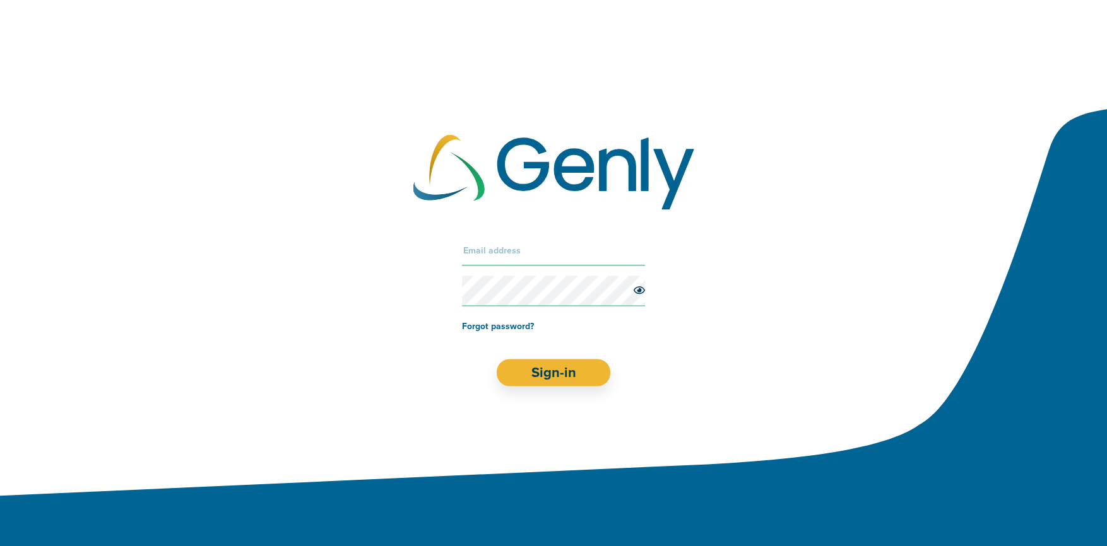
drag, startPoint x: 546, startPoint y: 251, endPoint x: 538, endPoint y: 273, distance: 23.0
click at [546, 253] on input "text" at bounding box center [553, 251] width 183 height 30
type input "[PERSON_NAME][EMAIL_ADDRESS][DOMAIN_NAME]"
click at [549, 377] on button "Sign-in" at bounding box center [553, 373] width 114 height 27
